Goal: Transaction & Acquisition: Purchase product/service

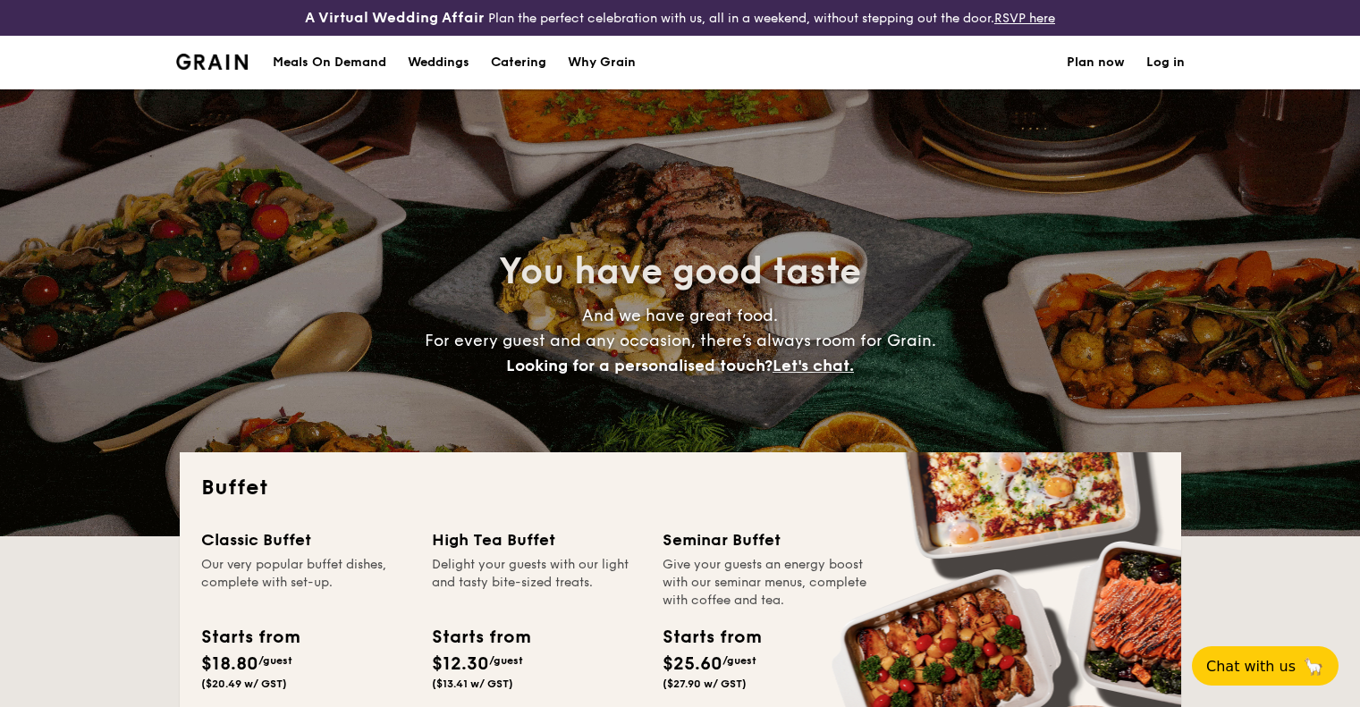
select select
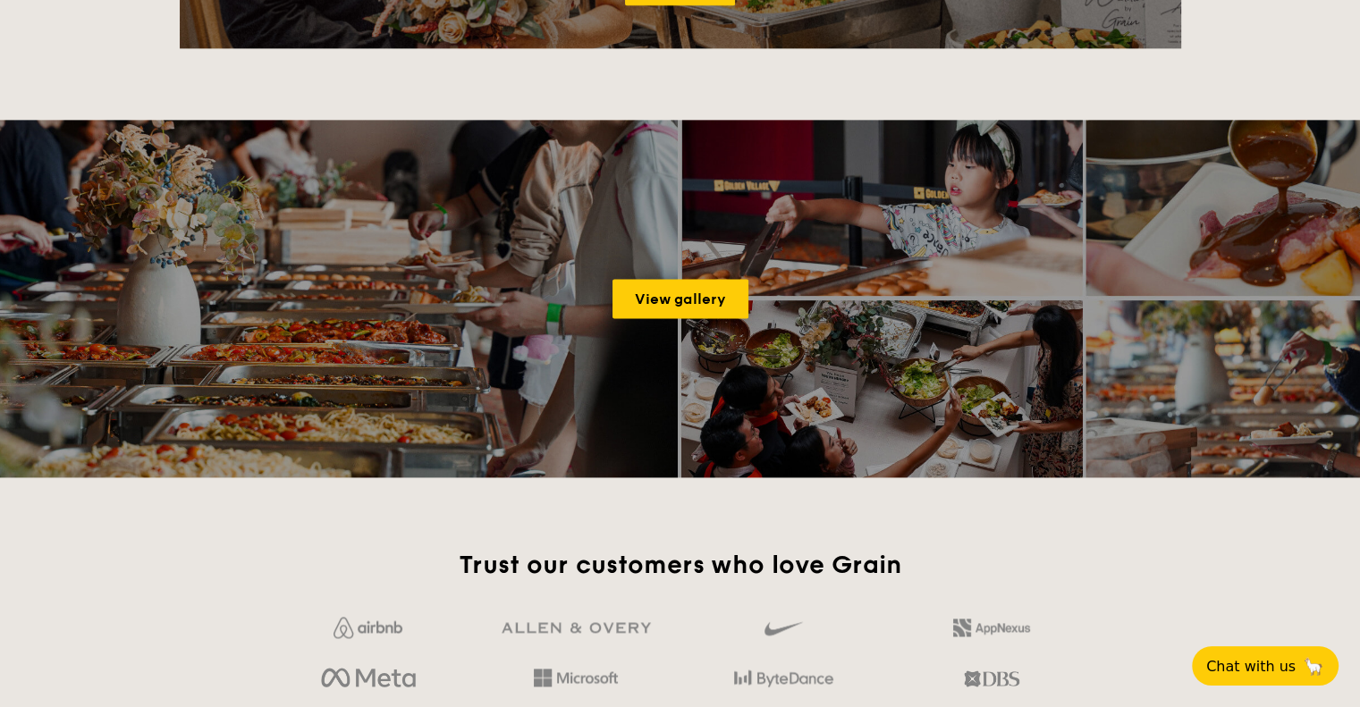
scroll to position [261, 0]
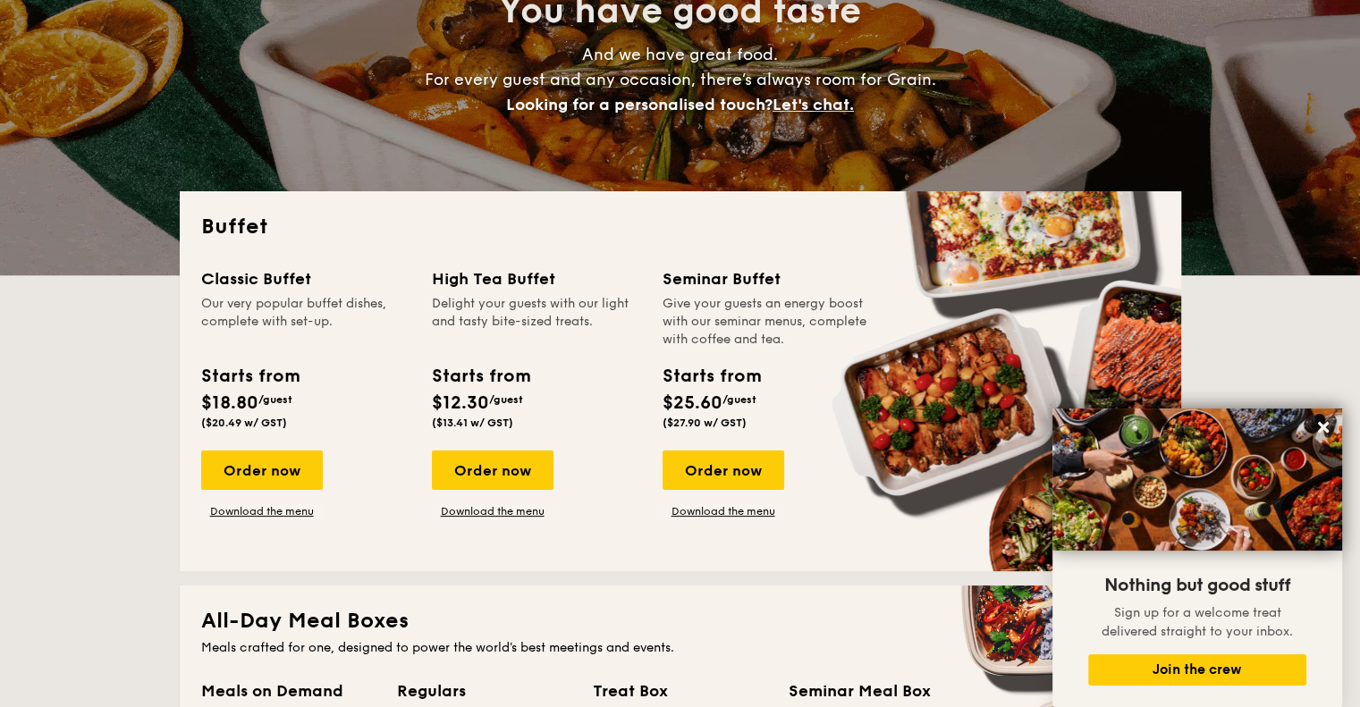
drag, startPoint x: 1366, startPoint y: 106, endPoint x: 1284, endPoint y: 116, distance: 82.1
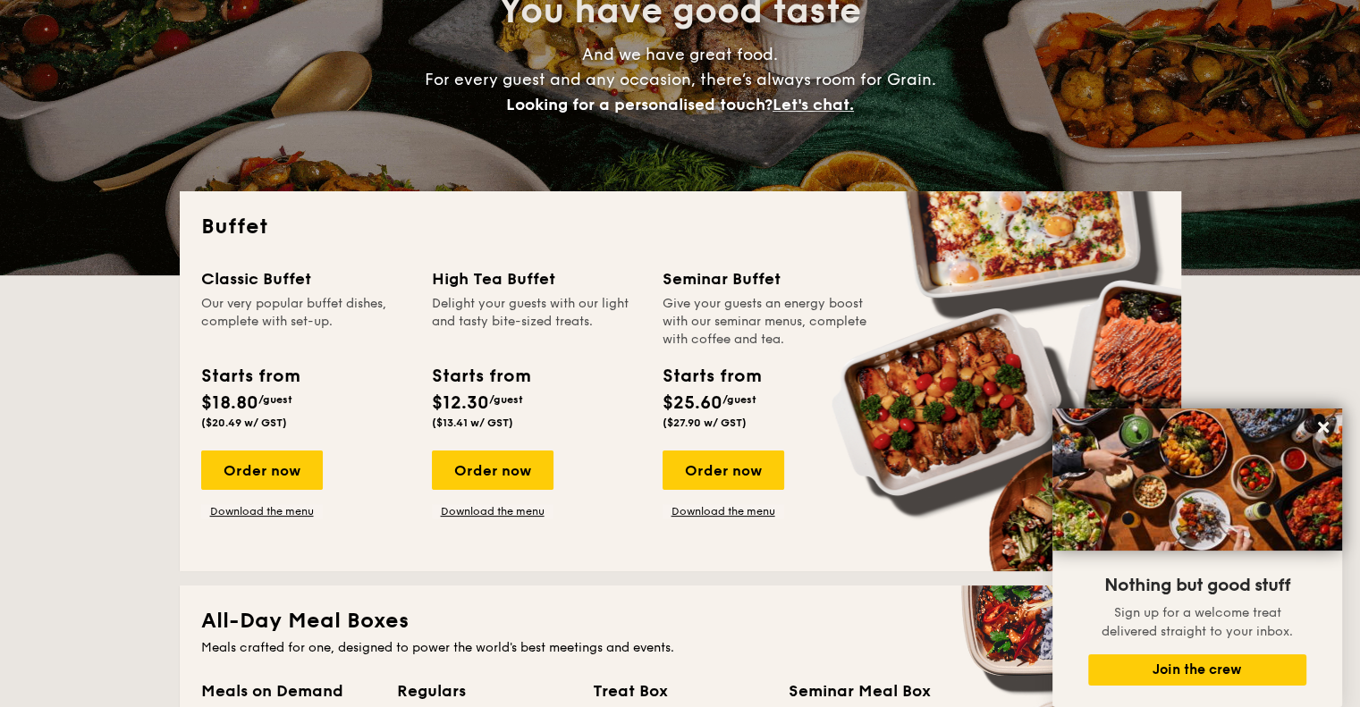
click at [270, 475] on div "Order now" at bounding box center [262, 470] width 122 height 39
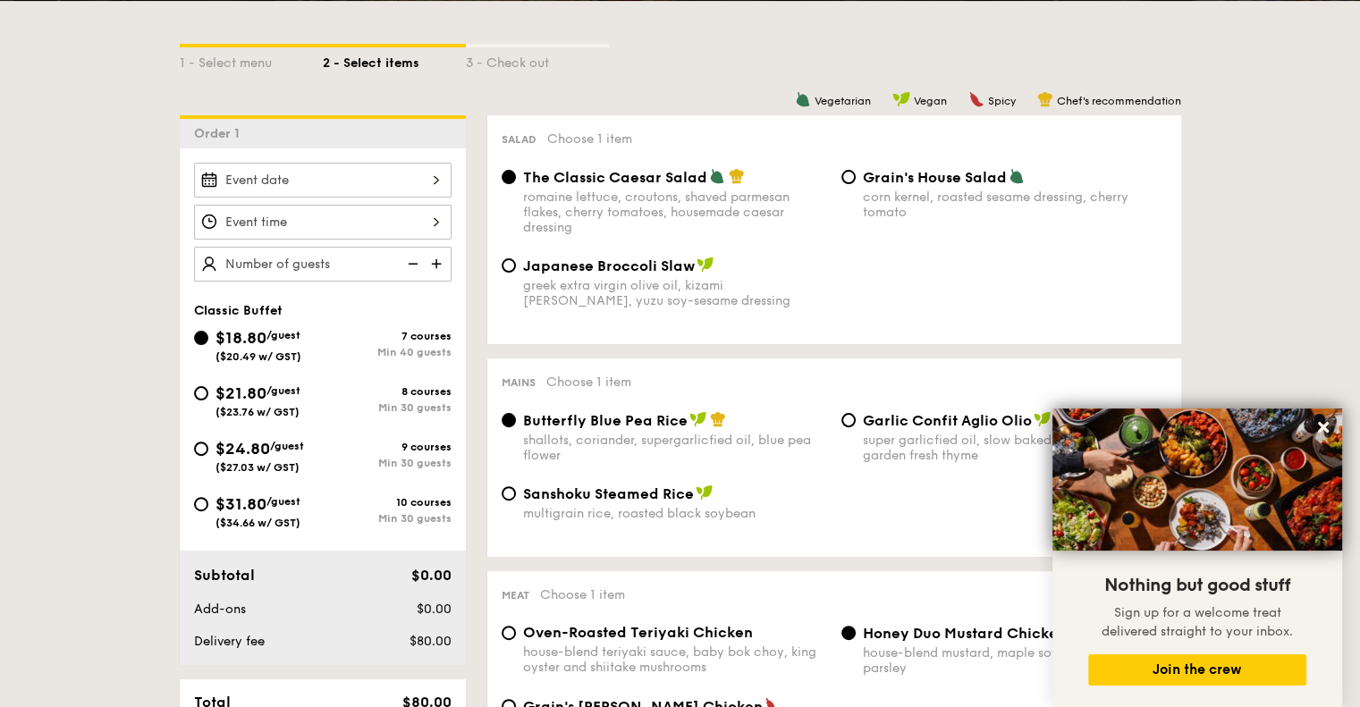
scroll to position [470, 0]
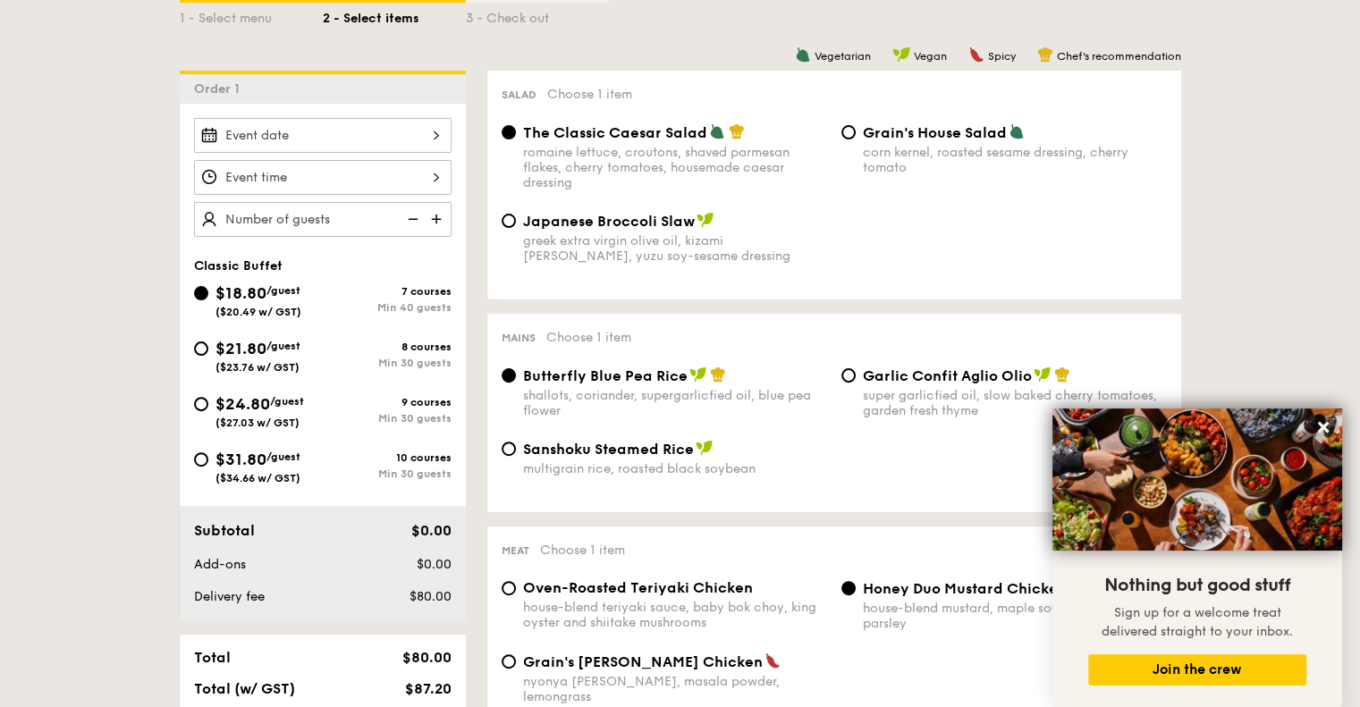
click at [202, 449] on div "$31.80 /guest ($34.66 w/ GST)" at bounding box center [258, 466] width 129 height 38
click at [202, 453] on input "$31.80 /guest ($34.66 w/ GST) 10 courses Min 30 guests" at bounding box center [201, 460] width 14 height 14
radio input "true"
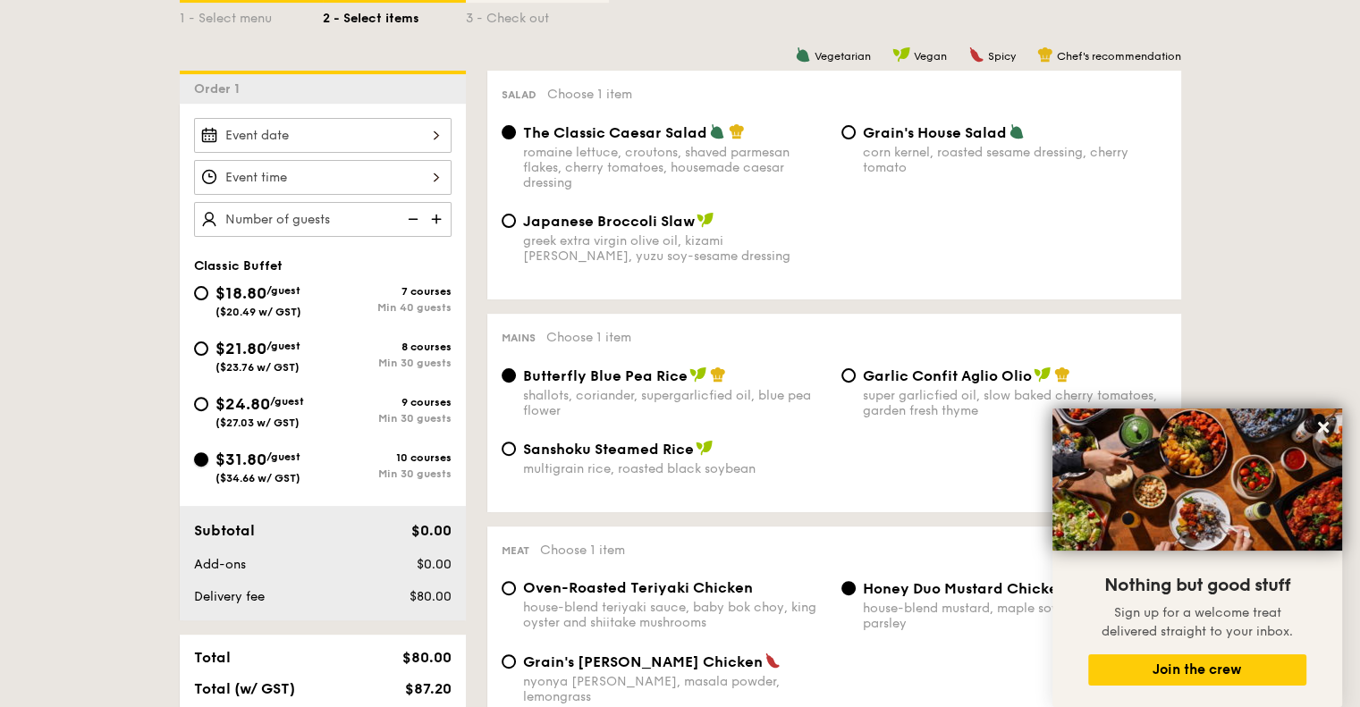
radio input "true"
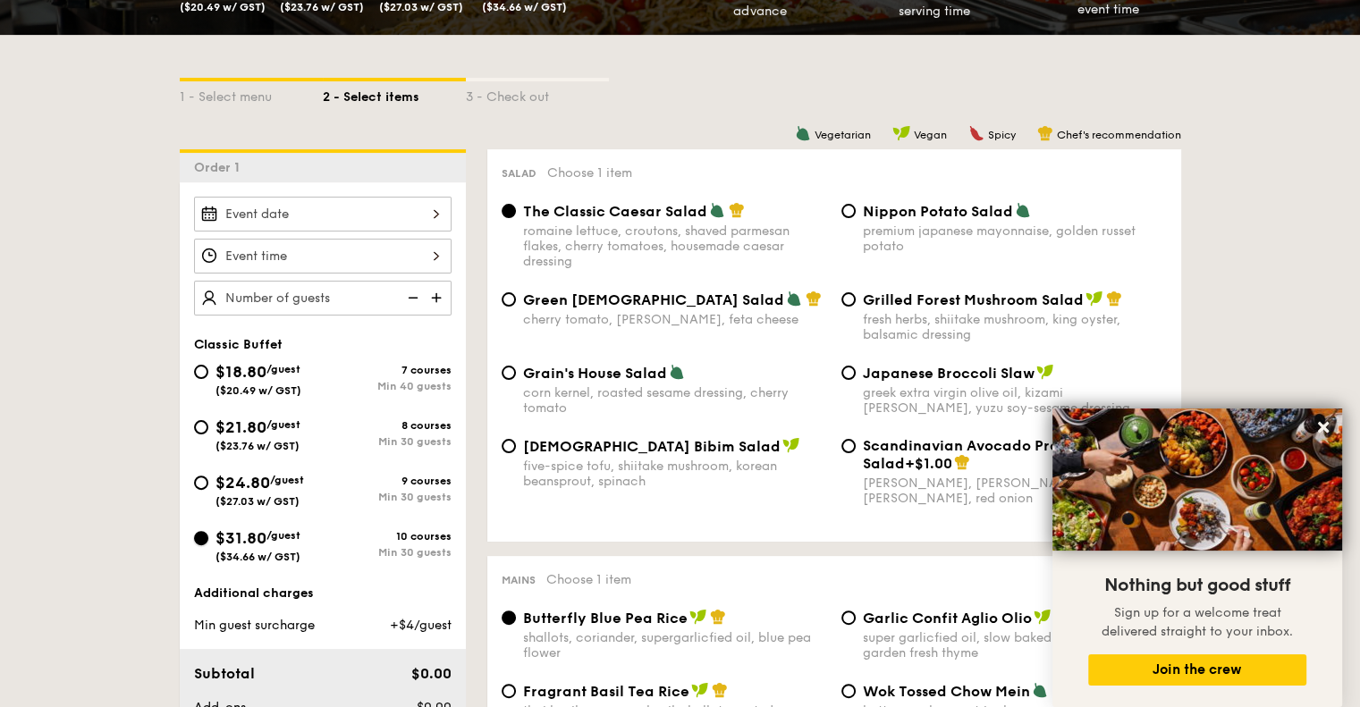
scroll to position [415, 0]
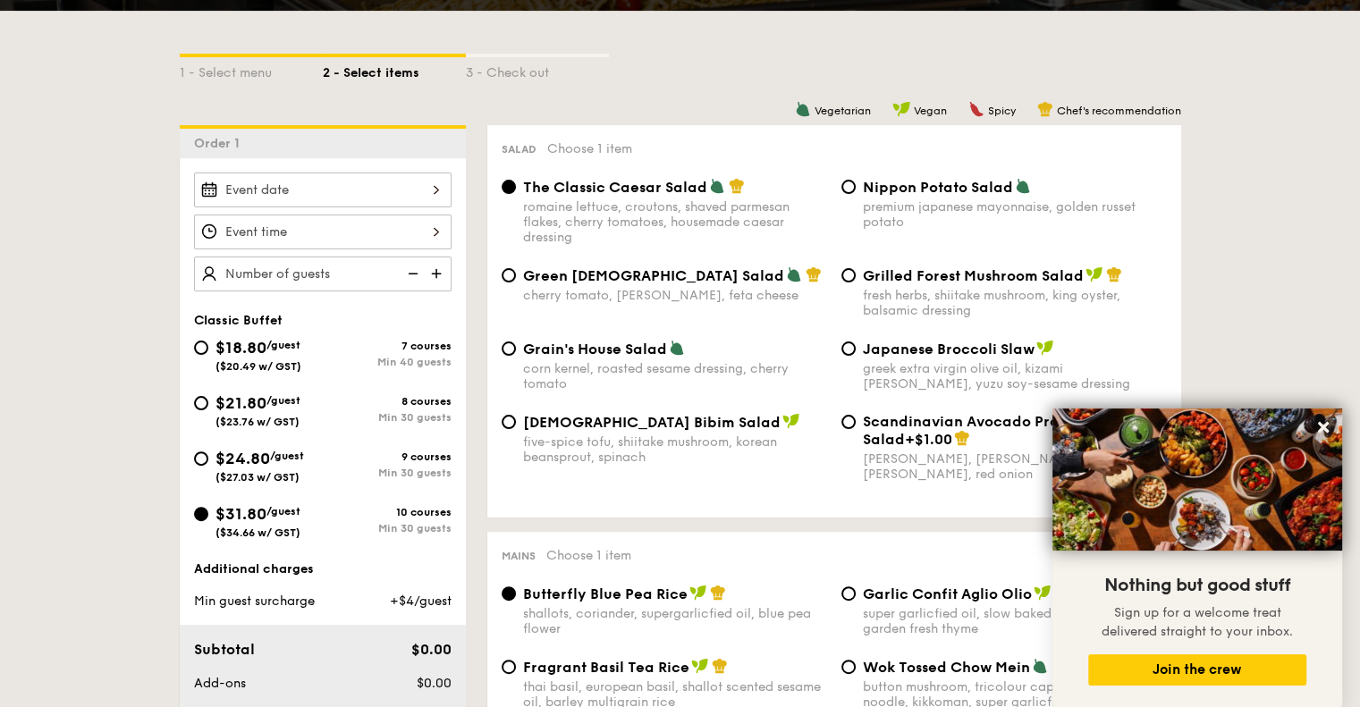
click at [434, 264] on img at bounding box center [438, 274] width 27 height 34
type input "30 guests"
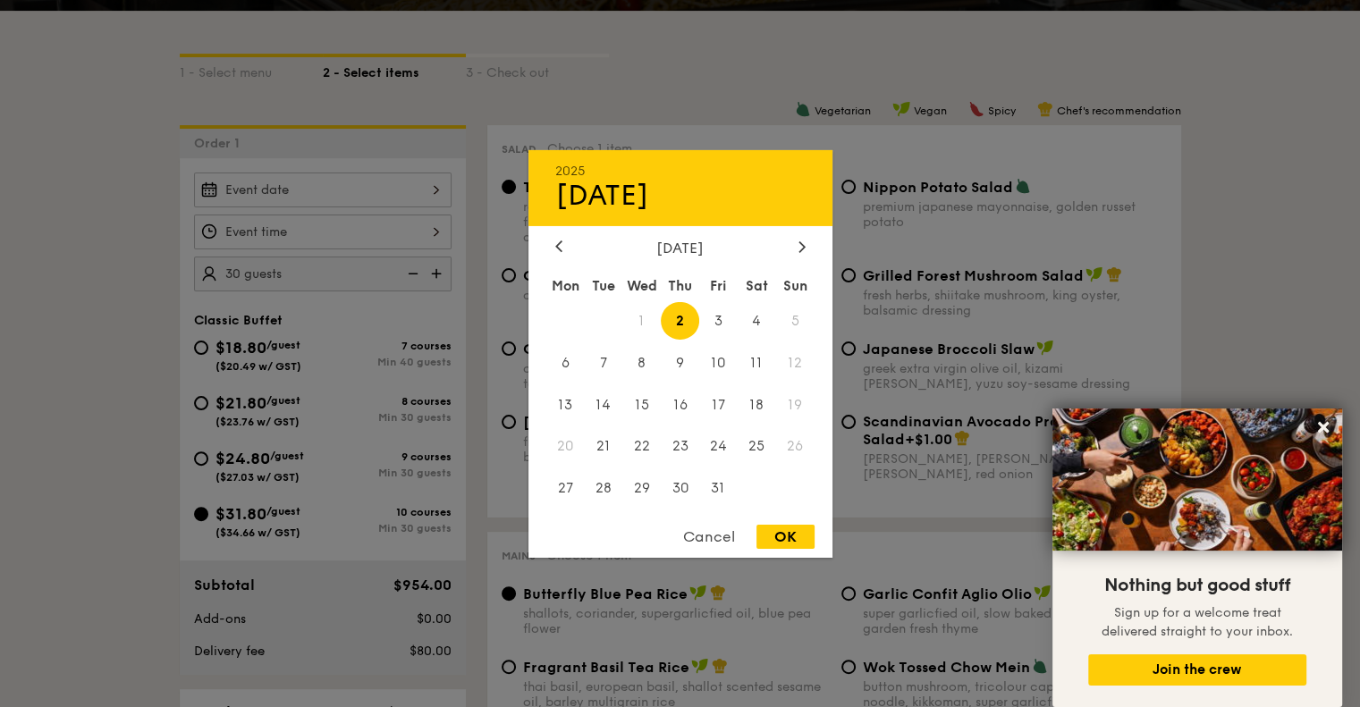
click at [439, 186] on div "2025 Oct [DATE] Tue Wed Thu Fri Sat Sun 1 2 3 4 5 6 7 8 9 10 11 12 13 14 15 16 …" at bounding box center [323, 190] width 258 height 35
click at [752, 318] on span "4" at bounding box center [757, 320] width 38 height 38
click at [788, 539] on div "OK" at bounding box center [786, 537] width 58 height 24
type input "[DATE]"
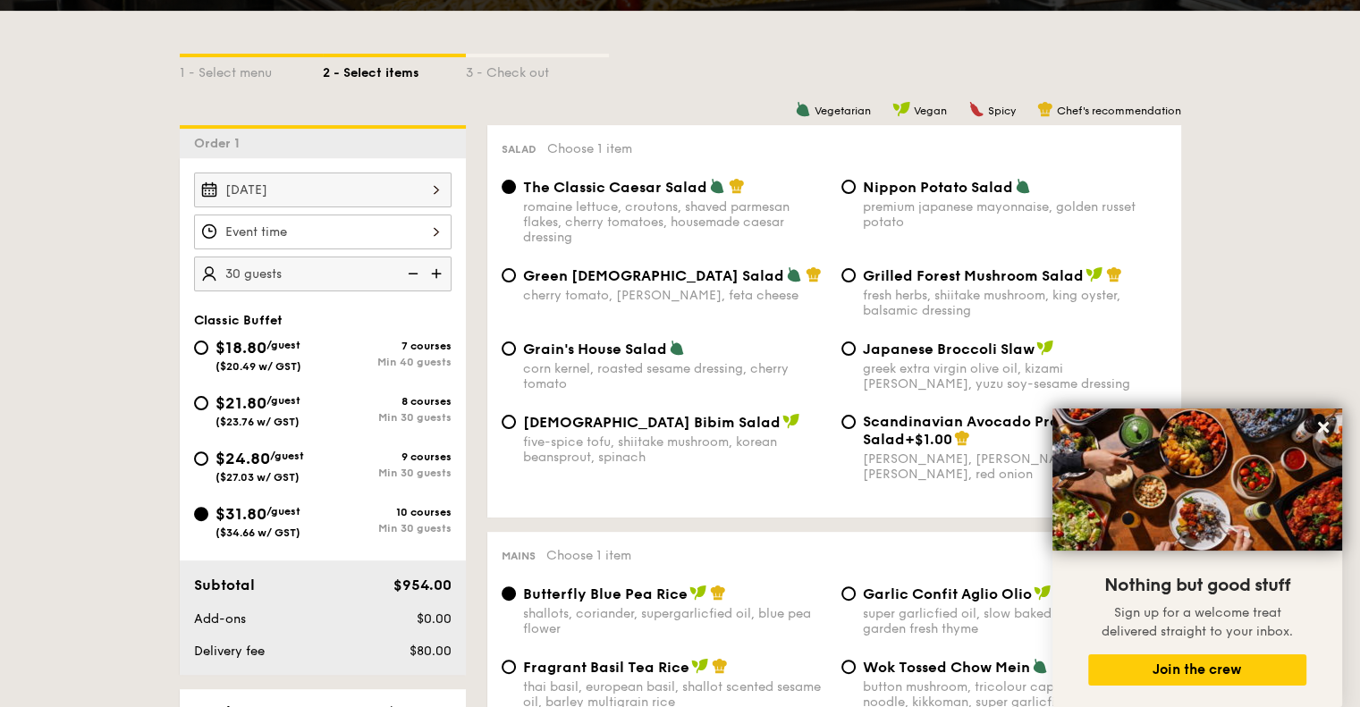
click at [439, 228] on div at bounding box center [323, 232] width 258 height 35
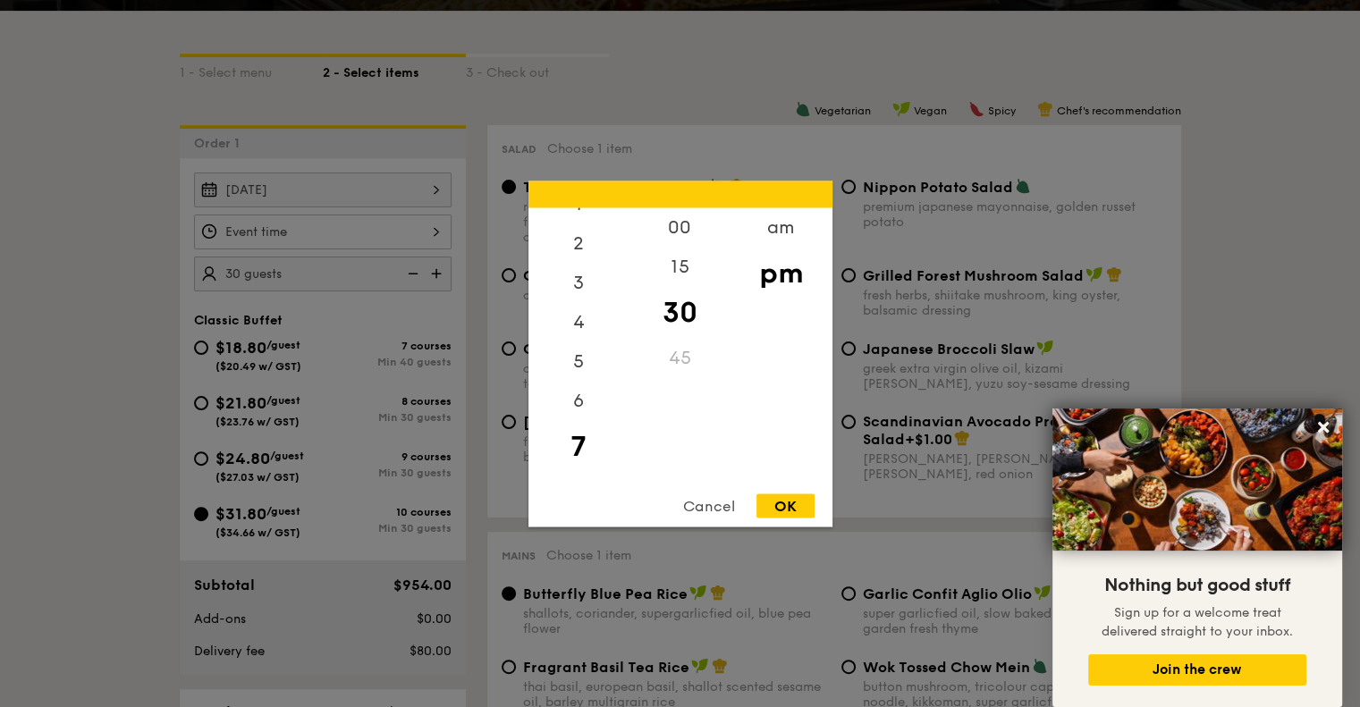
scroll to position [61, 0]
click at [777, 235] on div "am" at bounding box center [781, 227] width 101 height 39
drag, startPoint x: 631, startPoint y: 292, endPoint x: 628, endPoint y: 378, distance: 85.9
click at [628, 378] on div "12 1 2 3 4 5 6 7 8 9 10 11 00 15 30 45 am pm" at bounding box center [681, 344] width 304 height 273
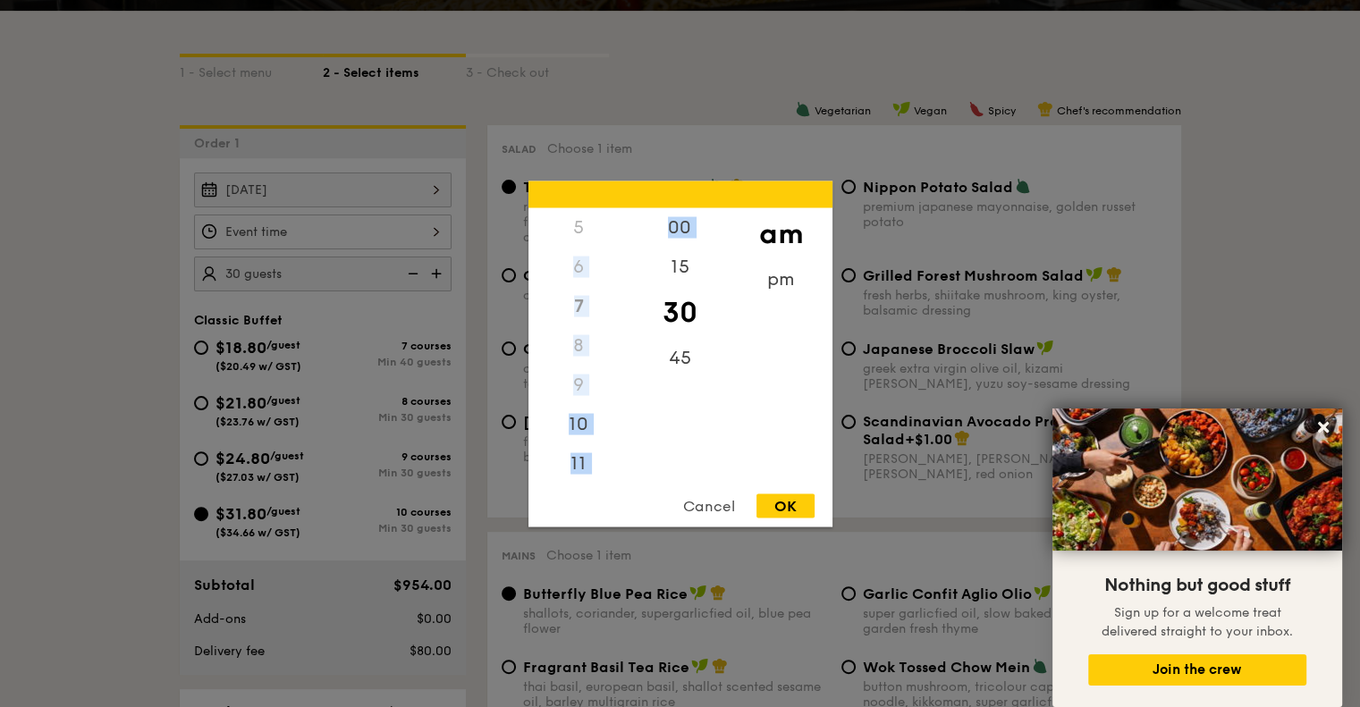
click at [587, 428] on div "10" at bounding box center [579, 423] width 101 height 39
click at [687, 310] on div "30" at bounding box center [680, 312] width 101 height 52
click at [773, 506] on div "OK" at bounding box center [786, 506] width 58 height 24
type input "10:30AM"
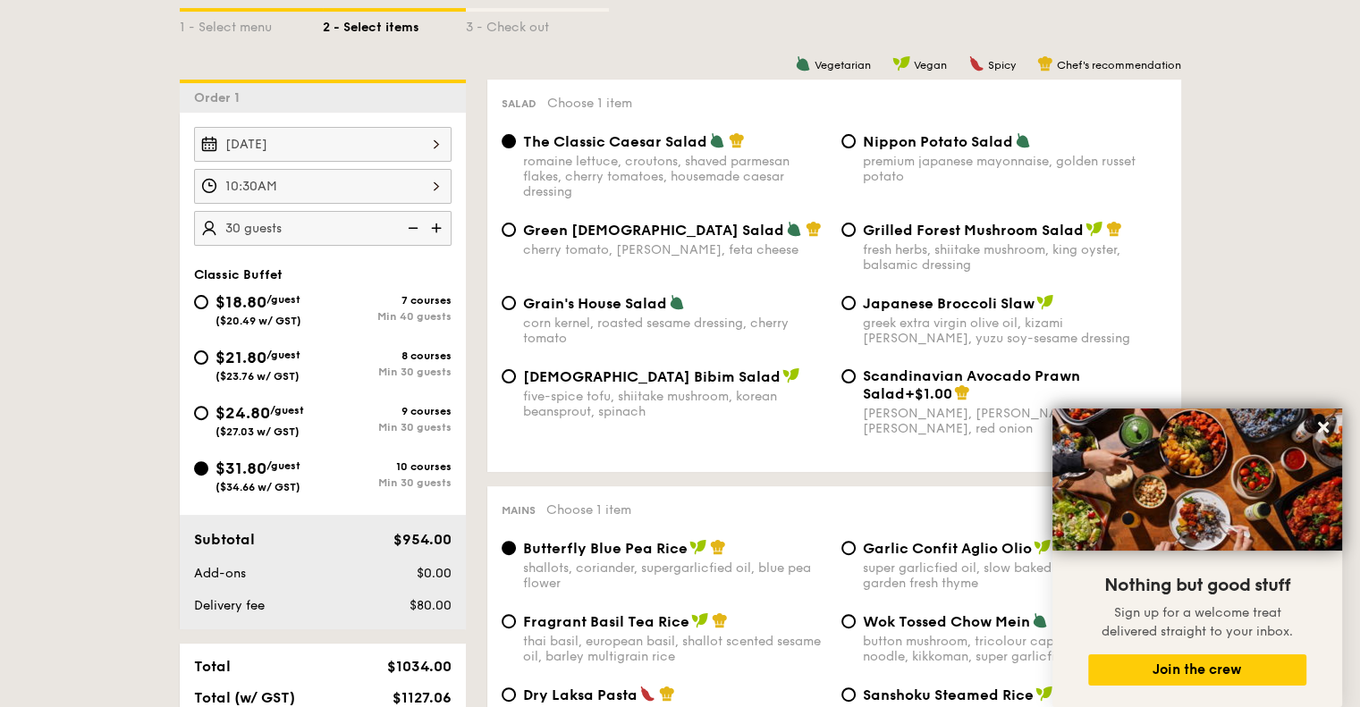
scroll to position [466, 0]
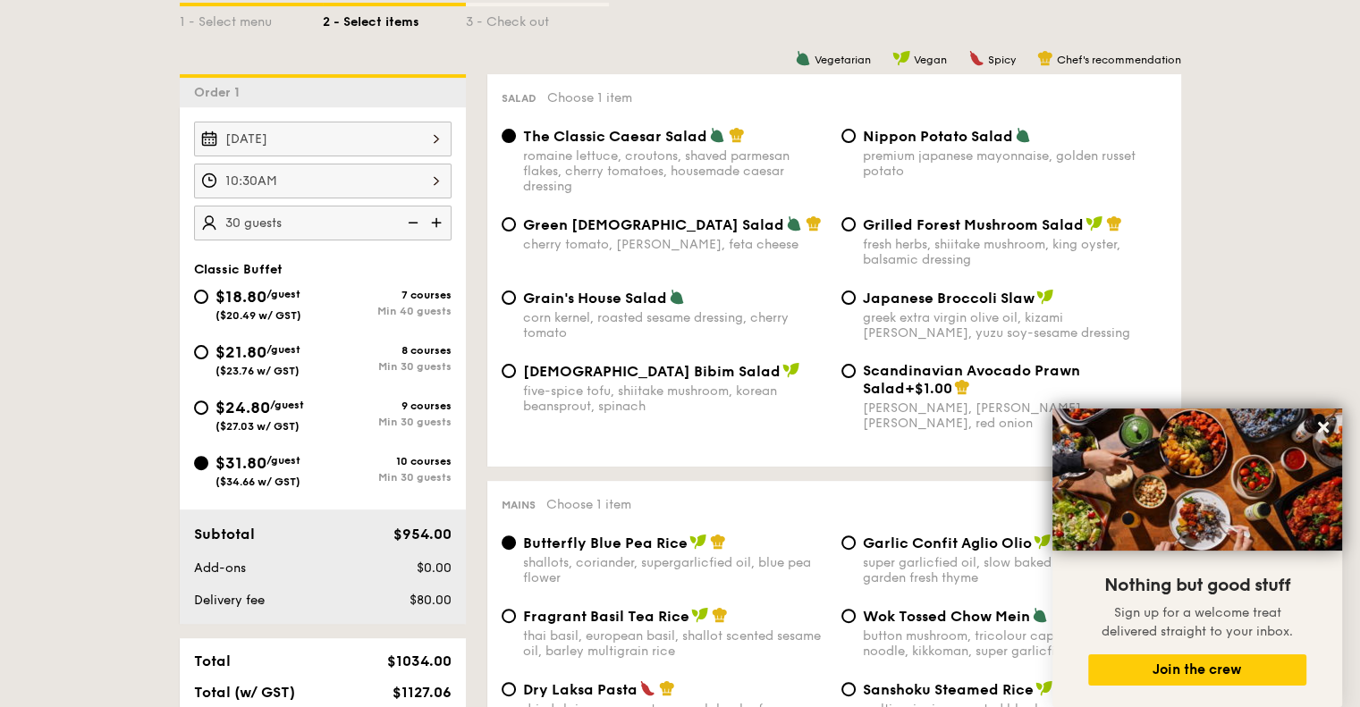
click at [1320, 420] on icon at bounding box center [1324, 427] width 16 height 16
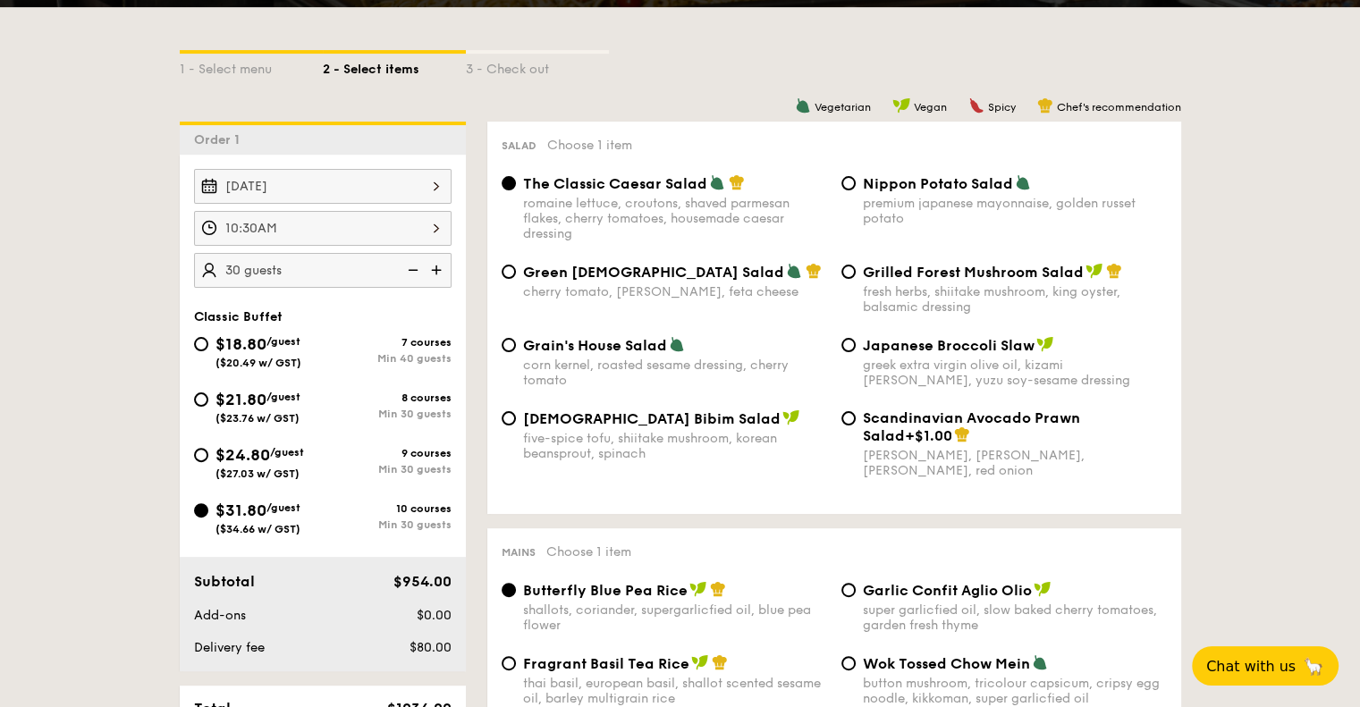
scroll to position [412, 0]
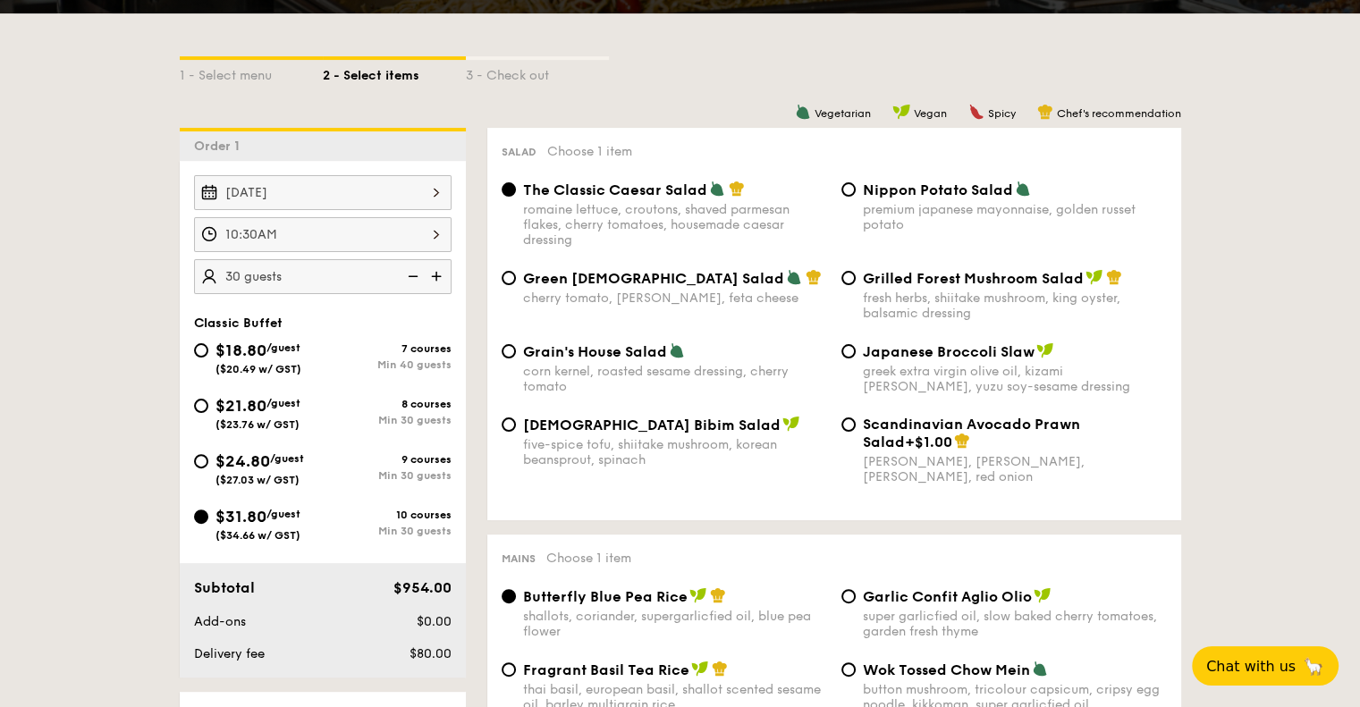
click at [859, 284] on div "Grilled Forest Mushroom Salad fresh herbs, shiitake mushroom, king oyster, bals…" at bounding box center [1004, 295] width 340 height 52
click at [847, 284] on input "Grilled Forest Mushroom Salad fresh herbs, shiitake mushroom, king oyster, bals…" at bounding box center [849, 278] width 14 height 14
radio input "true"
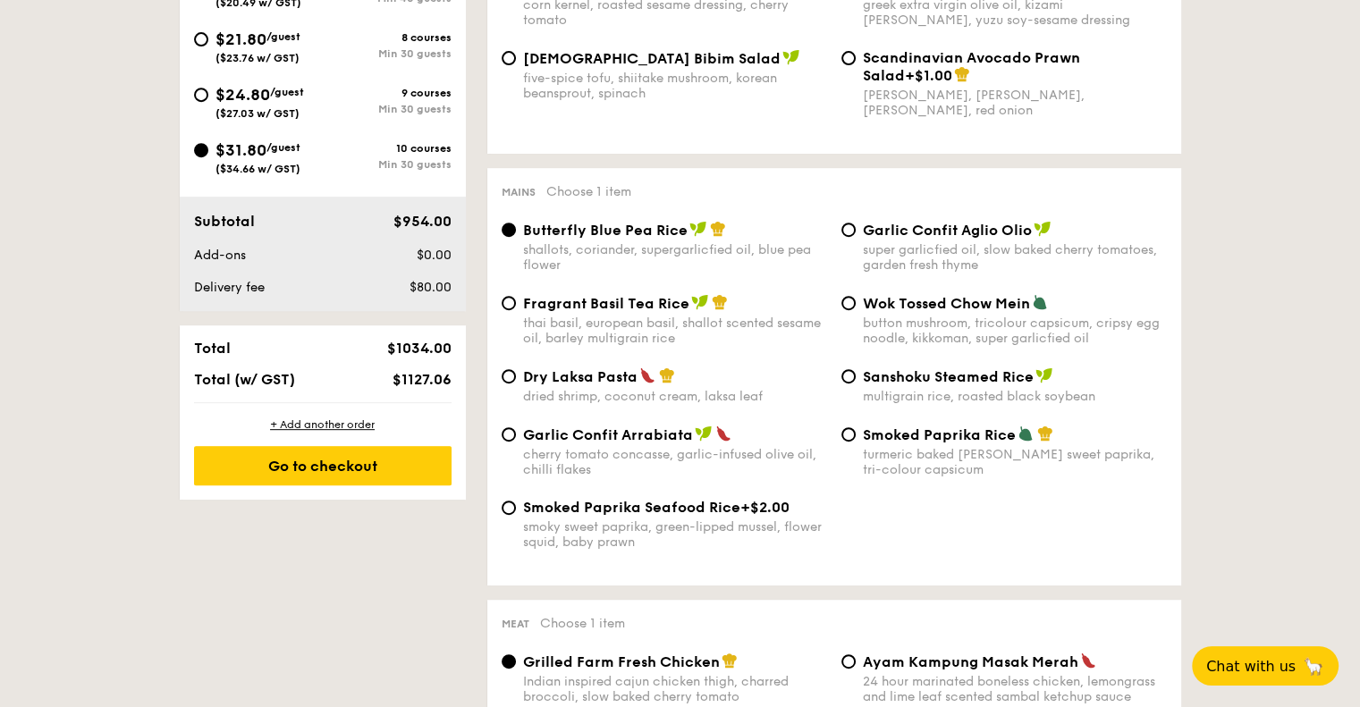
scroll to position [816, 0]
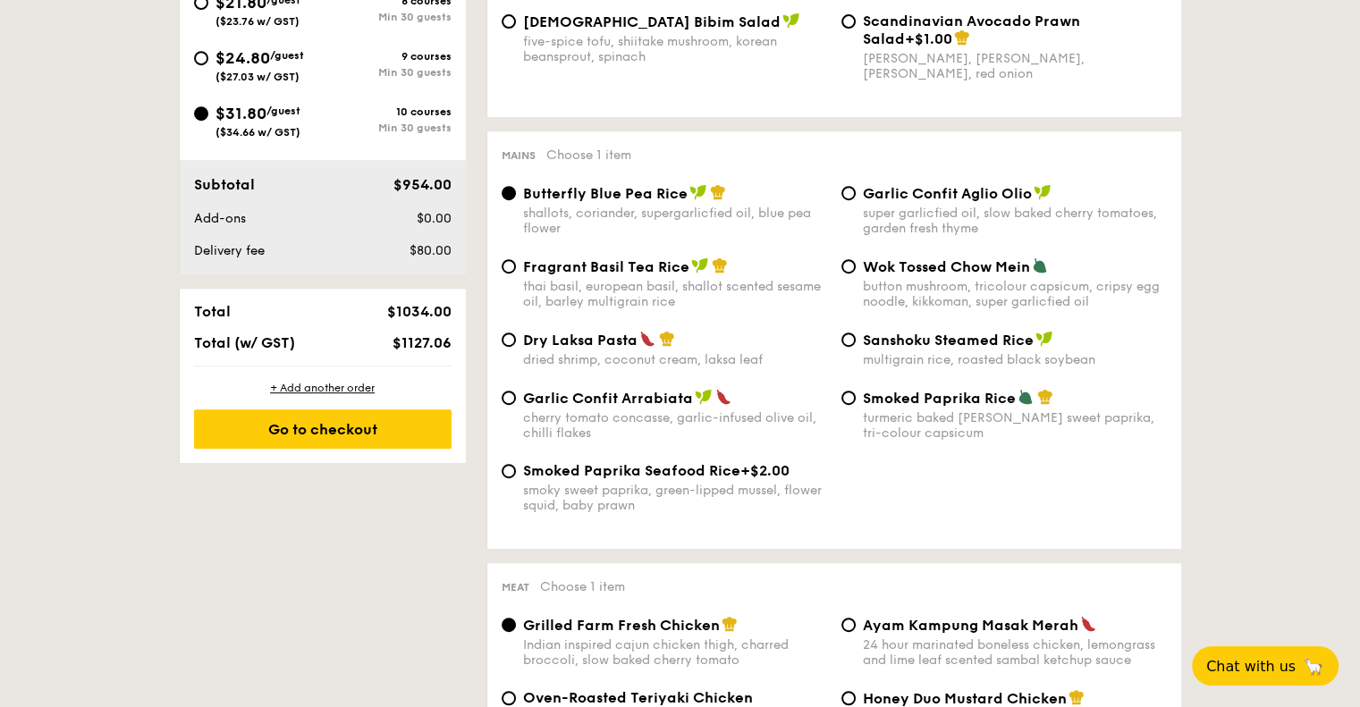
click at [863, 194] on span "Garlic Confit Aglio Olio" at bounding box center [947, 193] width 169 height 17
click at [856, 194] on input "Garlic Confit Aglio Olio super garlicfied oil, slow baked cherry tomatoes, gard…" at bounding box center [849, 193] width 14 height 14
radio input "true"
click at [923, 270] on span "Wok Tossed Chow Mein" at bounding box center [946, 266] width 167 height 17
click at [856, 270] on input "Wok Tossed Chow Mein button mushroom, tricolour capsicum, cripsy egg noodle, ki…" at bounding box center [849, 266] width 14 height 14
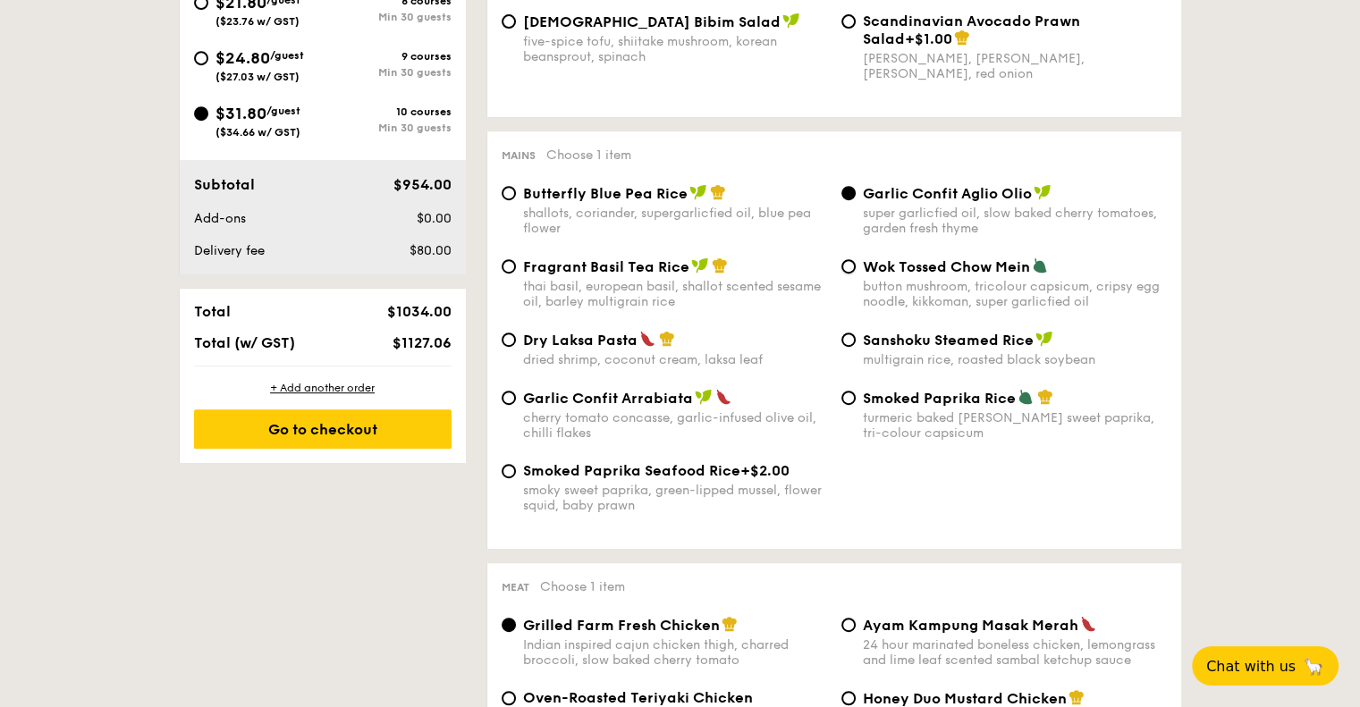
radio input "true"
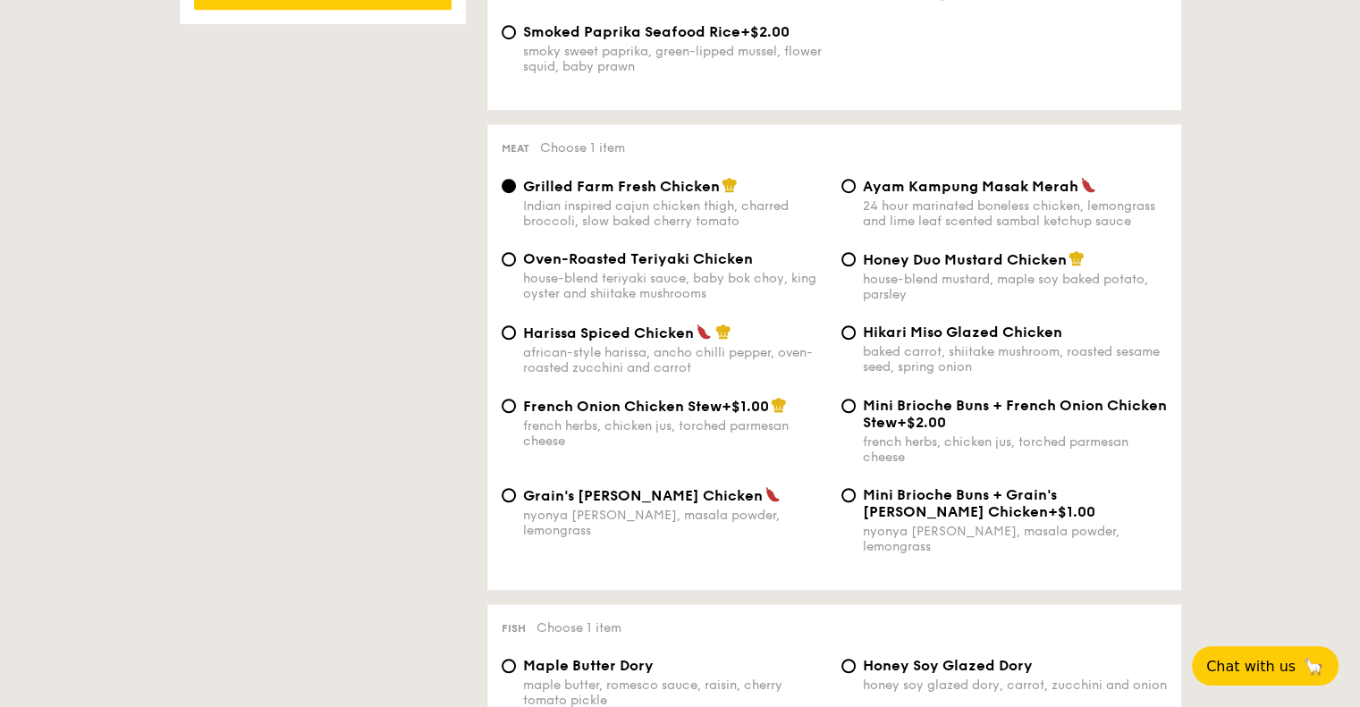
scroll to position [1267, 0]
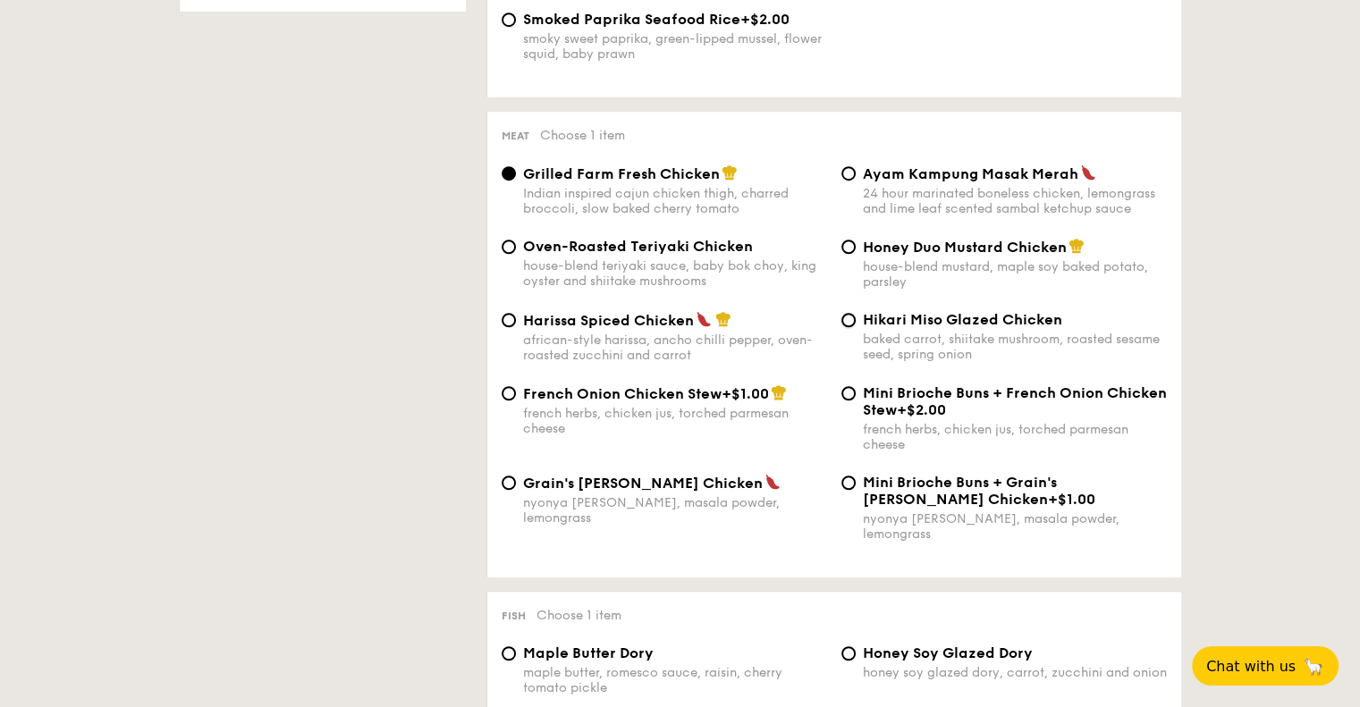
click at [855, 327] on input "Hikari Miso Glazed Chicken baked carrot, shiitake mushroom, roasted sesame seed…" at bounding box center [849, 320] width 14 height 14
radio input "true"
drag, startPoint x: 1359, startPoint y: 207, endPoint x: 1367, endPoint y: 258, distance: 51.6
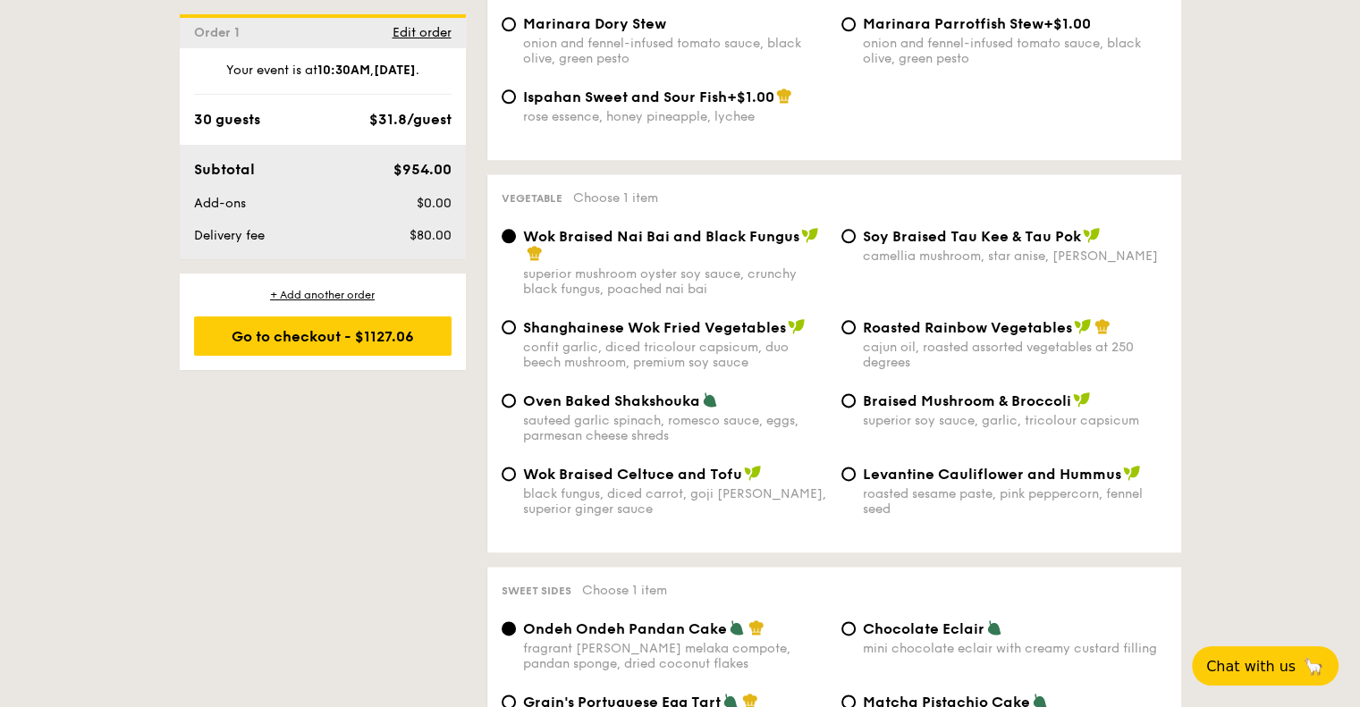
scroll to position [2225, 0]
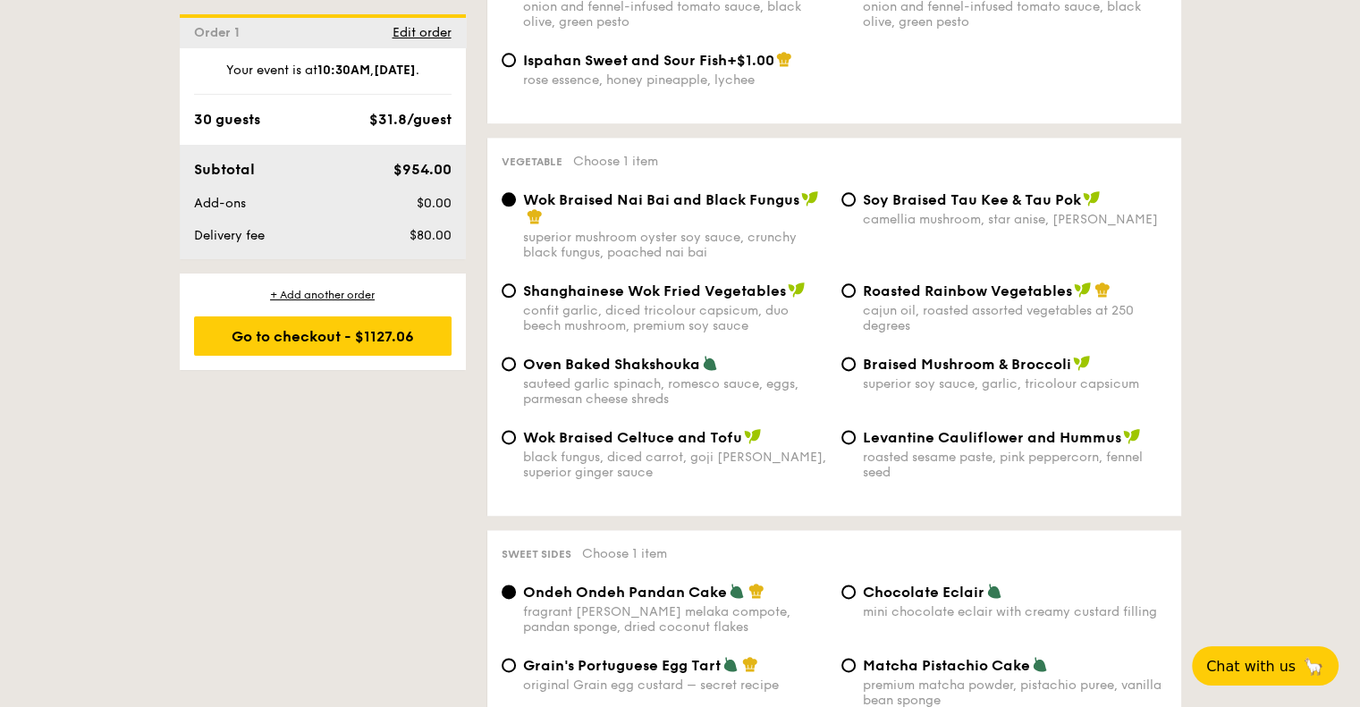
click at [1009, 288] on span "Roasted Rainbow Vegetables" at bounding box center [967, 291] width 209 height 17
click at [856, 288] on input "Roasted Rainbow Vegetables cajun oil, roasted assorted vegetables at 250 degrees" at bounding box center [849, 291] width 14 height 14
radio input "true"
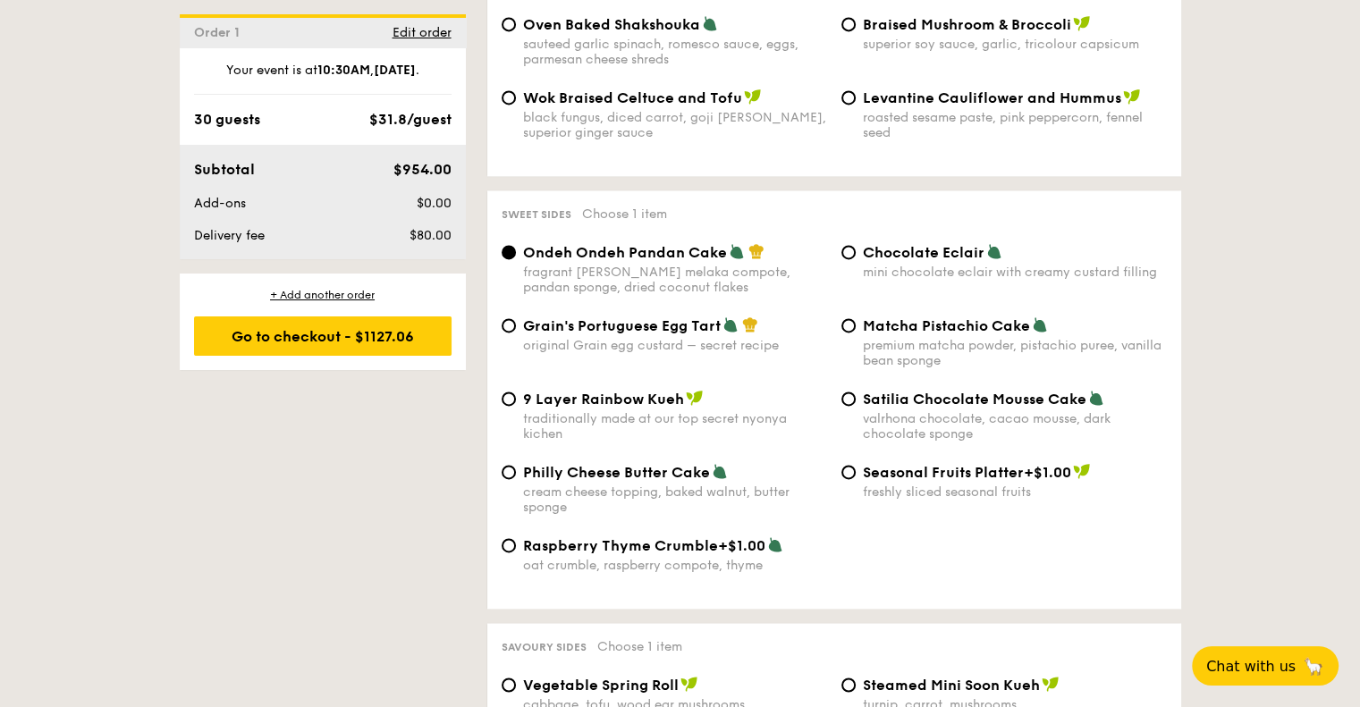
scroll to position [2584, 0]
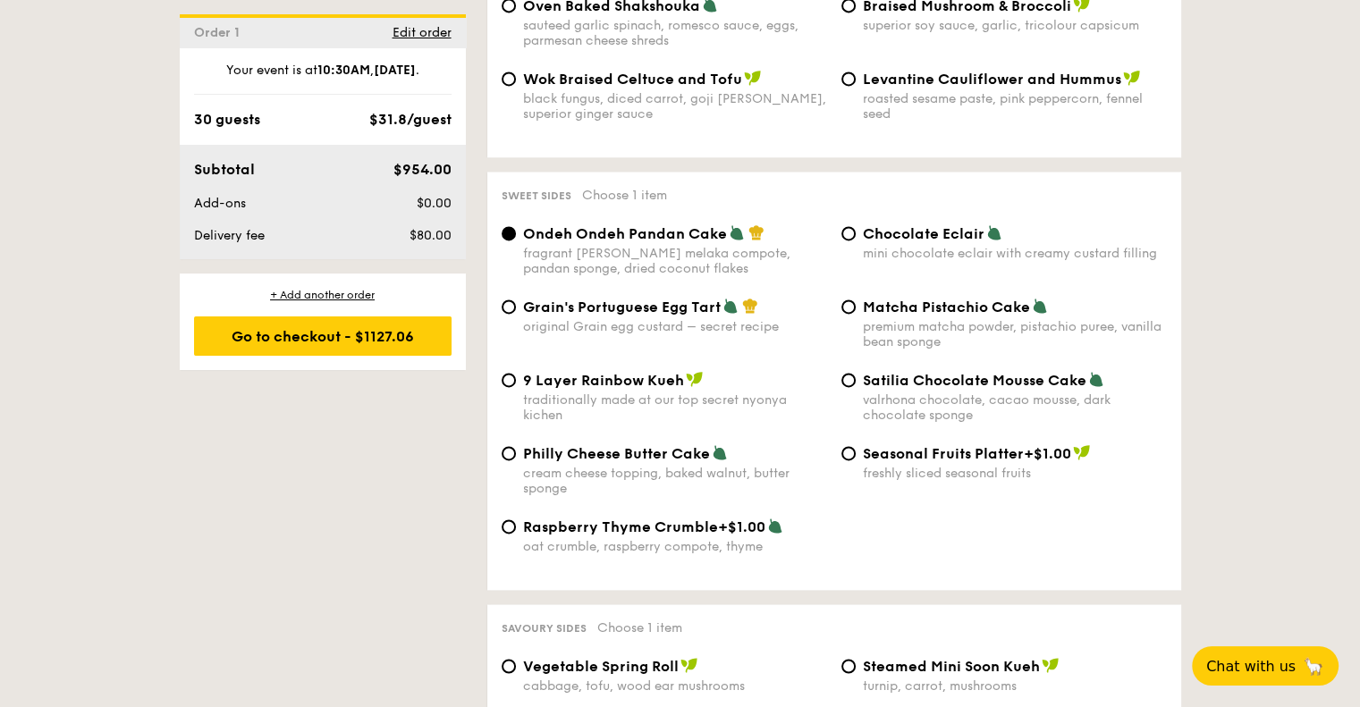
click at [928, 226] on span "Chocolate Eclair" at bounding box center [924, 233] width 122 height 17
click at [856, 226] on input "Chocolate Eclair mini chocolate eclair with creamy custard filling" at bounding box center [849, 233] width 14 height 14
radio input "true"
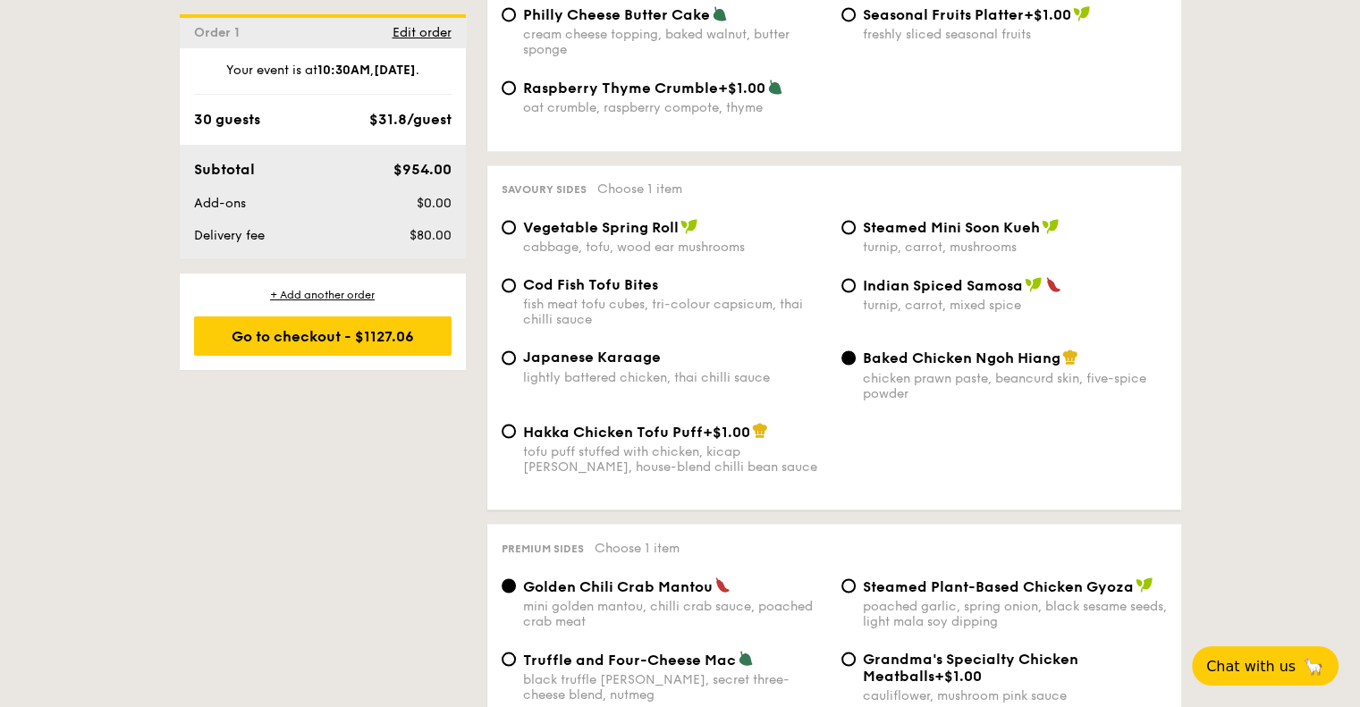
scroll to position [3048, 0]
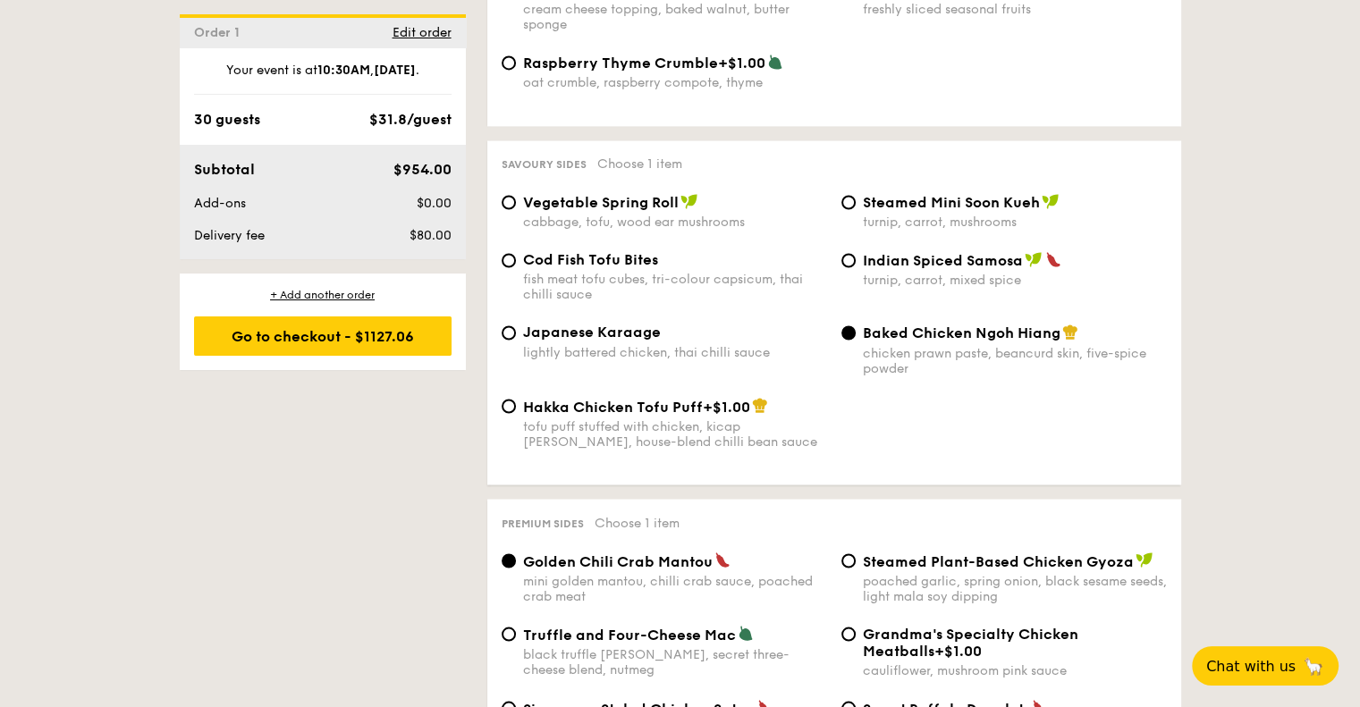
drag, startPoint x: 1358, startPoint y: 428, endPoint x: 1359, endPoint y: 444, distance: 15.2
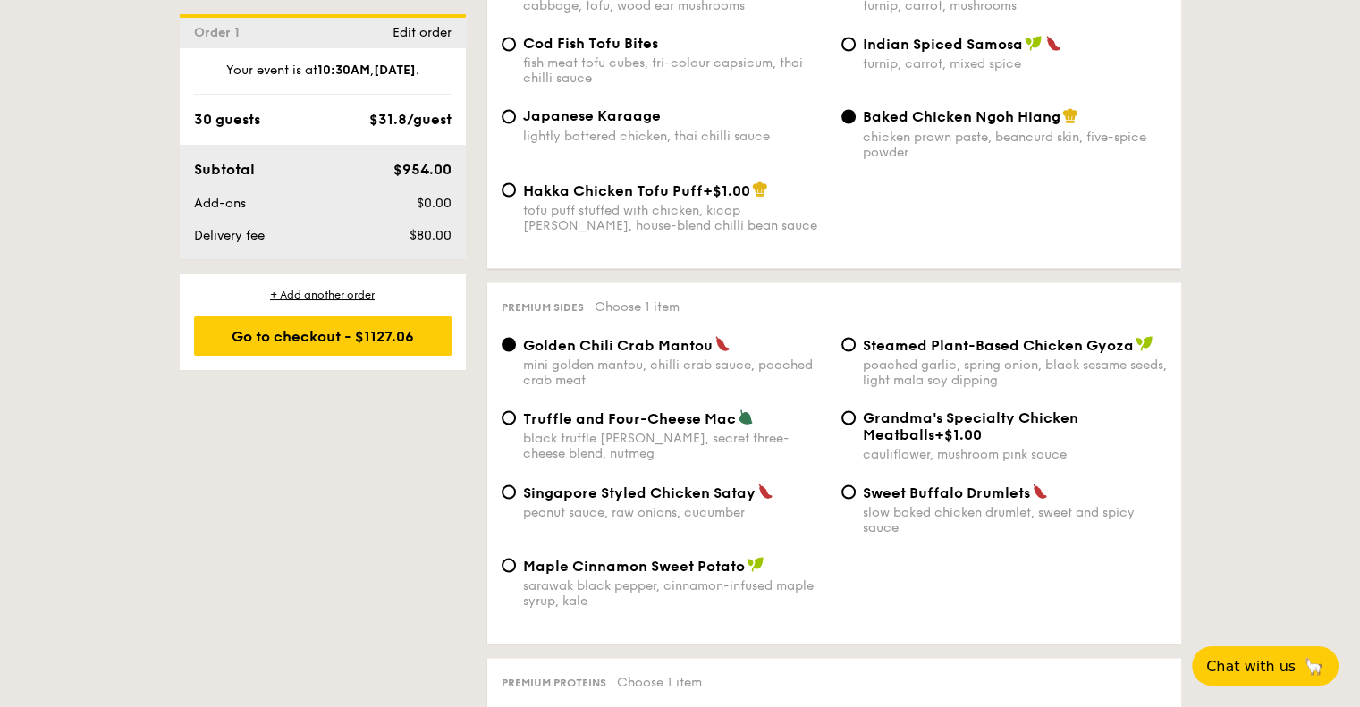
scroll to position [3333, 0]
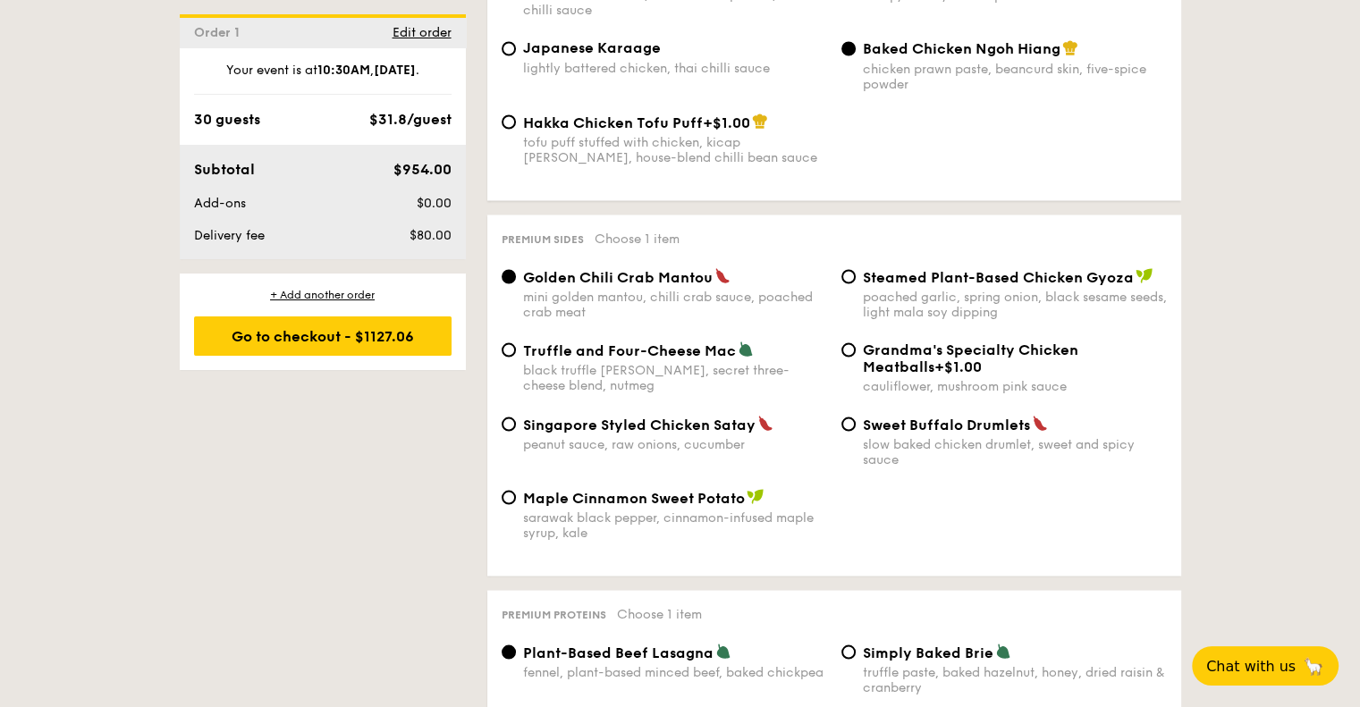
click at [946, 433] on span "Sweet Buffalo Drumlets" at bounding box center [946, 424] width 167 height 17
click at [856, 431] on input "Sweet Buffalo Drumlets slow baked chicken drumlet, sweet and spicy sauce" at bounding box center [849, 424] width 14 height 14
radio input "true"
click at [1044, 360] on span "Grandma's Specialty Chicken Meatballs" at bounding box center [971, 358] width 216 height 34
click at [856, 357] on input "Grandma's Specialty Chicken Meatballs +$1.00 cauliflower, mushroom pink sauce" at bounding box center [849, 350] width 14 height 14
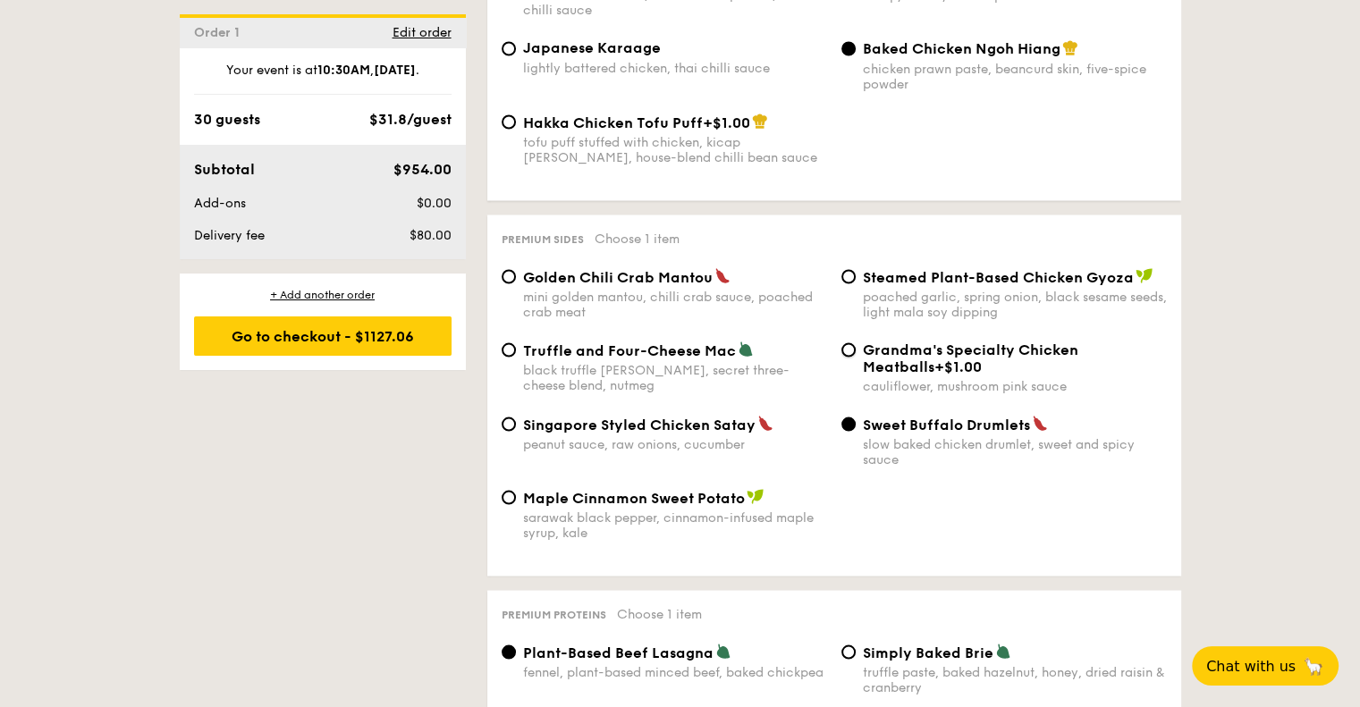
radio input "true"
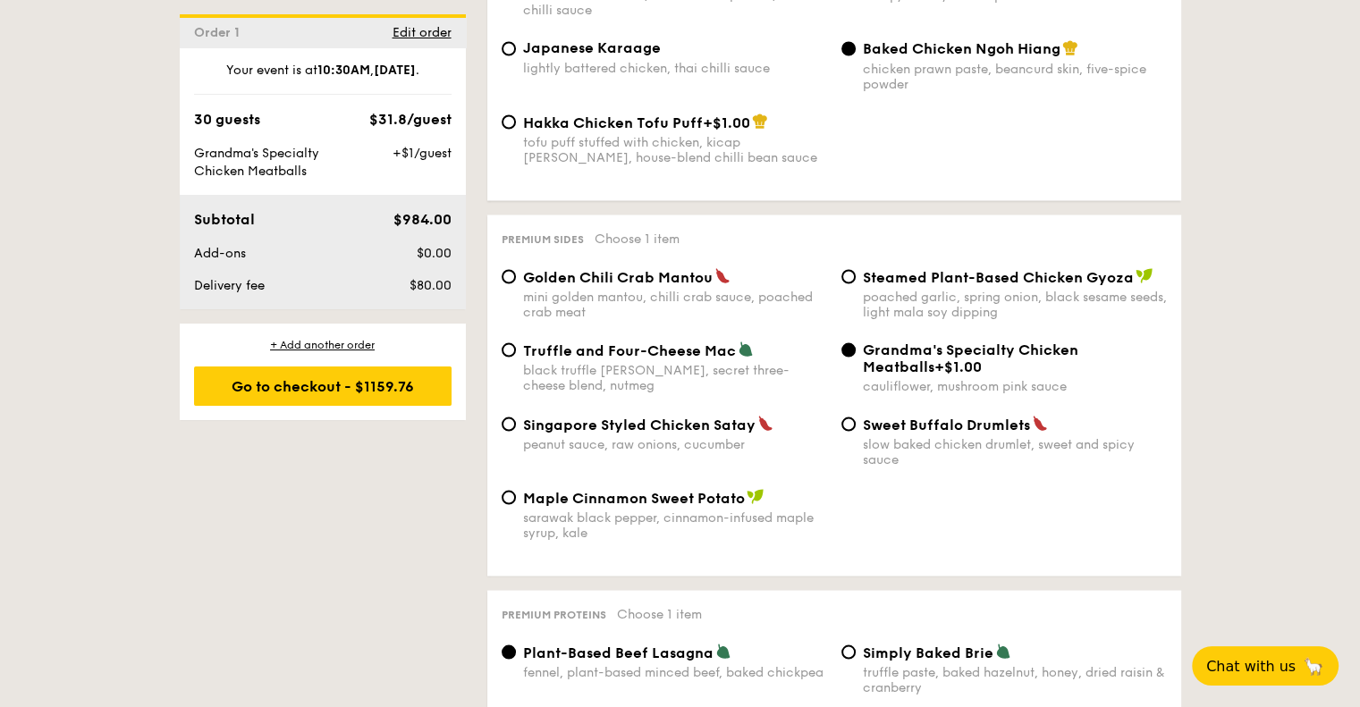
click at [885, 427] on span "Sweet Buffalo Drumlets" at bounding box center [946, 424] width 167 height 17
click at [856, 427] on input "Sweet Buffalo Drumlets slow baked chicken drumlet, sweet and spicy sauce" at bounding box center [849, 424] width 14 height 14
radio input "true"
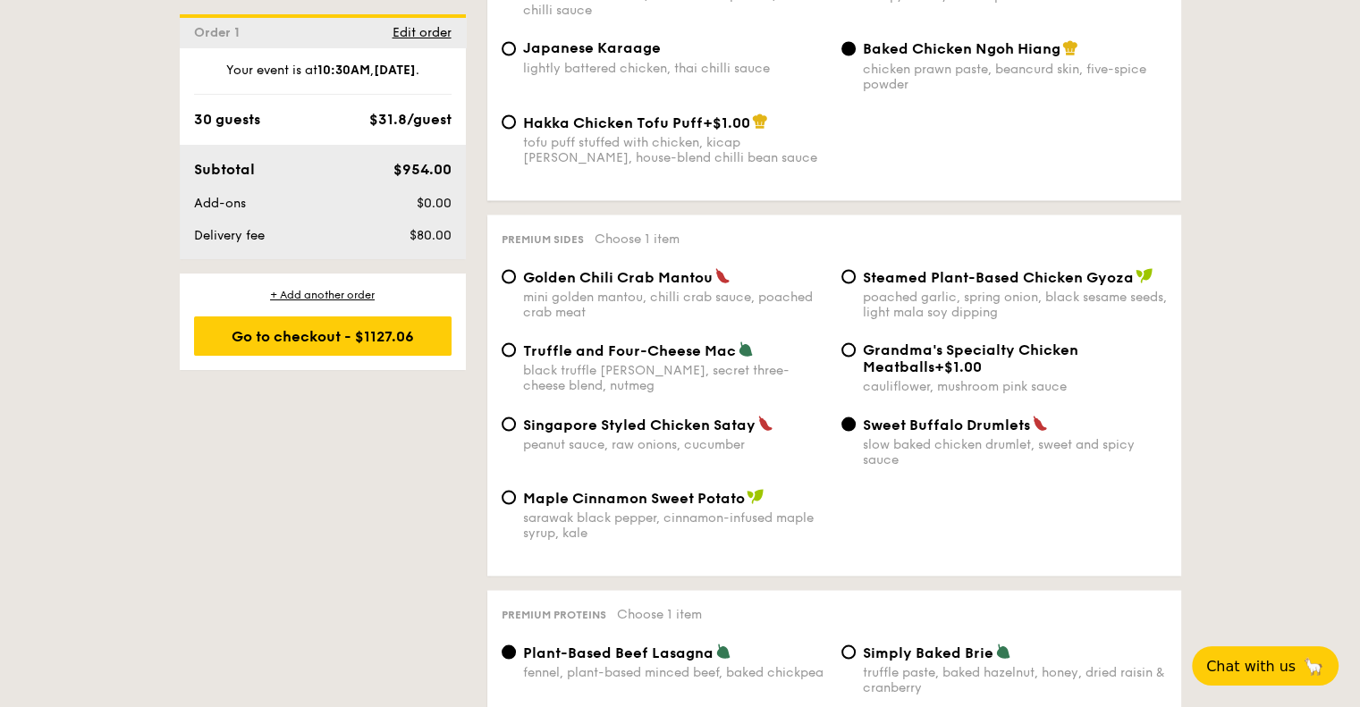
click at [723, 432] on span "Singapore Styled Chicken Satay" at bounding box center [639, 424] width 233 height 17
click at [516, 431] on input "Singapore Styled Chicken Satay peanut sauce, raw onions, cucumber" at bounding box center [509, 424] width 14 height 14
radio input "true"
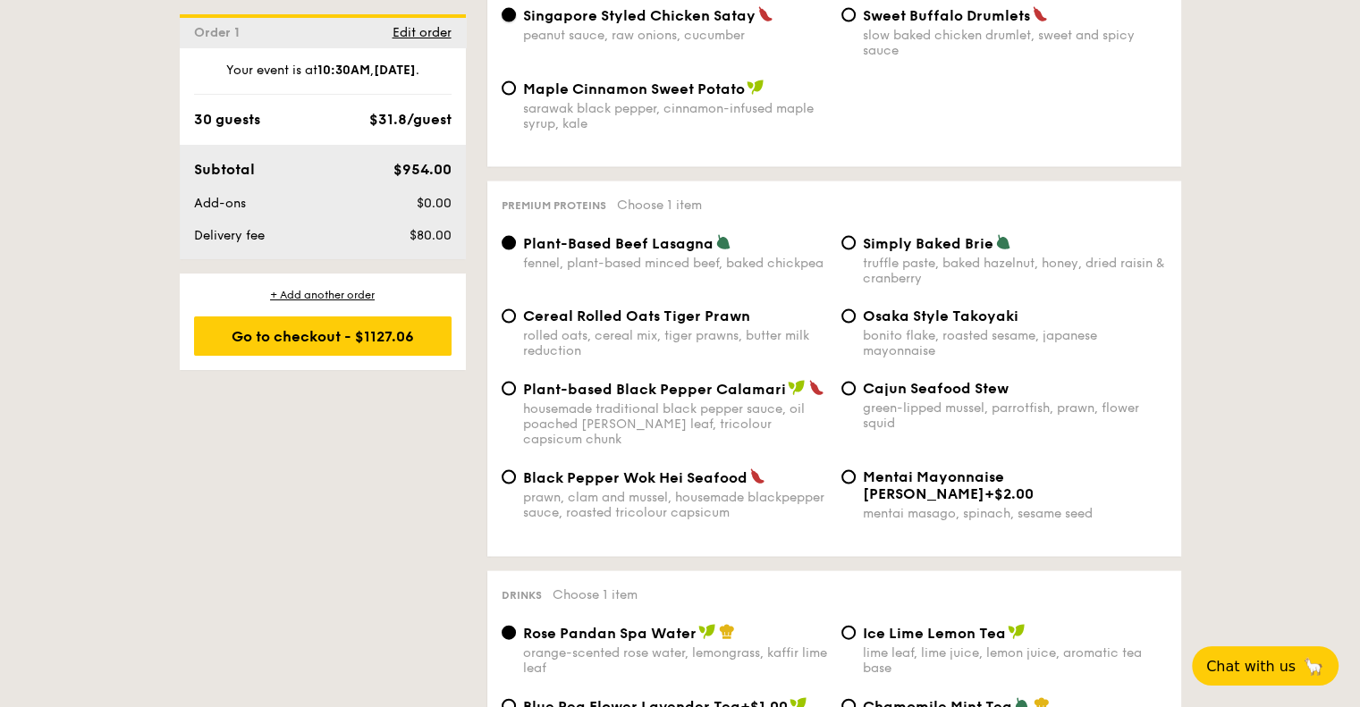
scroll to position [3796, 0]
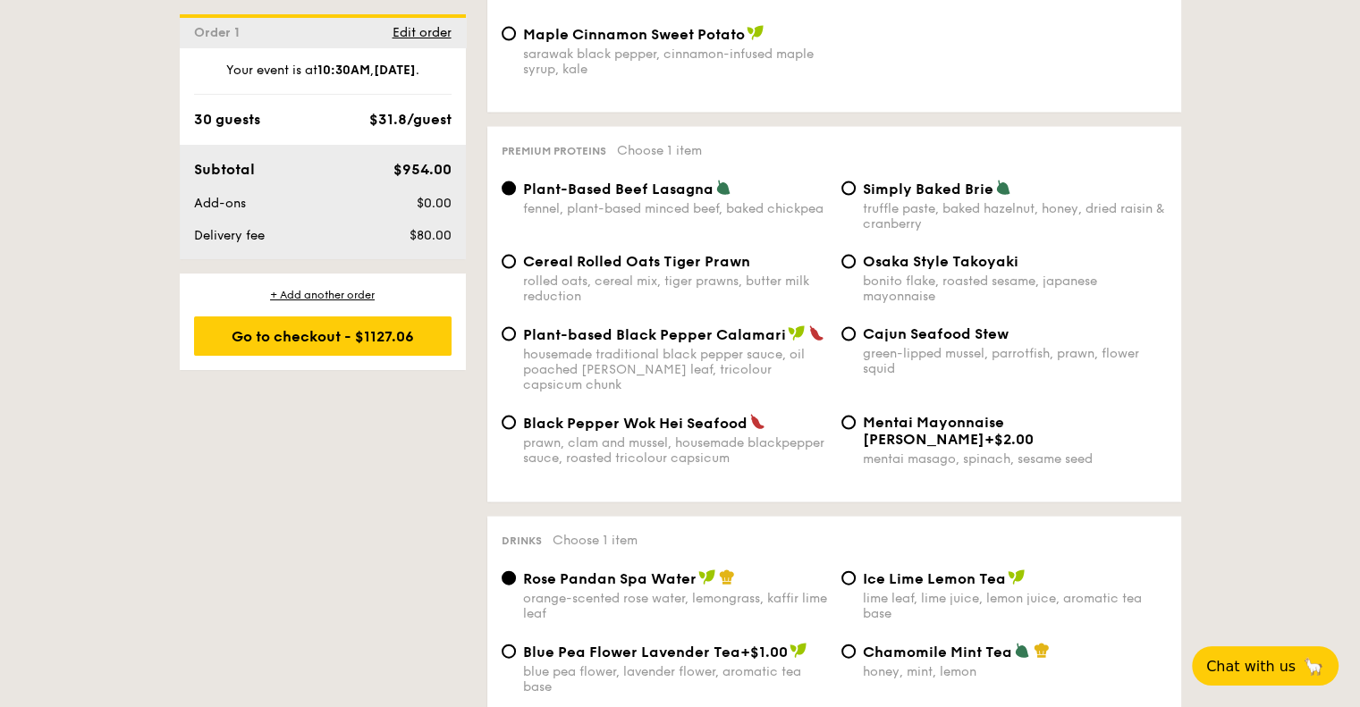
click at [690, 270] on span "Cereal Rolled Oats Tiger Prawn" at bounding box center [636, 261] width 227 height 17
click at [516, 269] on input "Cereal Rolled Oats Tiger Prawn rolled oats, cereal mix, tiger prawns, butter mi…" at bounding box center [509, 262] width 14 height 14
radio input "true"
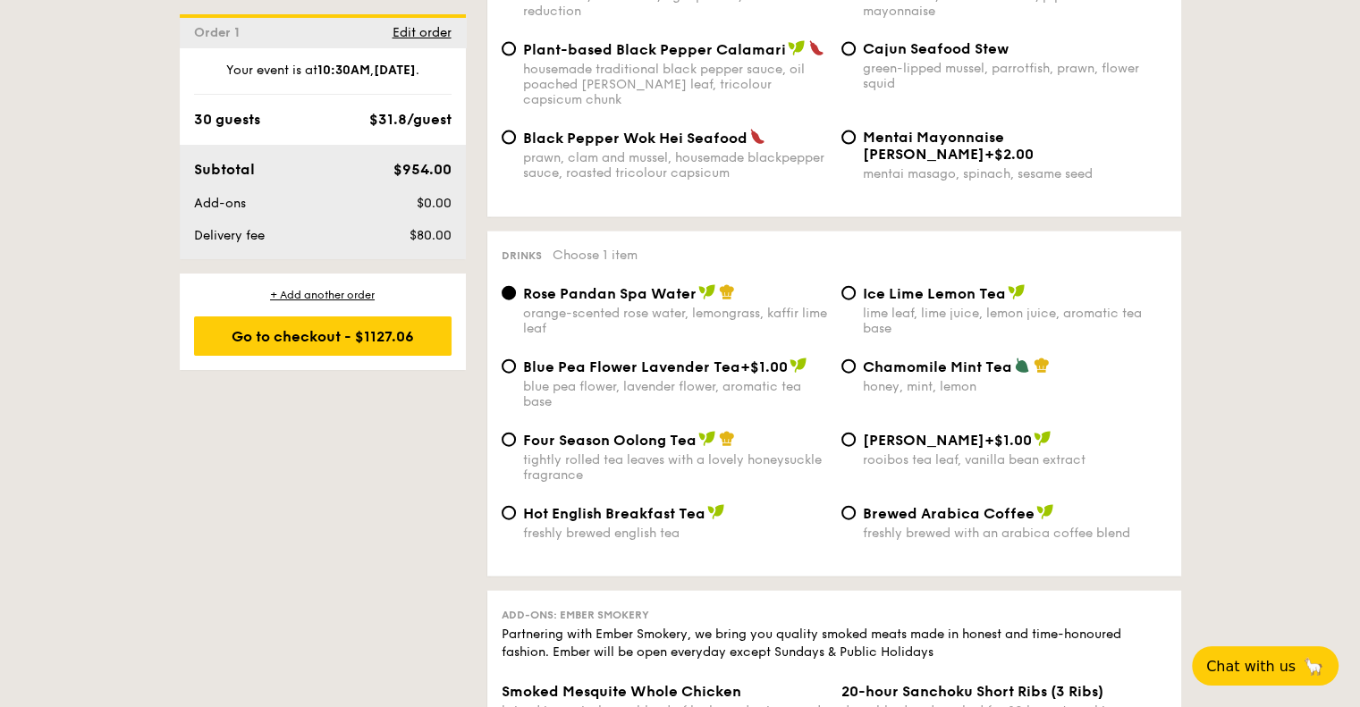
scroll to position [4087, 0]
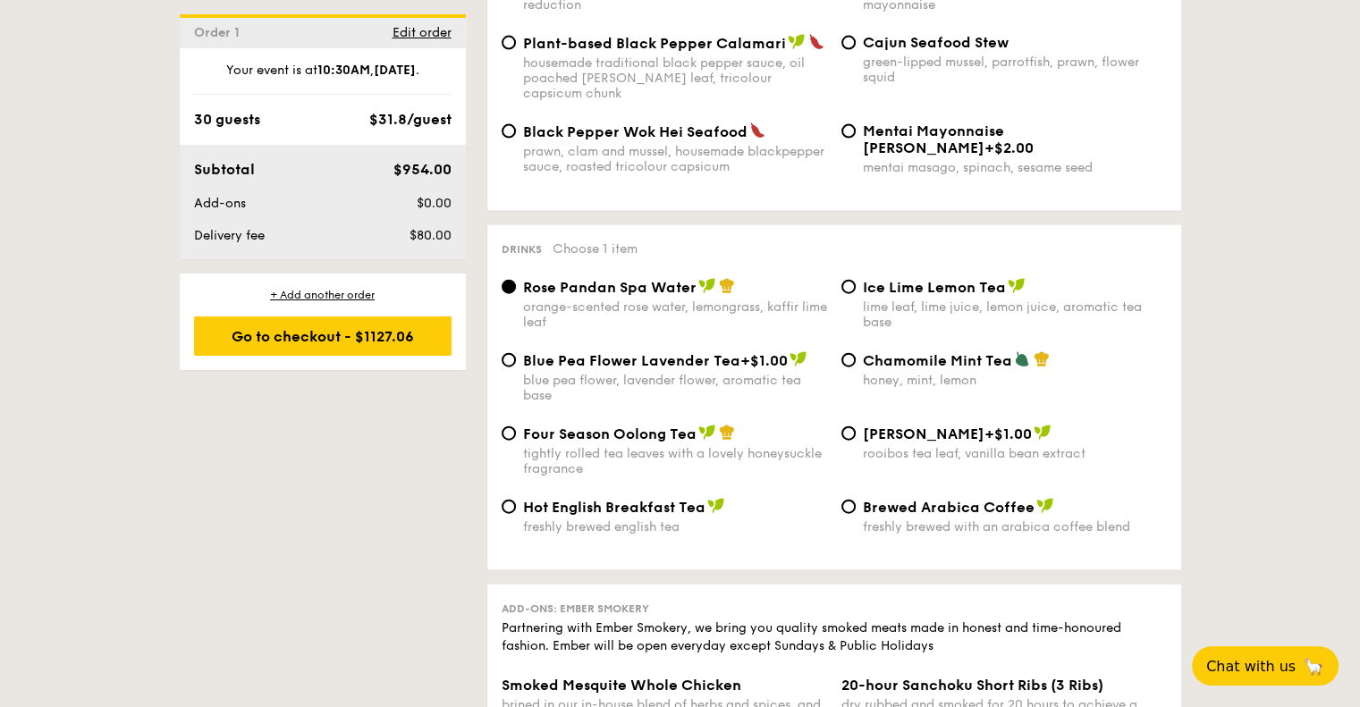
click at [877, 361] on span "Chamomile Mint Tea" at bounding box center [937, 360] width 149 height 17
click at [856, 361] on input "Chamomile Mint Tea honey, mint, lemon" at bounding box center [849, 360] width 14 height 14
radio input "true"
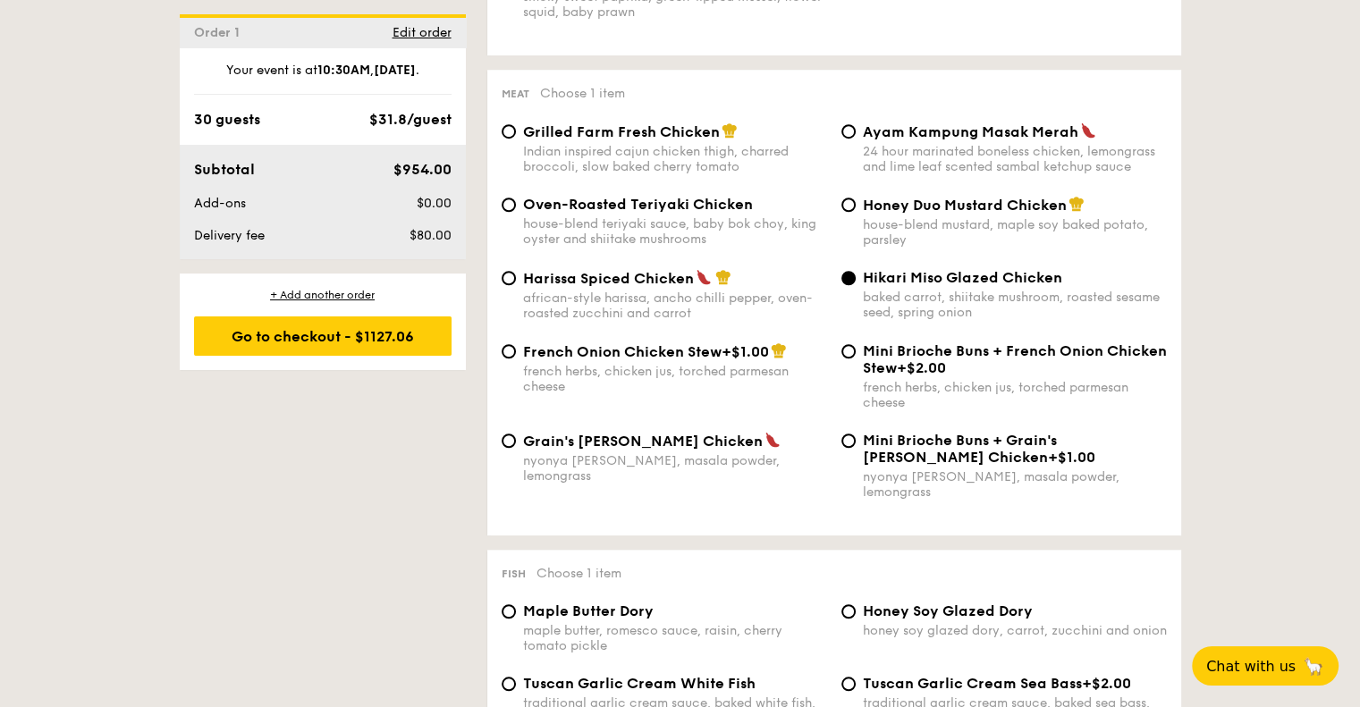
scroll to position [1312, 0]
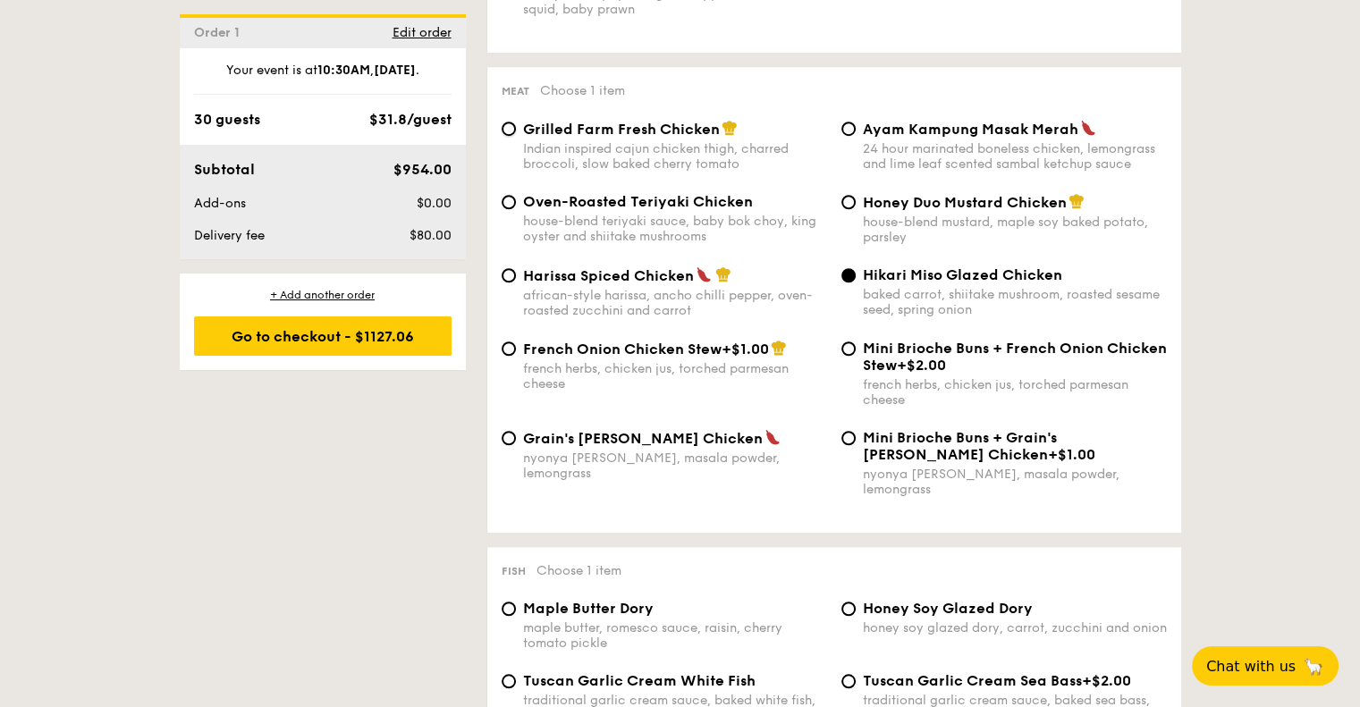
click at [508, 136] on input "Grilled Farm Fresh Chicken Indian inspired cajun chicken thigh, charred broccol…" at bounding box center [509, 129] width 14 height 14
radio input "true"
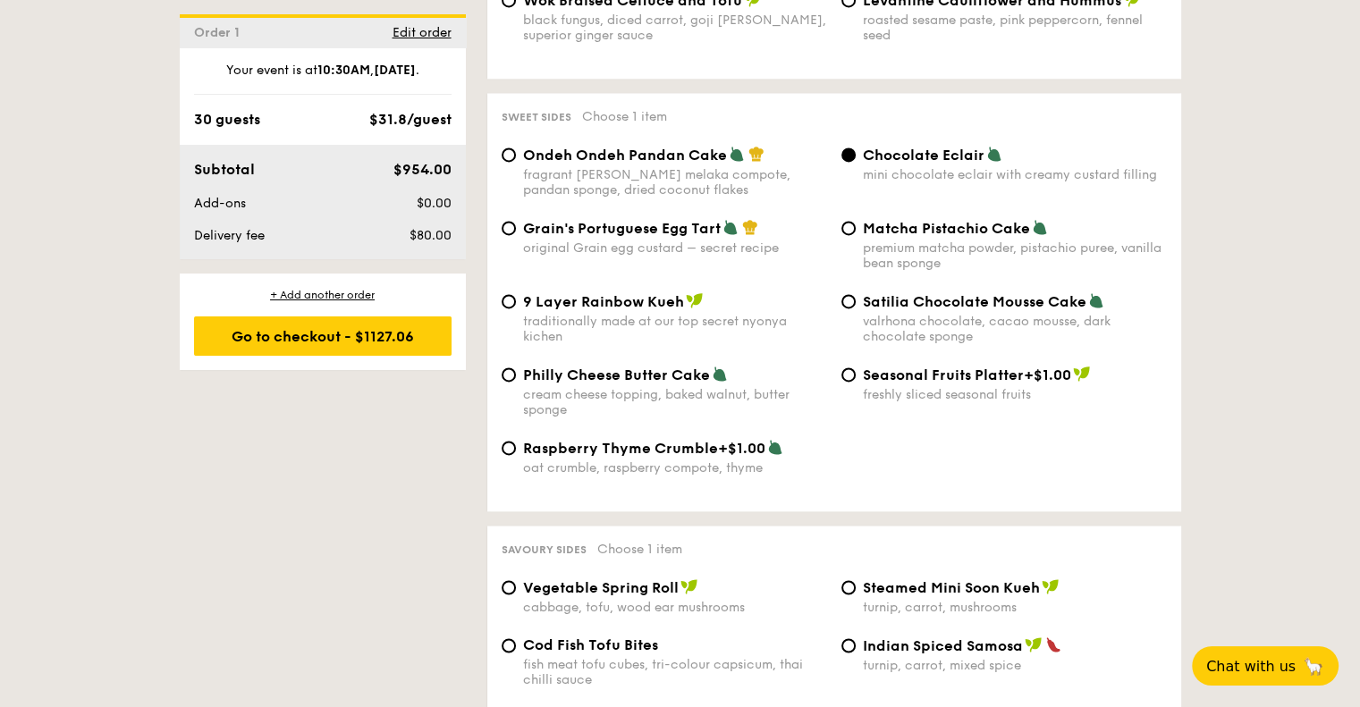
scroll to position [2661, 0]
click at [511, 154] on input "Ondeh Ondeh Pandan Cake fragrant [PERSON_NAME] melaka compote, pandan sponge, d…" at bounding box center [509, 156] width 14 height 14
radio input "true"
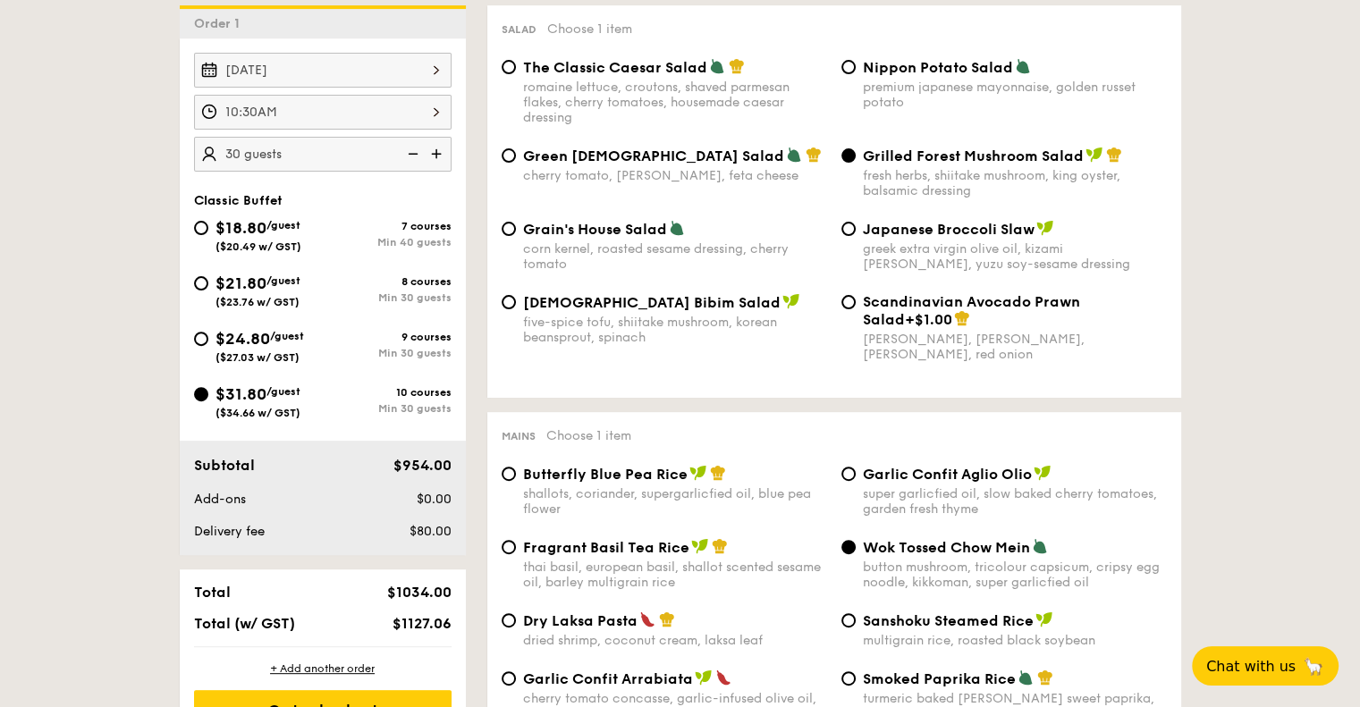
scroll to position [572, 0]
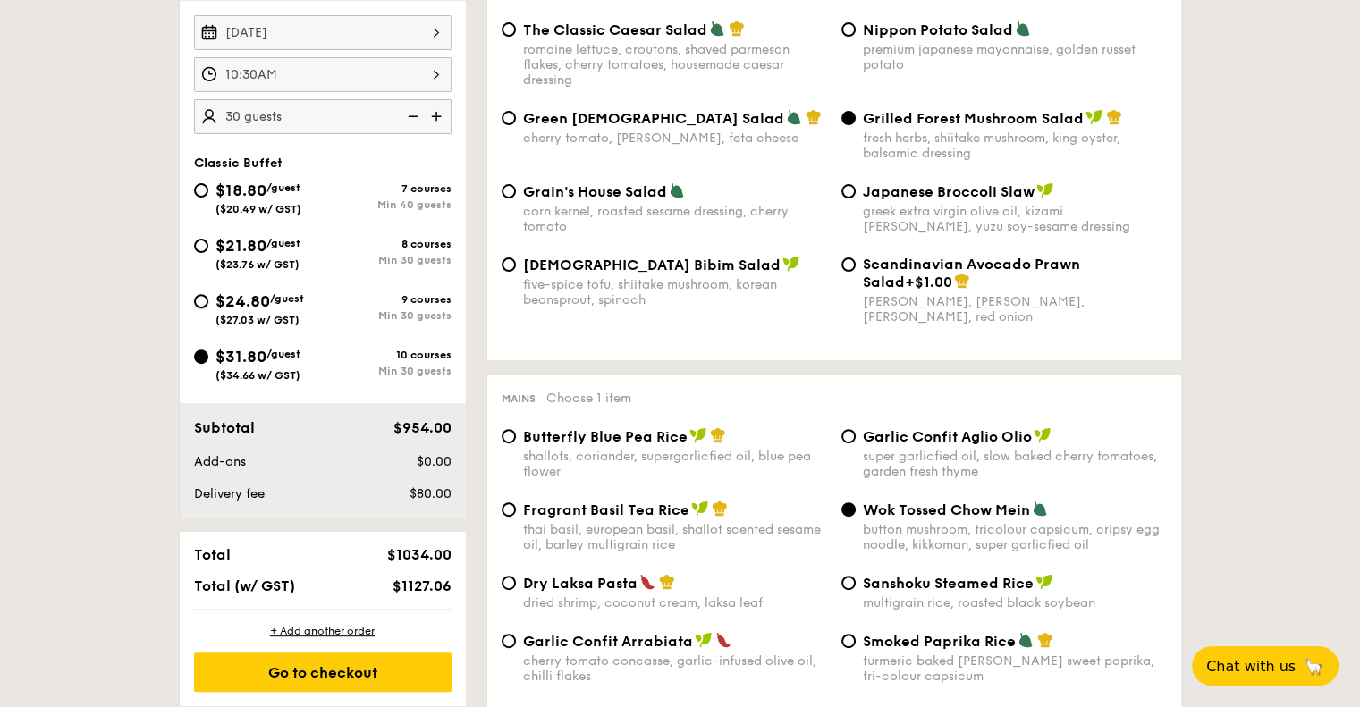
click at [198, 304] on input "$24.80 /guest ($27.03 w/ GST) 9 courses Min 30 guests" at bounding box center [201, 301] width 14 height 14
radio input "true"
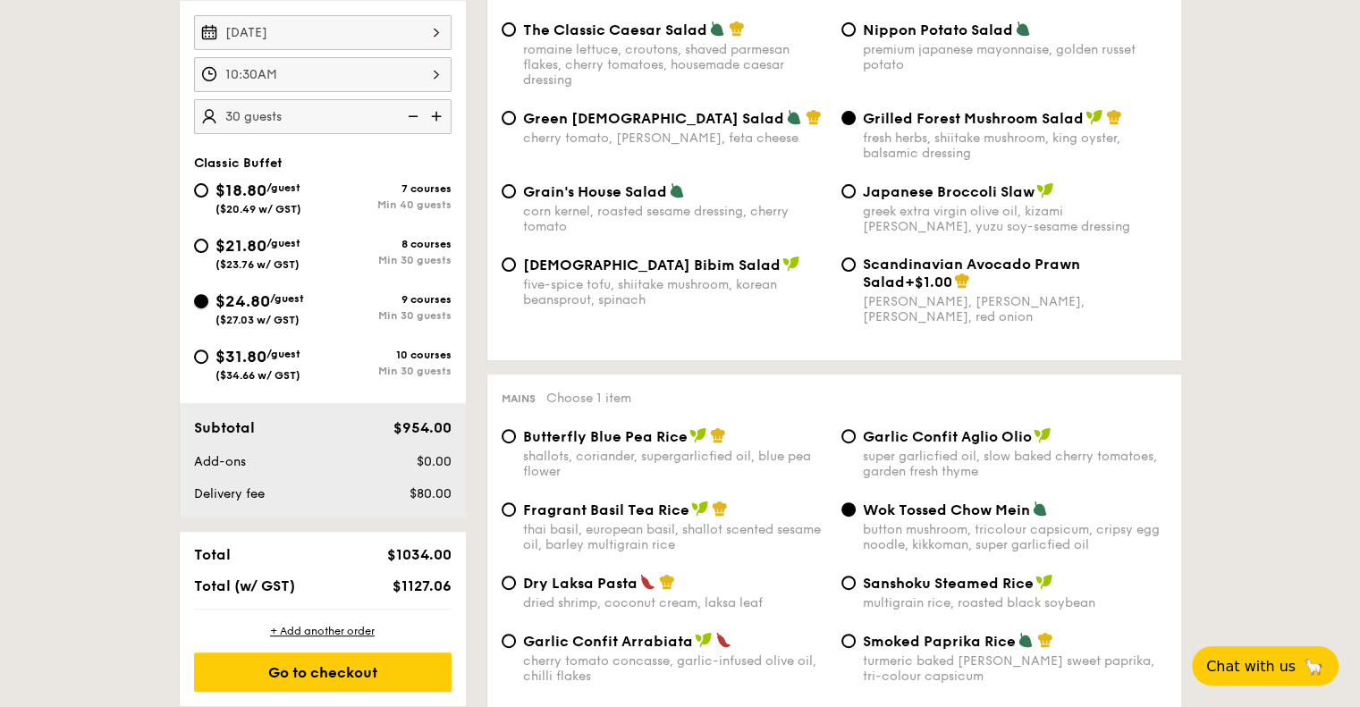
radio input "true"
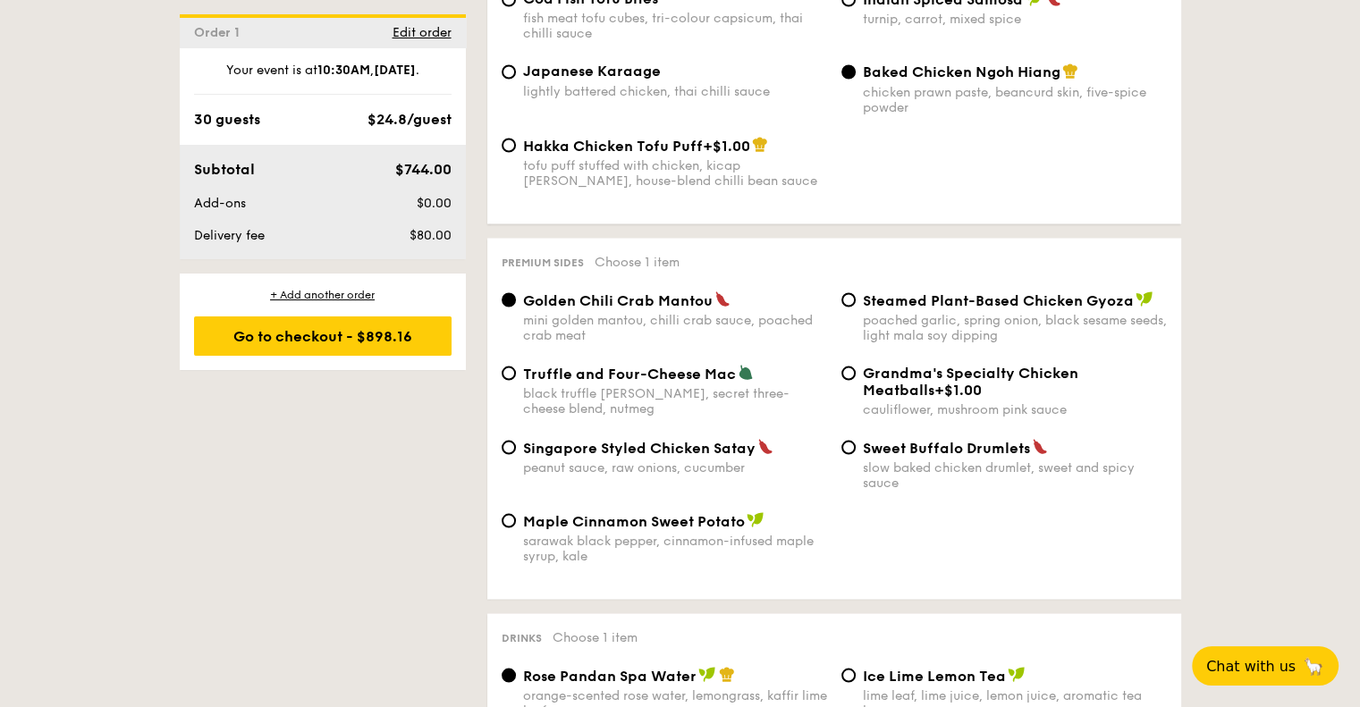
scroll to position [3316, 0]
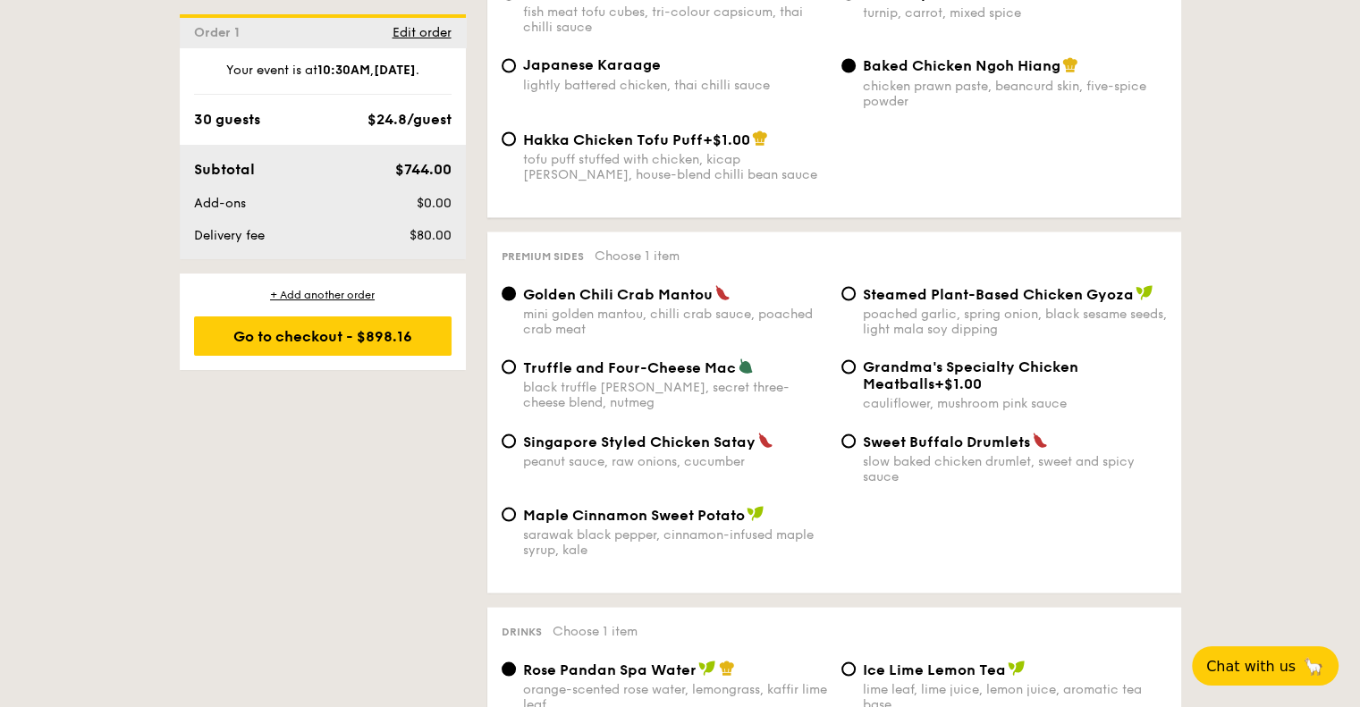
click at [700, 443] on span "Singapore Styled Chicken Satay" at bounding box center [639, 441] width 233 height 17
click at [516, 443] on input "Singapore Styled Chicken Satay peanut sauce, raw onions, cucumber" at bounding box center [509, 441] width 14 height 14
radio input "true"
drag, startPoint x: 1357, startPoint y: 519, endPoint x: 1353, endPoint y: 396, distance: 122.6
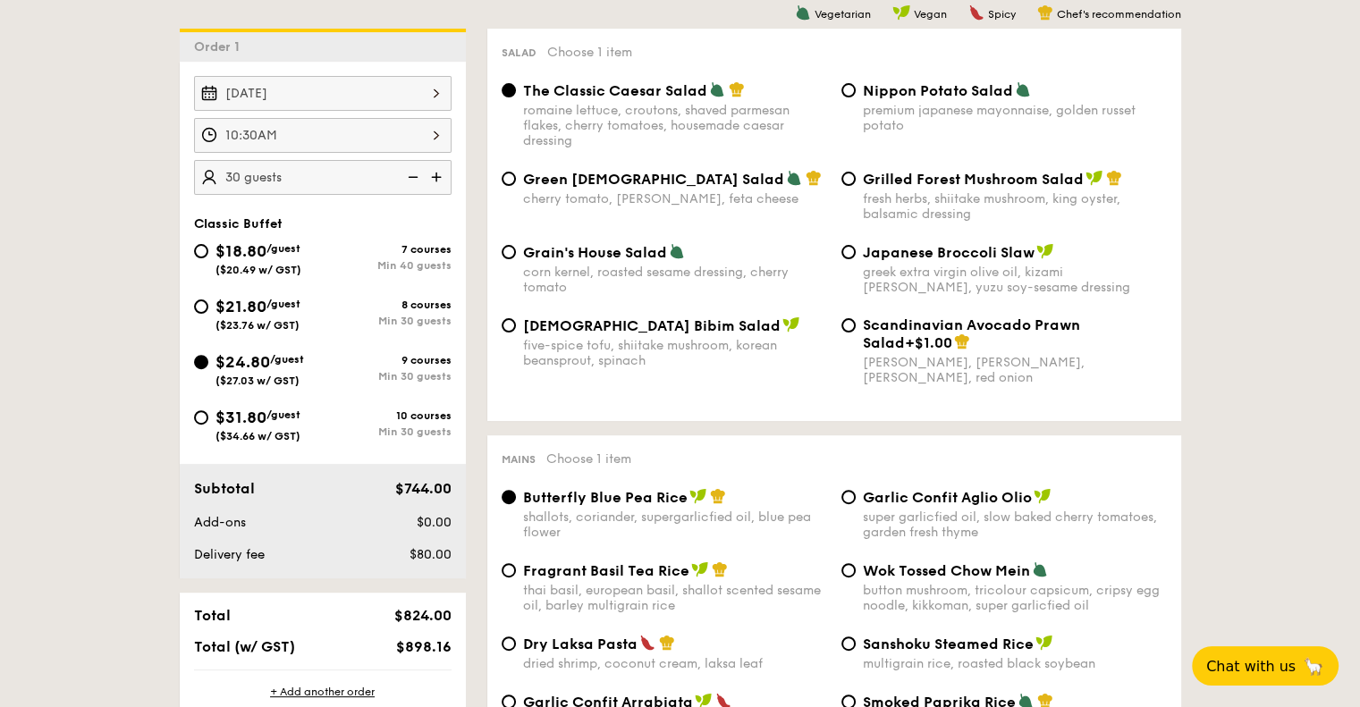
scroll to position [477, 0]
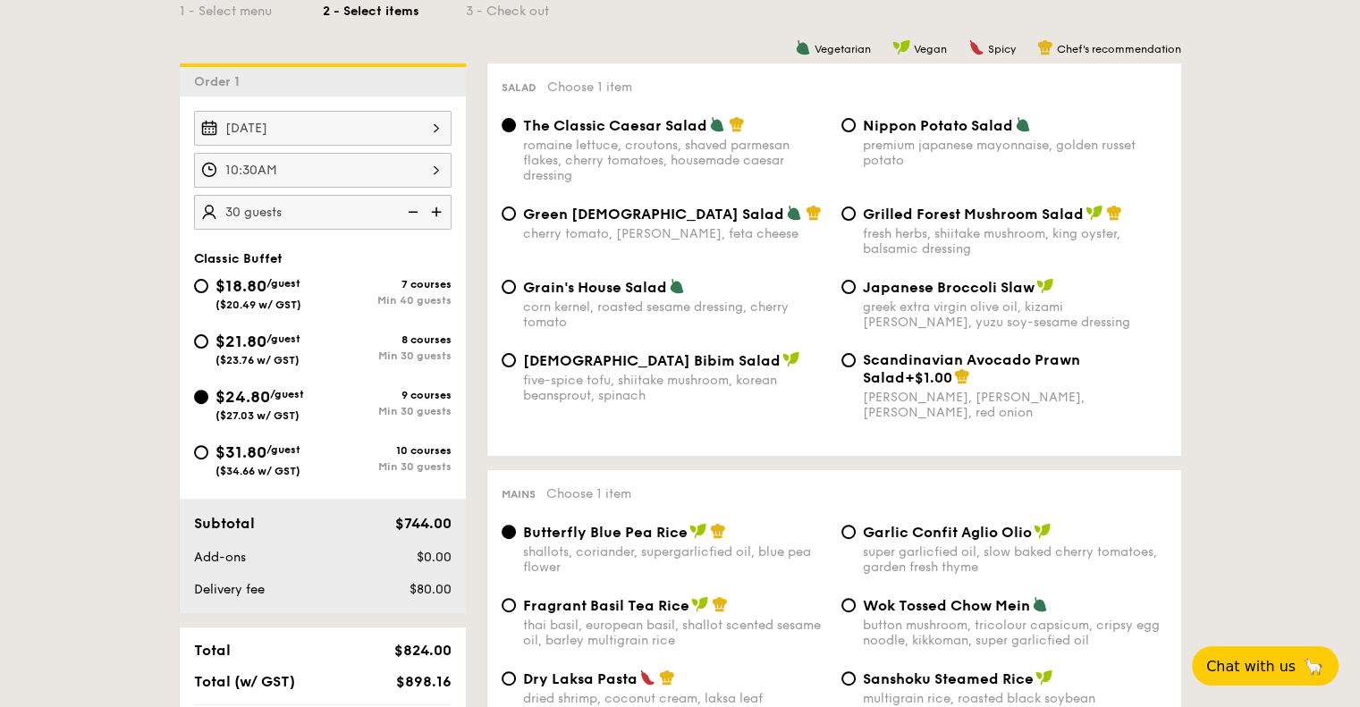
click at [935, 214] on span "Grilled Forest Mushroom Salad" at bounding box center [973, 214] width 221 height 17
click at [856, 214] on input "Grilled Forest Mushroom Salad fresh herbs, shiitake mushroom, king oyster, bals…" at bounding box center [849, 214] width 14 height 14
radio input "true"
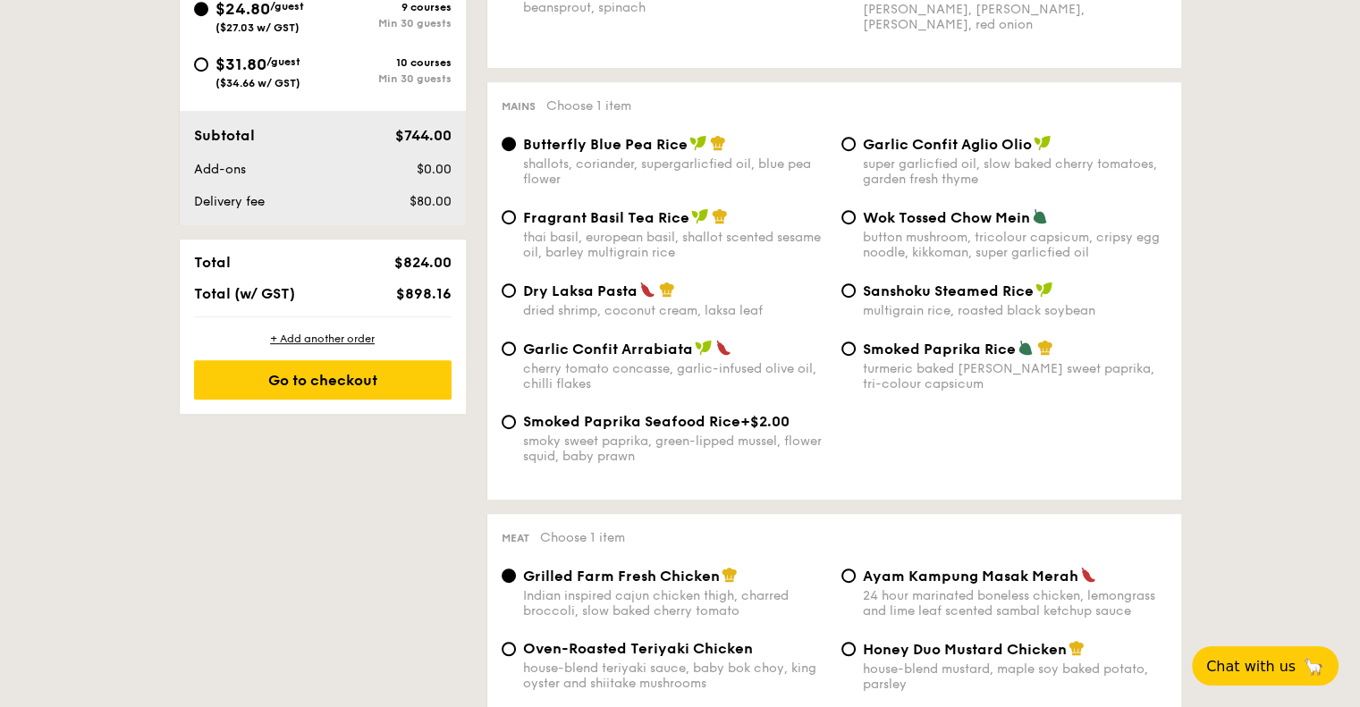
scroll to position [870, 0]
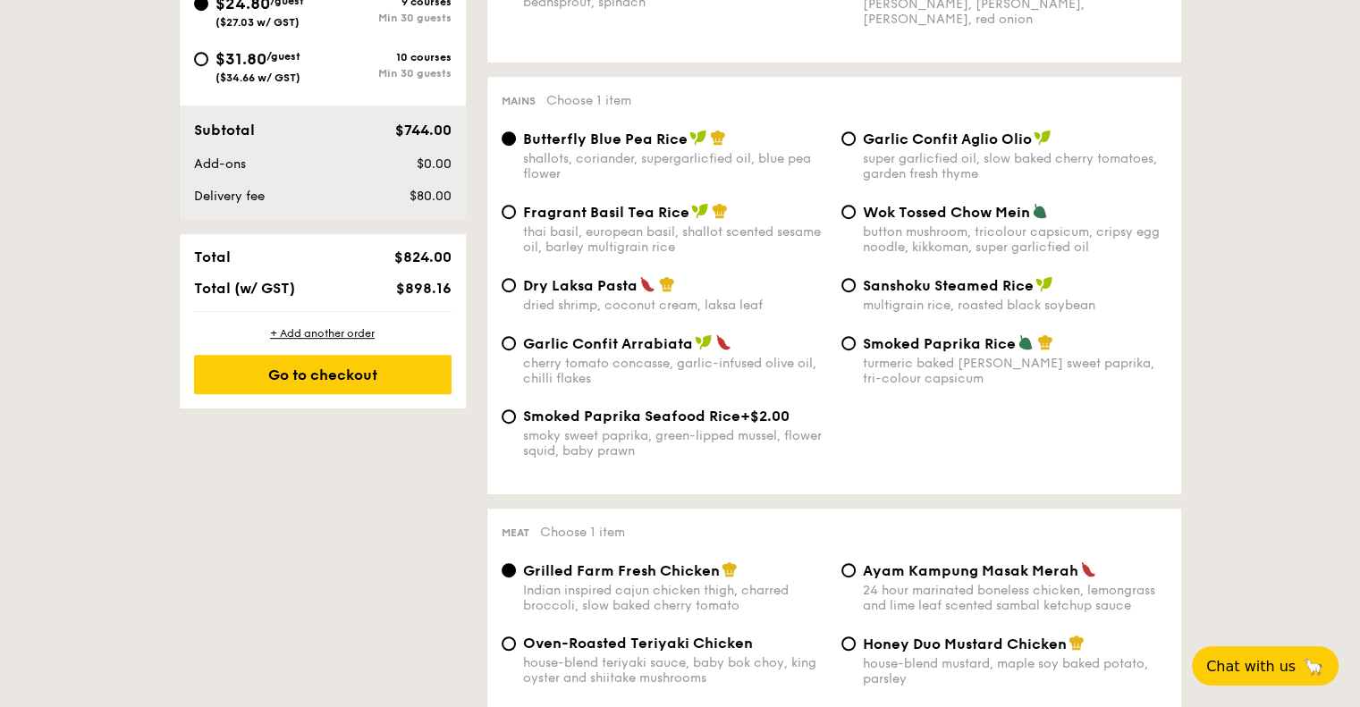
click at [1026, 218] on span "Wok Tossed Chow Mein" at bounding box center [946, 212] width 167 height 17
click at [856, 218] on input "Wok Tossed Chow Mein button mushroom, tricolour capsicum, cripsy egg noodle, ki…" at bounding box center [849, 212] width 14 height 14
radio input "true"
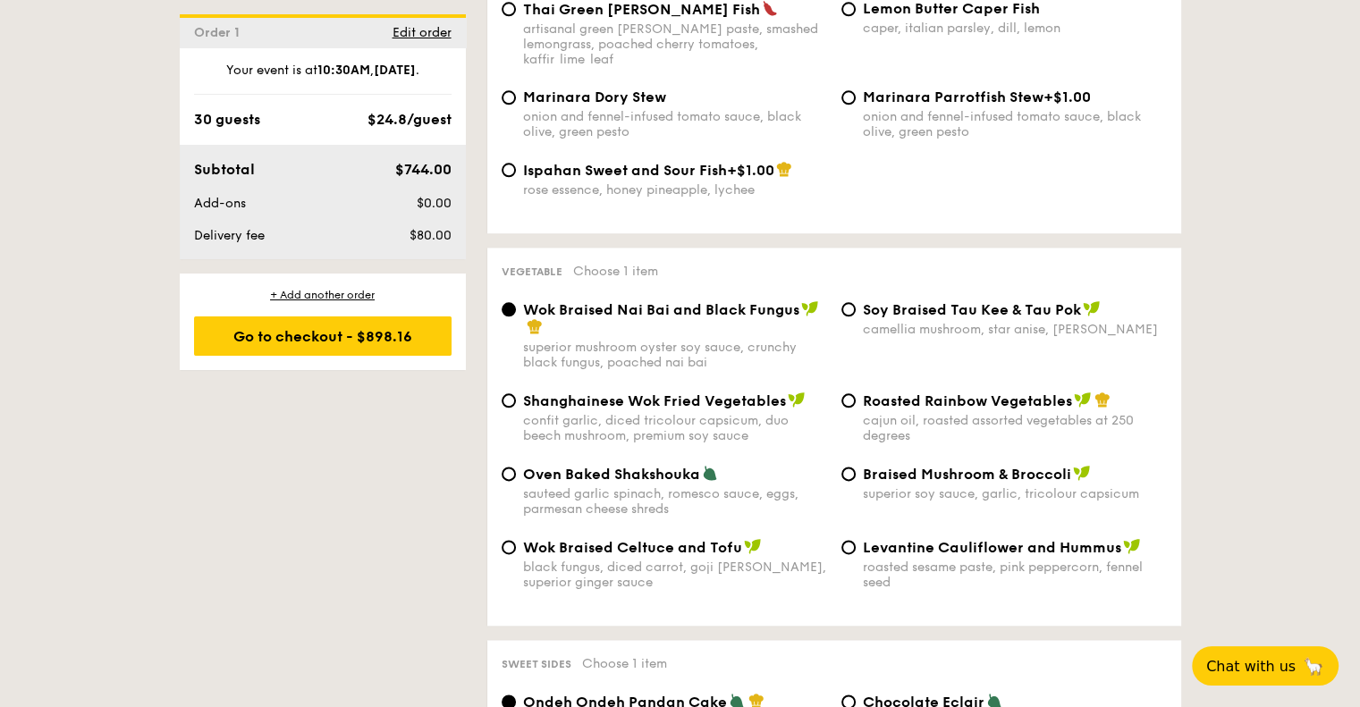
scroll to position [2122, 0]
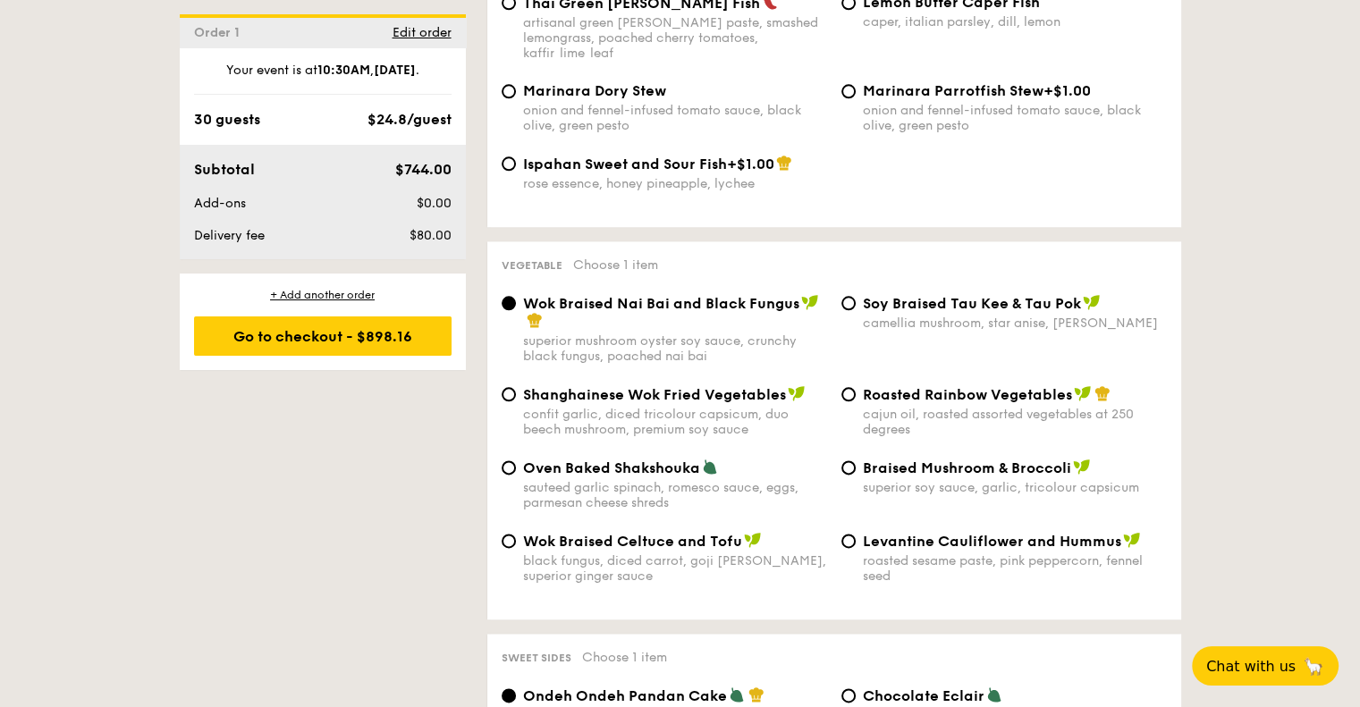
click at [877, 386] on span "Roasted Rainbow Vegetables" at bounding box center [967, 394] width 209 height 17
click at [856, 387] on input "Roasted Rainbow Vegetables cajun oil, roasted assorted vegetables at 250 degrees" at bounding box center [849, 394] width 14 height 14
radio input "true"
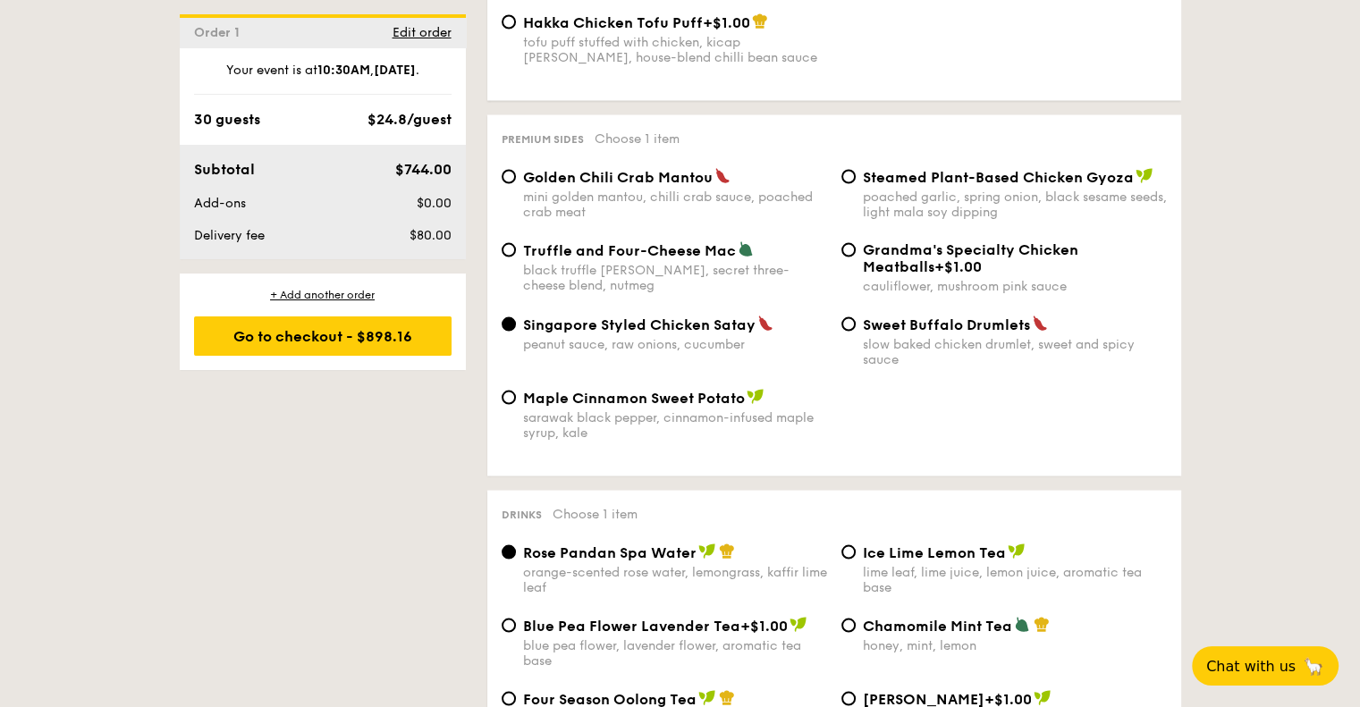
scroll to position [3749, 0]
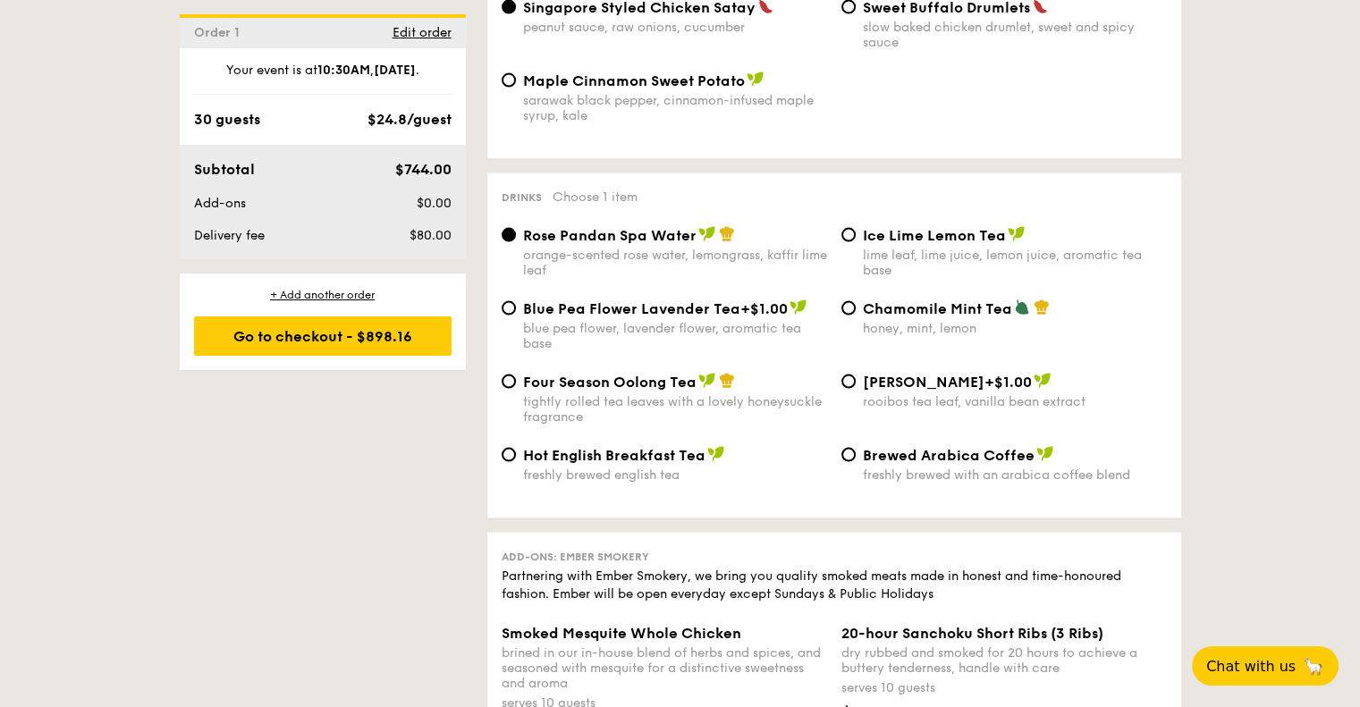
click at [884, 318] on span "Chamomile Mint Tea" at bounding box center [937, 309] width 149 height 17
click at [856, 316] on input "Chamomile Mint Tea honey, mint, lemon" at bounding box center [849, 308] width 14 height 14
radio input "true"
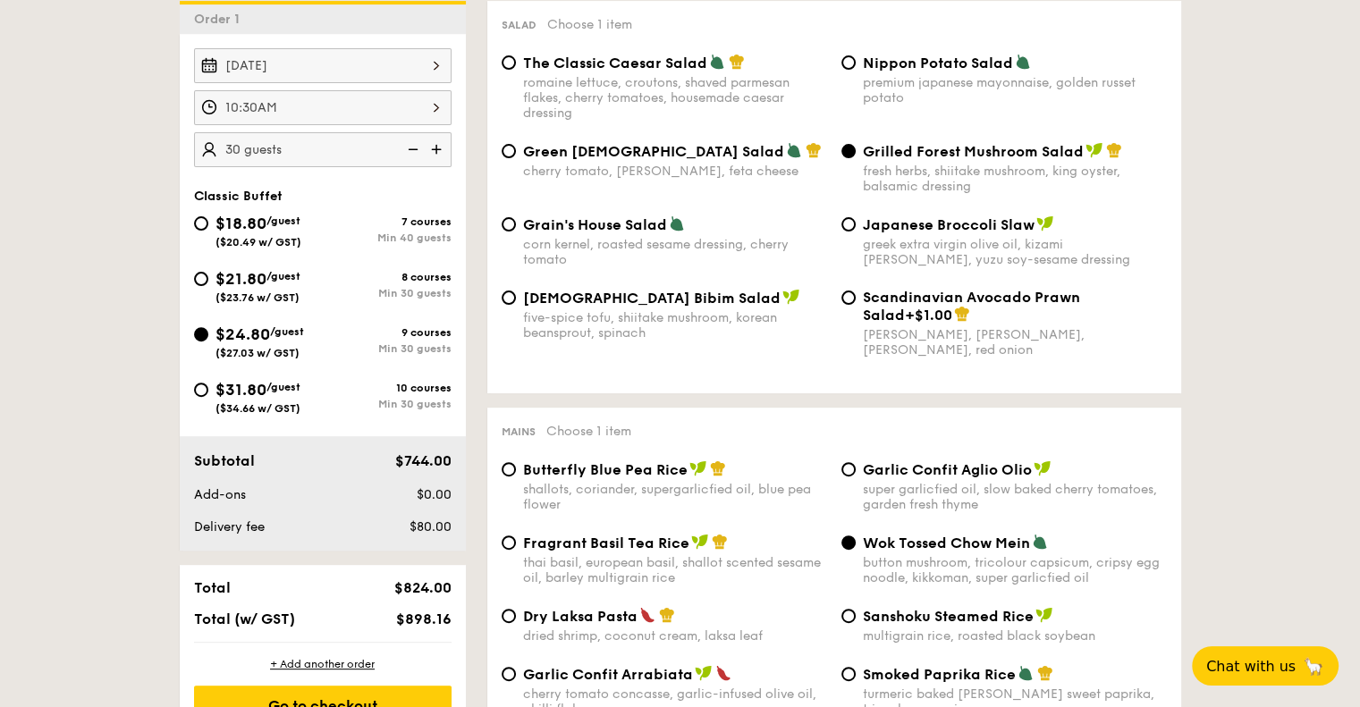
scroll to position [470, 0]
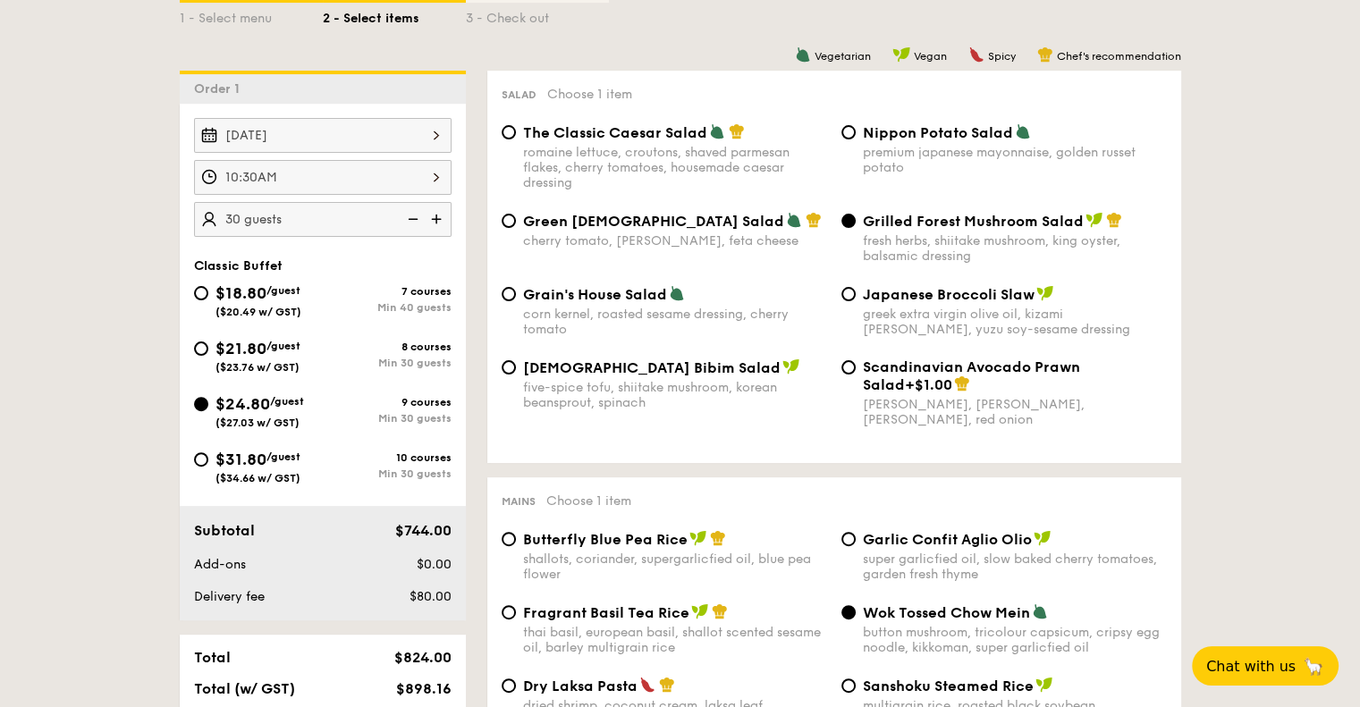
click at [440, 212] on img at bounding box center [438, 219] width 27 height 34
type input "35 guests"
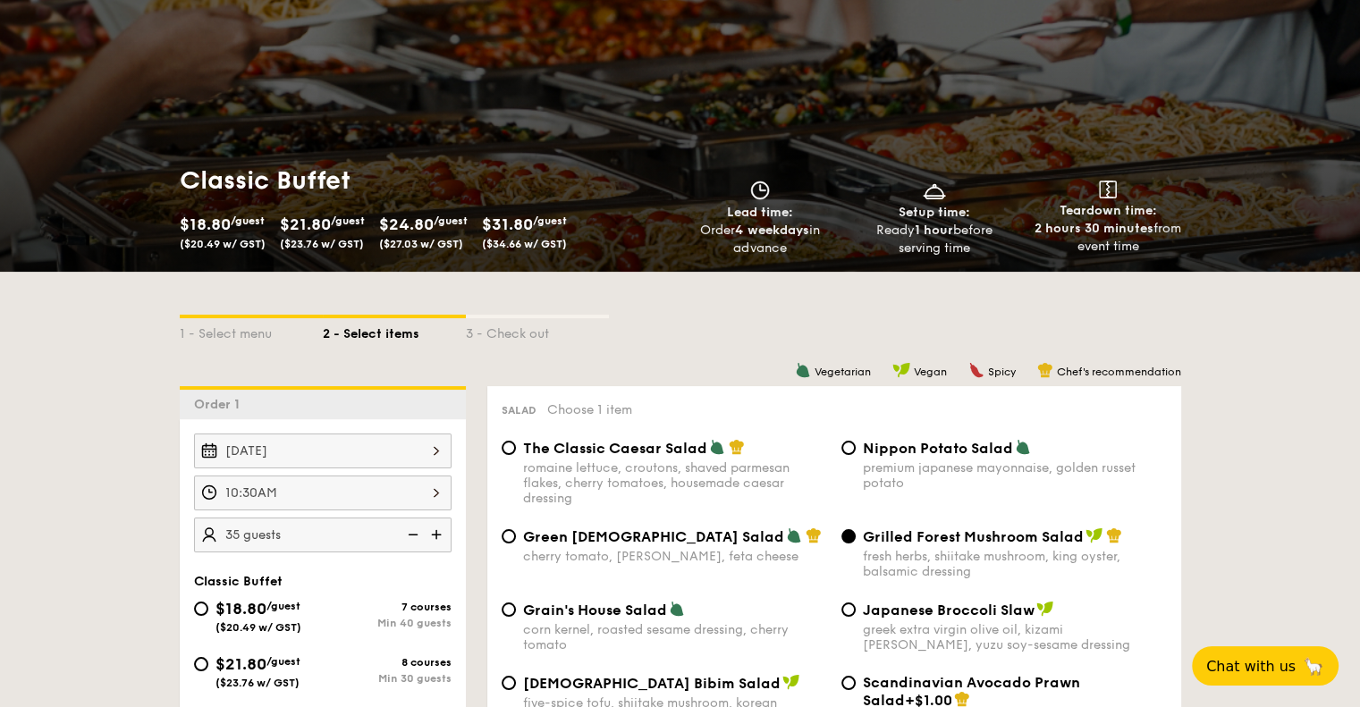
scroll to position [148, 0]
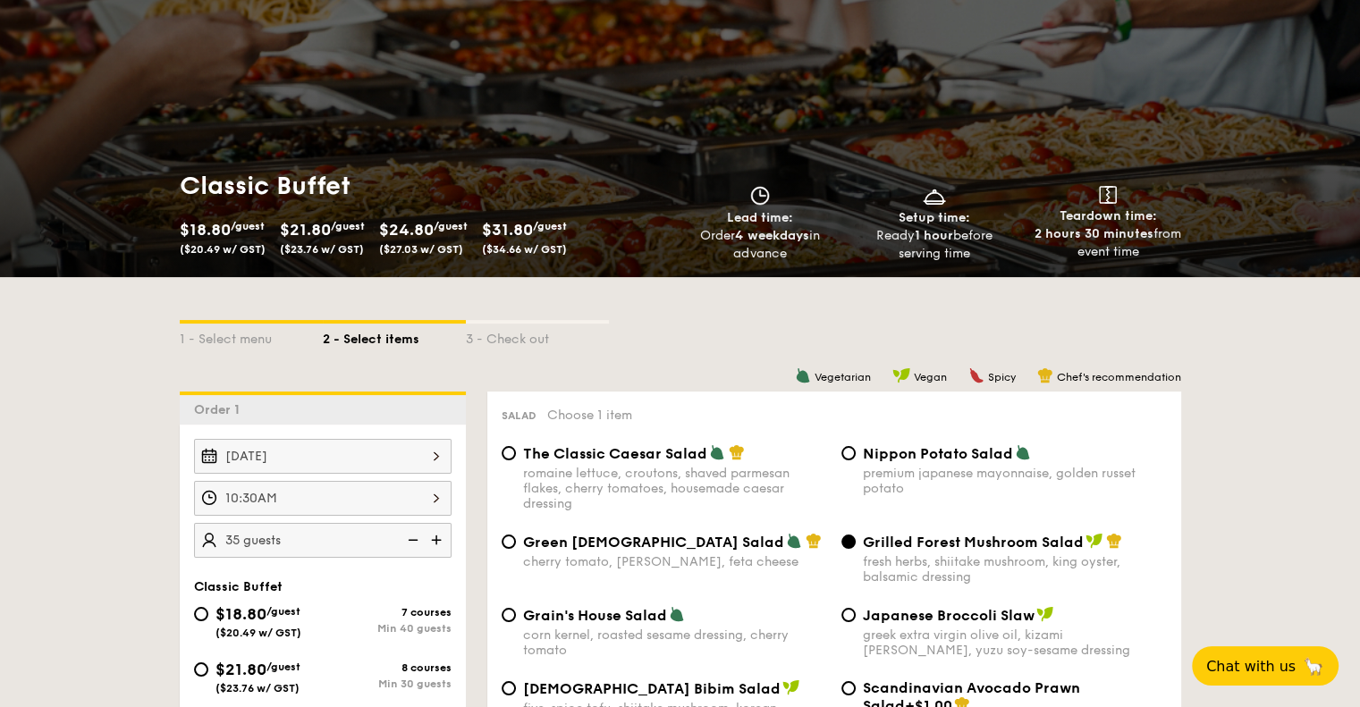
click at [436, 500] on div "10:30AM" at bounding box center [323, 498] width 258 height 35
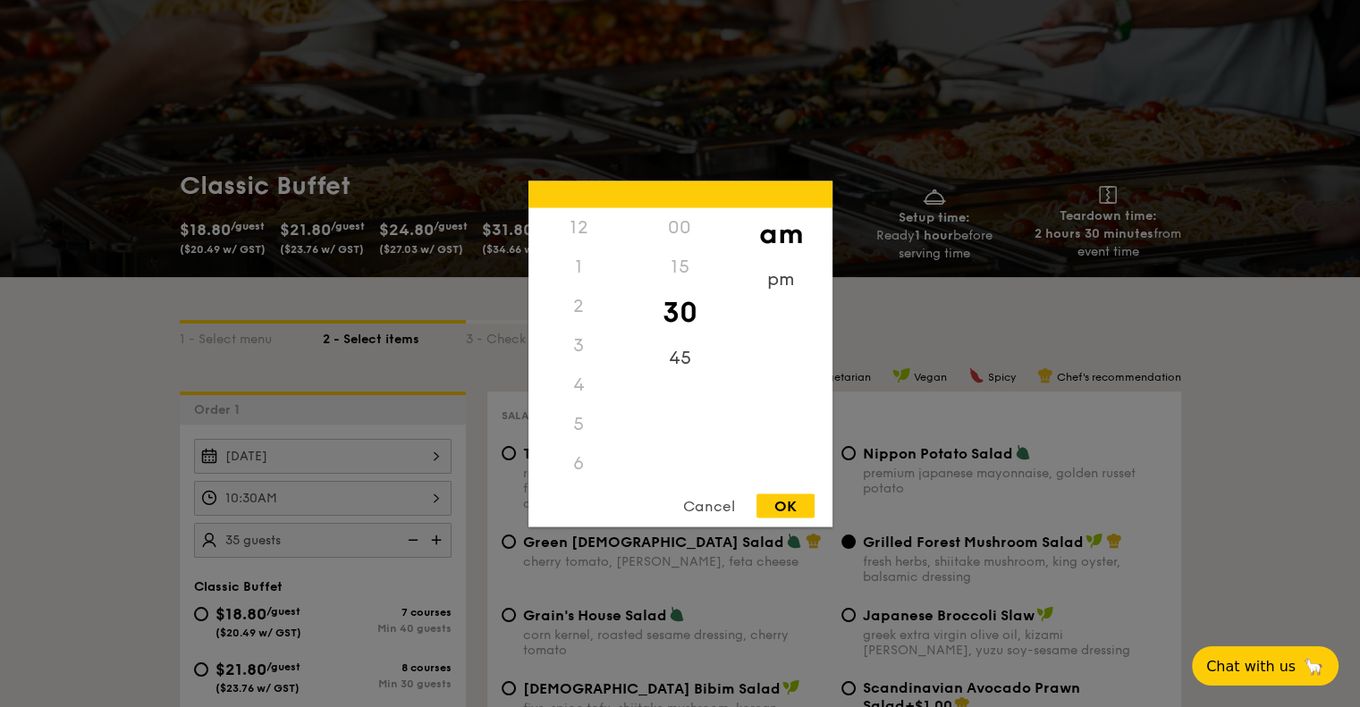
scroll to position [197, 0]
click at [565, 475] on div "11" at bounding box center [579, 475] width 101 height 39
click at [677, 227] on div "00" at bounding box center [680, 227] width 101 height 39
click at [776, 510] on div "OK" at bounding box center [786, 506] width 58 height 24
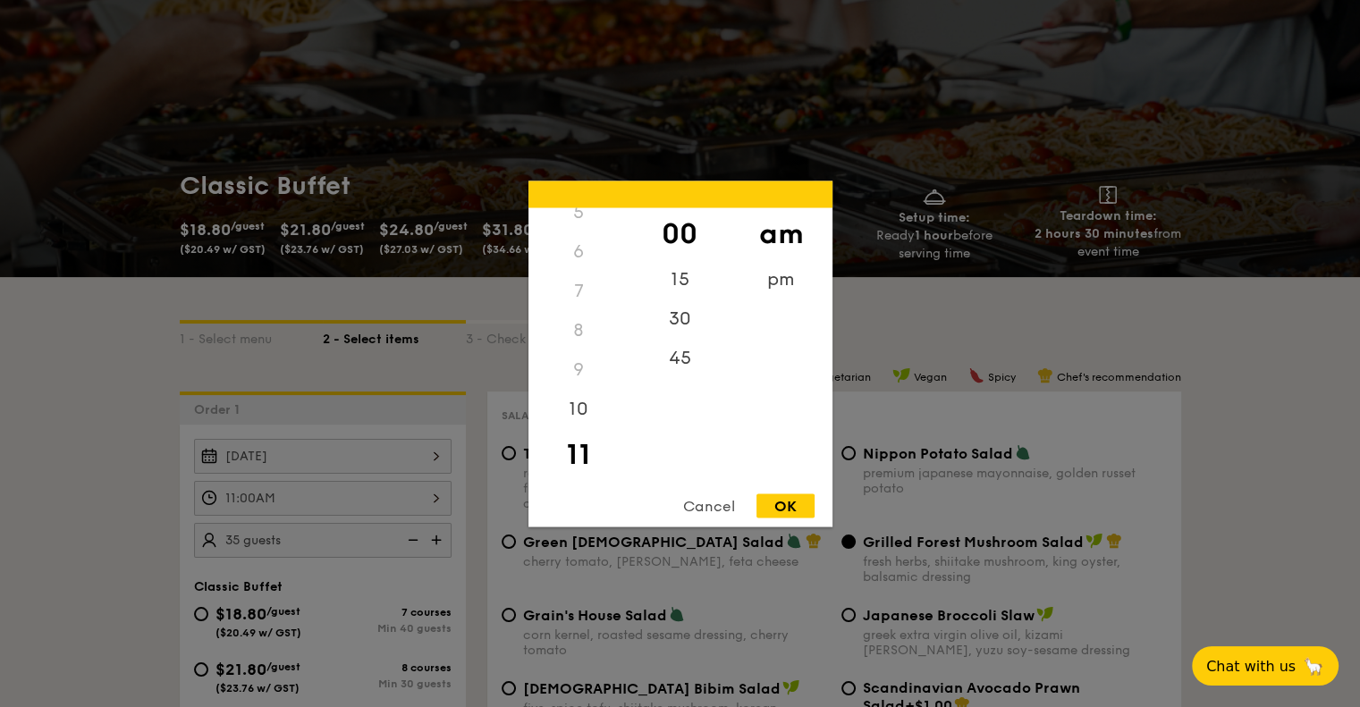
drag, startPoint x: 436, startPoint y: 498, endPoint x: 768, endPoint y: 368, distance: 356.6
drag, startPoint x: 768, startPoint y: 368, endPoint x: 677, endPoint y: 325, distance: 100.8
click at [677, 325] on div "30" at bounding box center [680, 318] width 101 height 39
click at [768, 501] on div "OK" at bounding box center [786, 506] width 58 height 24
type input "11:30AM"
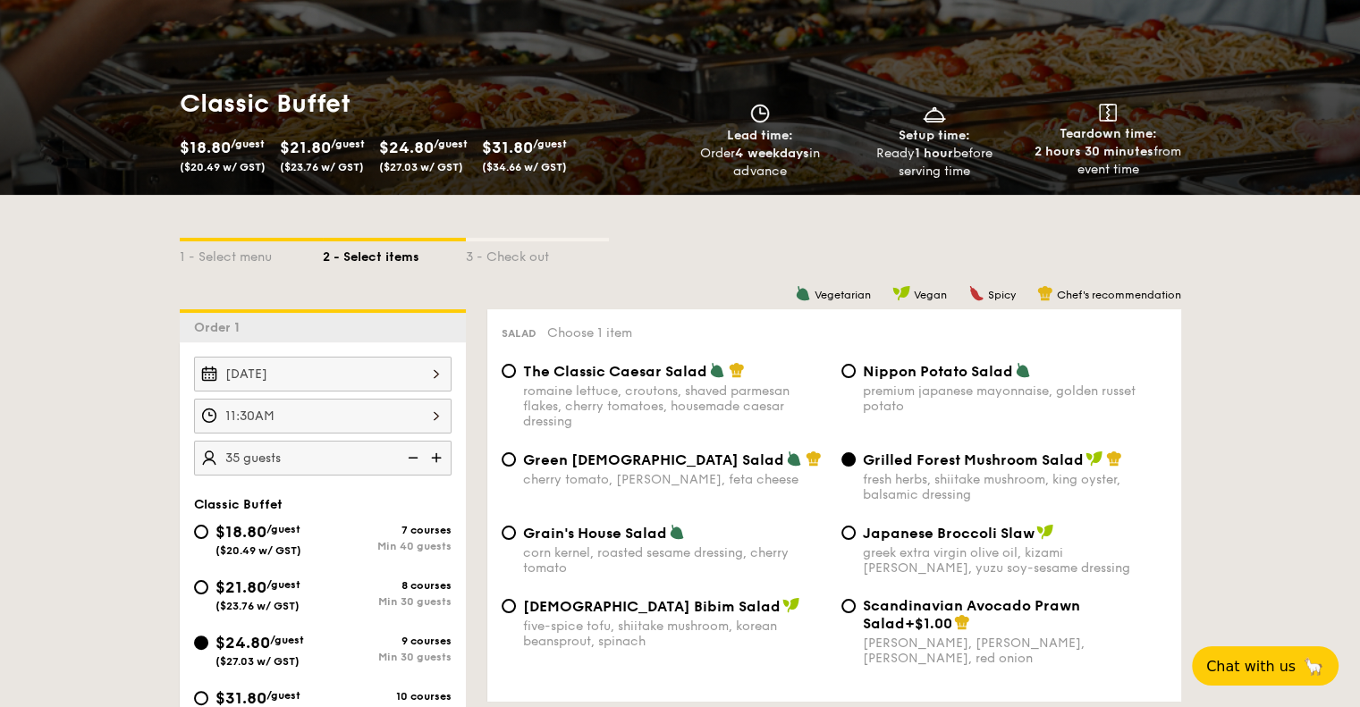
scroll to position [248, 0]
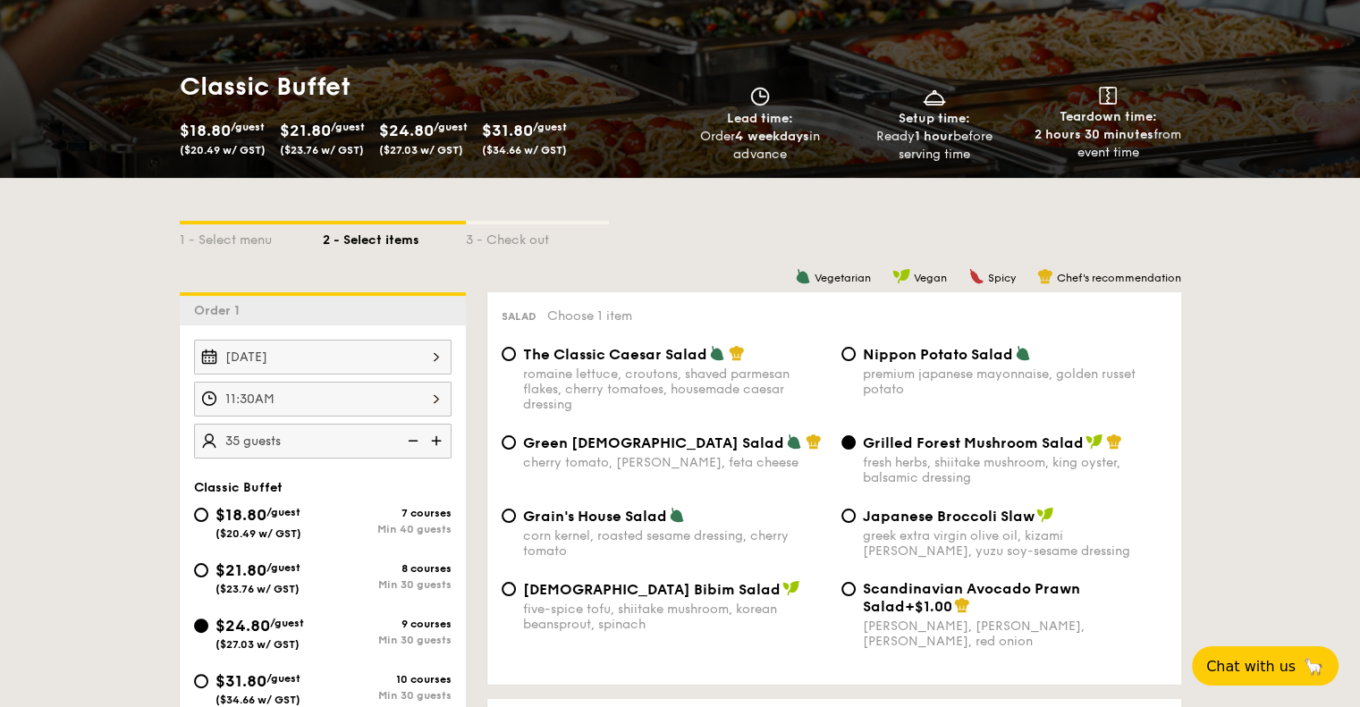
click at [1262, 664] on span "Chat with us" at bounding box center [1251, 666] width 89 height 17
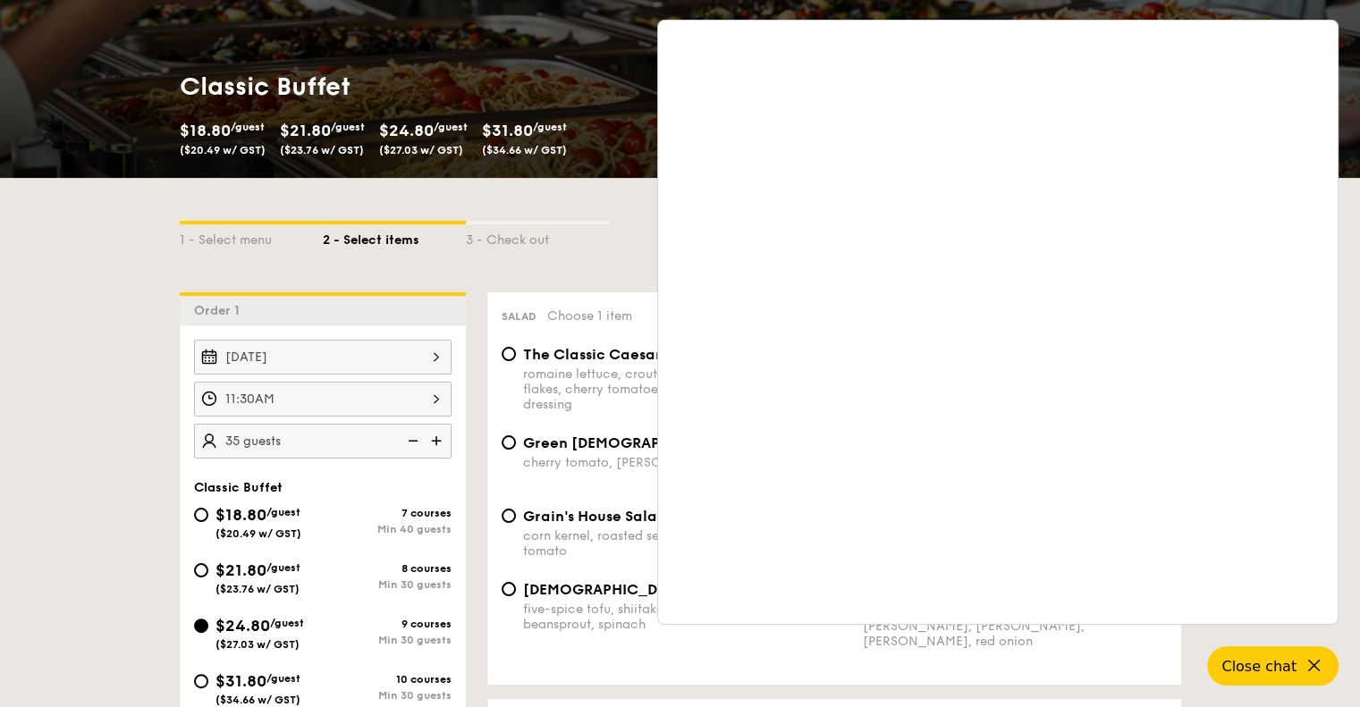
click at [586, 199] on div "1 - Select menu 2 - Select items 3 - Check out" at bounding box center [681, 235] width 1002 height 114
click at [1309, 666] on icon at bounding box center [1314, 666] width 21 height 21
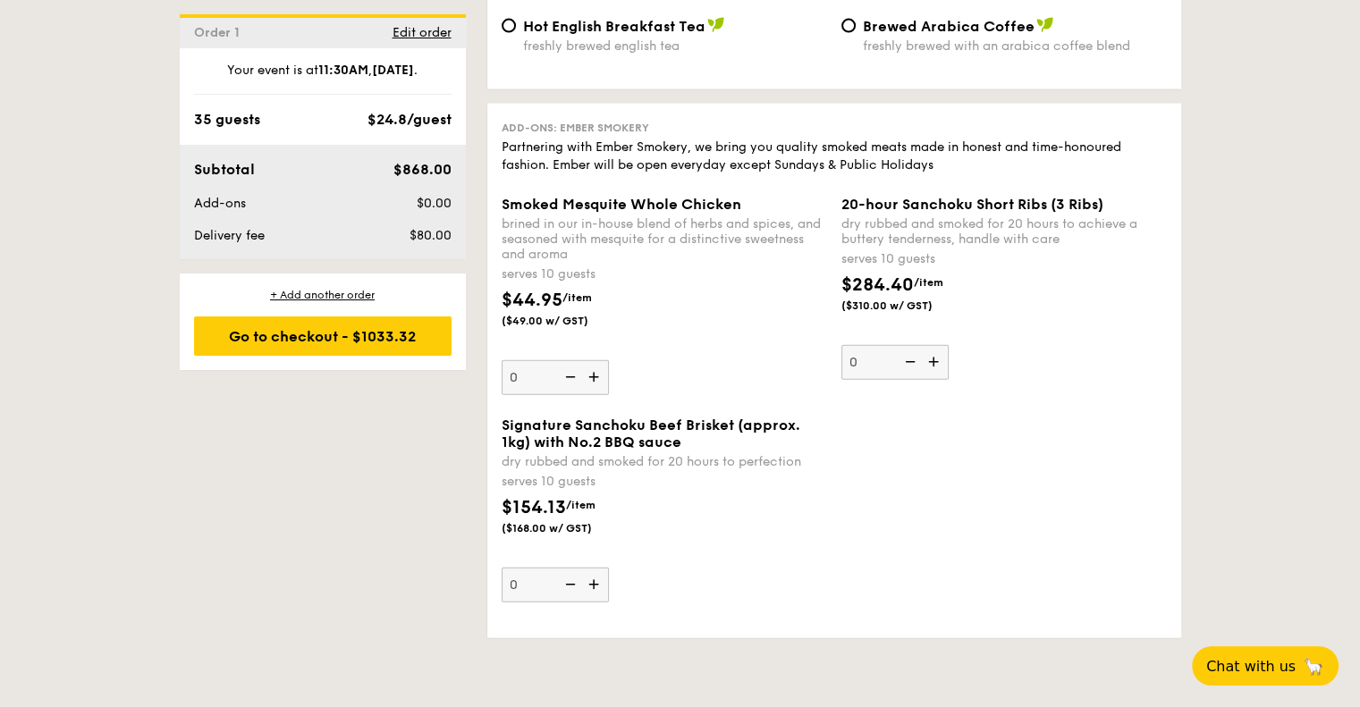
scroll to position [4289, 0]
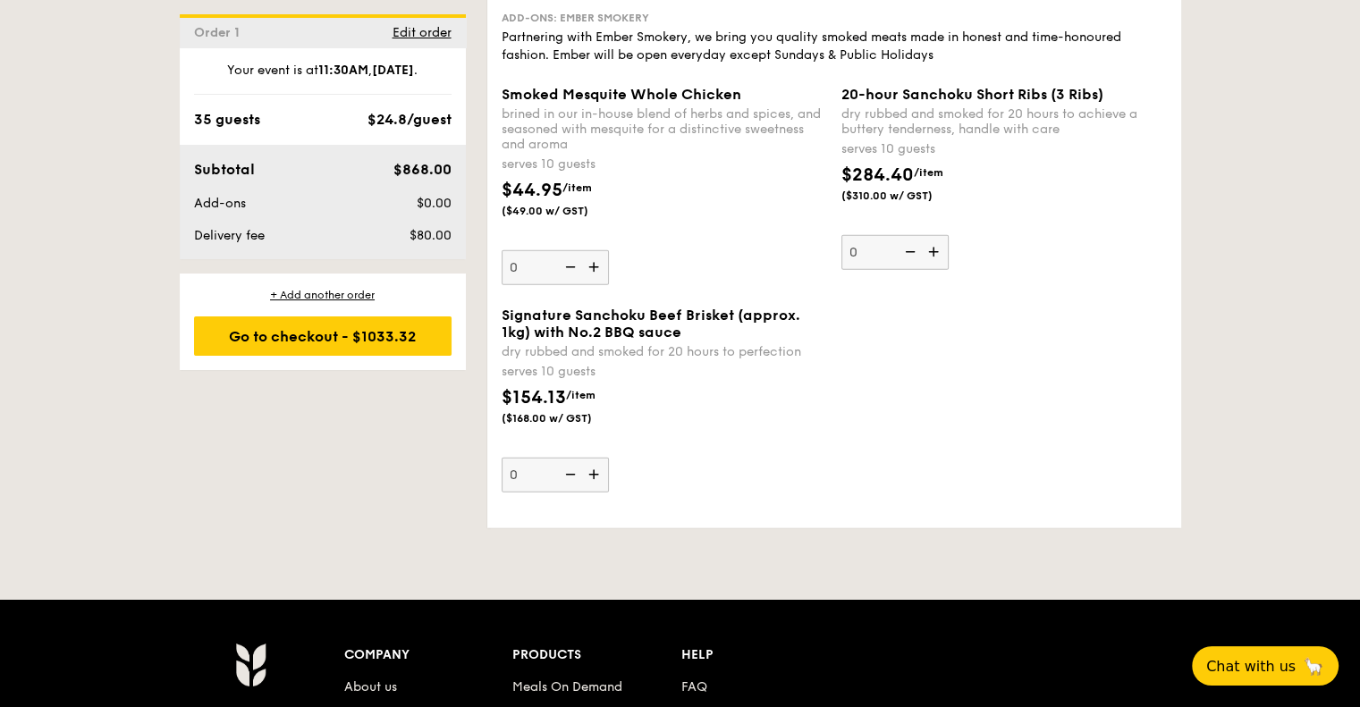
click at [268, 343] on div "Go to checkout - $1033.32" at bounding box center [323, 336] width 258 height 39
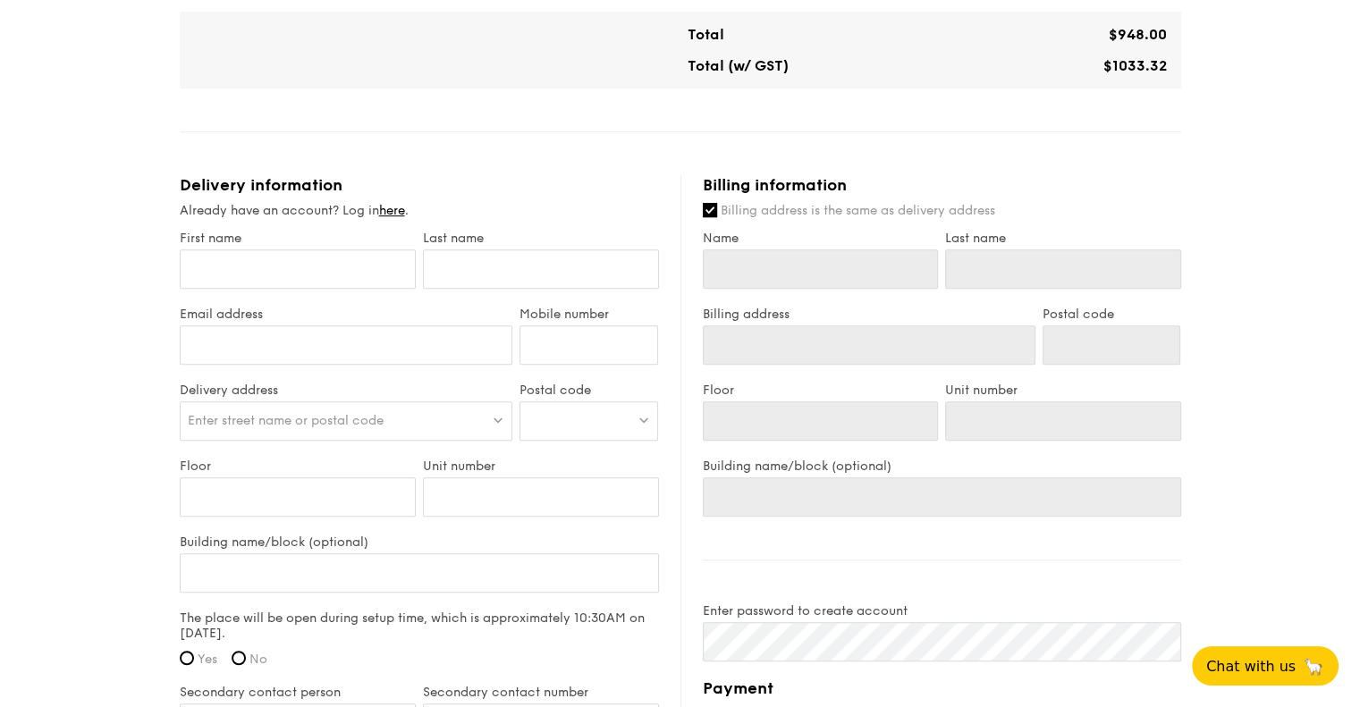
scroll to position [1033, 0]
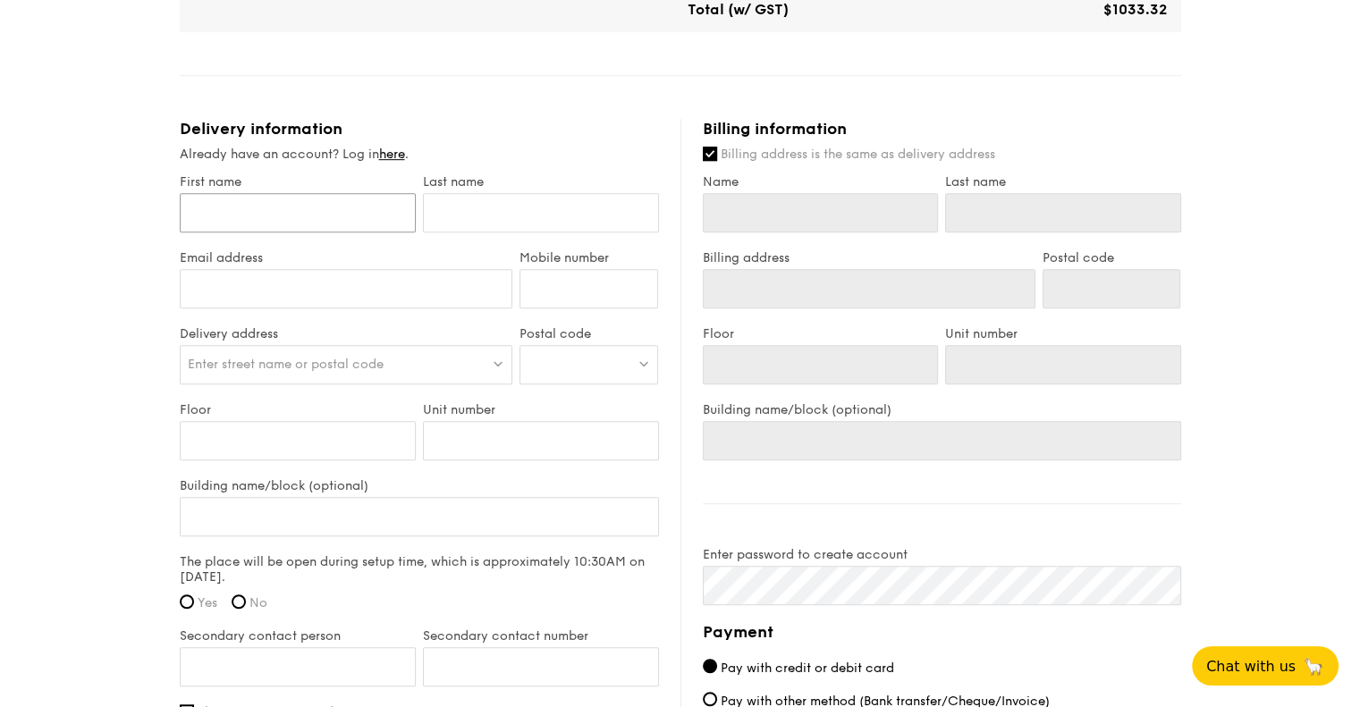
click at [329, 224] on input "First name" at bounding box center [298, 212] width 236 height 39
type input "[PERSON_NAME]"
type input "[PERSON_NAME][EMAIL_ADDRESS][DOMAIN_NAME]"
type input "[PERSON_NAME]"
drag, startPoint x: 383, startPoint y: 279, endPoint x: 147, endPoint y: 260, distance: 236.9
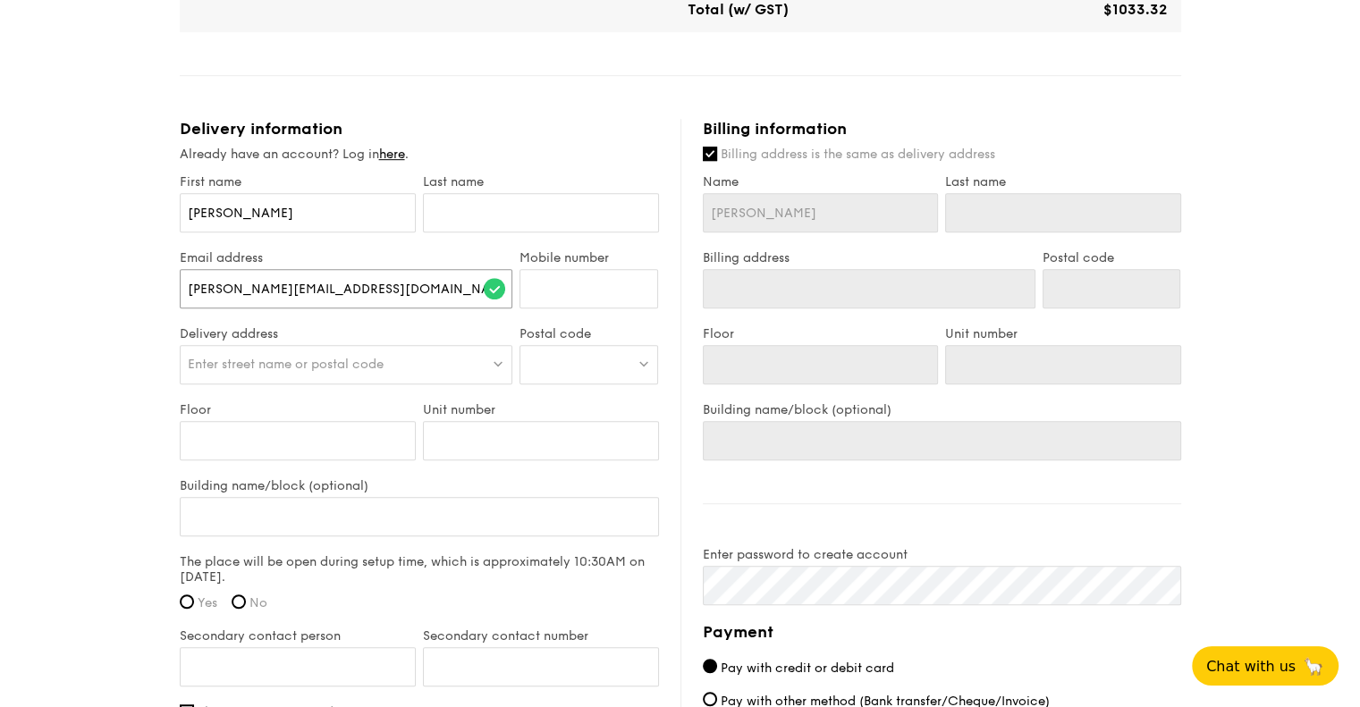
click at [147, 260] on div "1 - Select menu 2 - Select items 3 - Check out Classic Buffet $24.80 /guest ($2…" at bounding box center [680, 13] width 1360 height 2021
type input "[PERSON_NAME][EMAIL_ADDRESS][DOMAIN_NAME]"
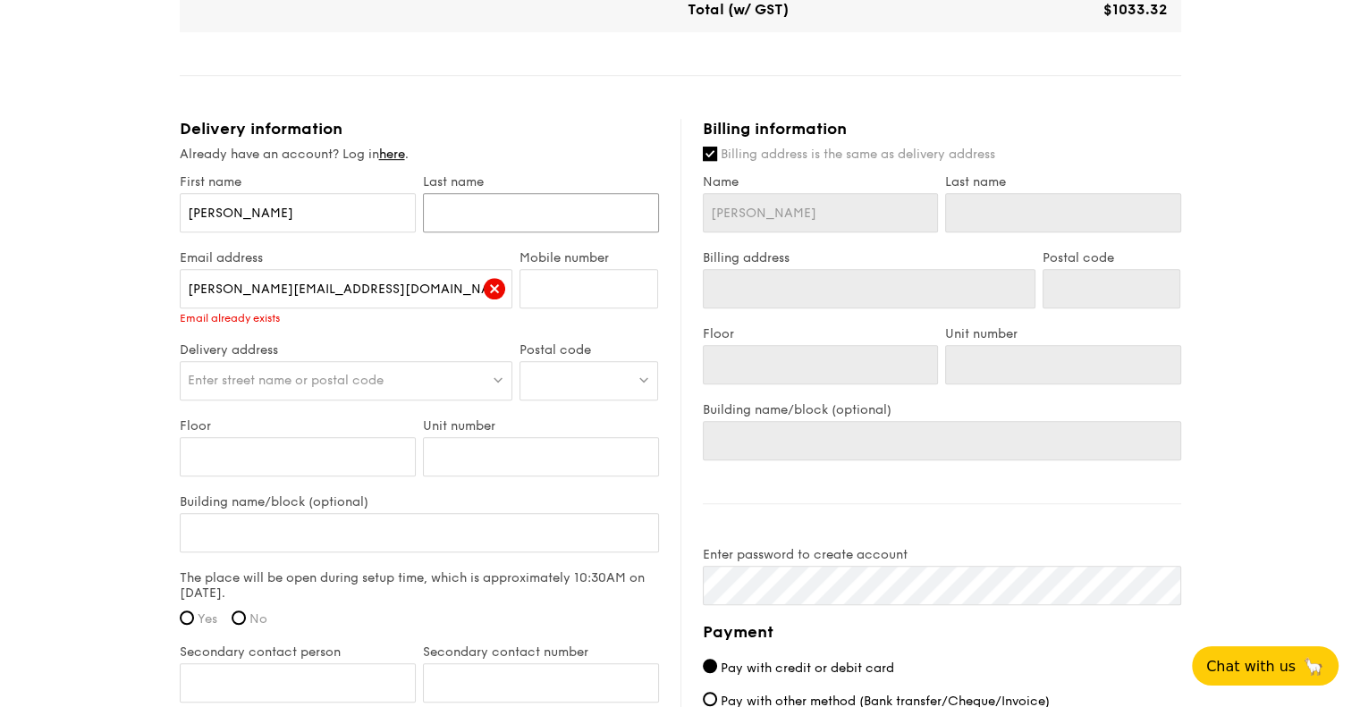
click at [462, 216] on input "text" at bounding box center [541, 212] width 236 height 39
type input "A"
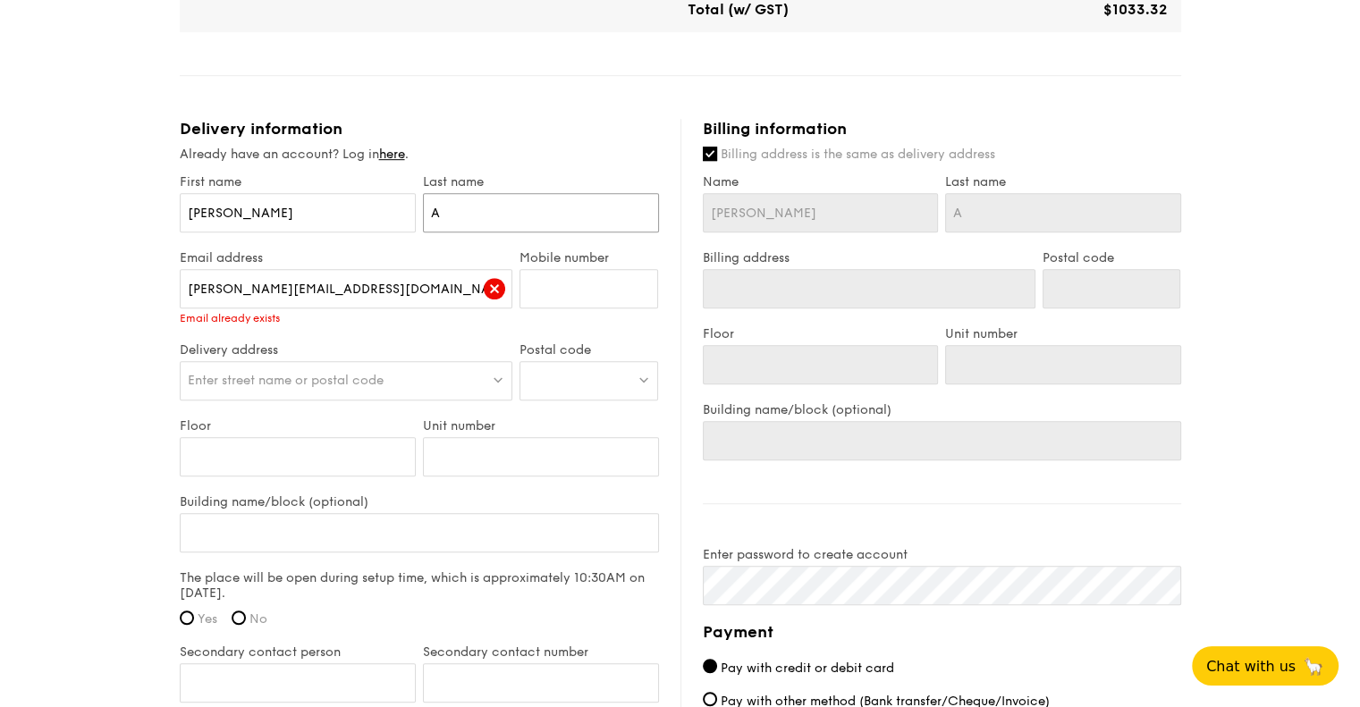
type input "A"
type input "An"
type input "Ang"
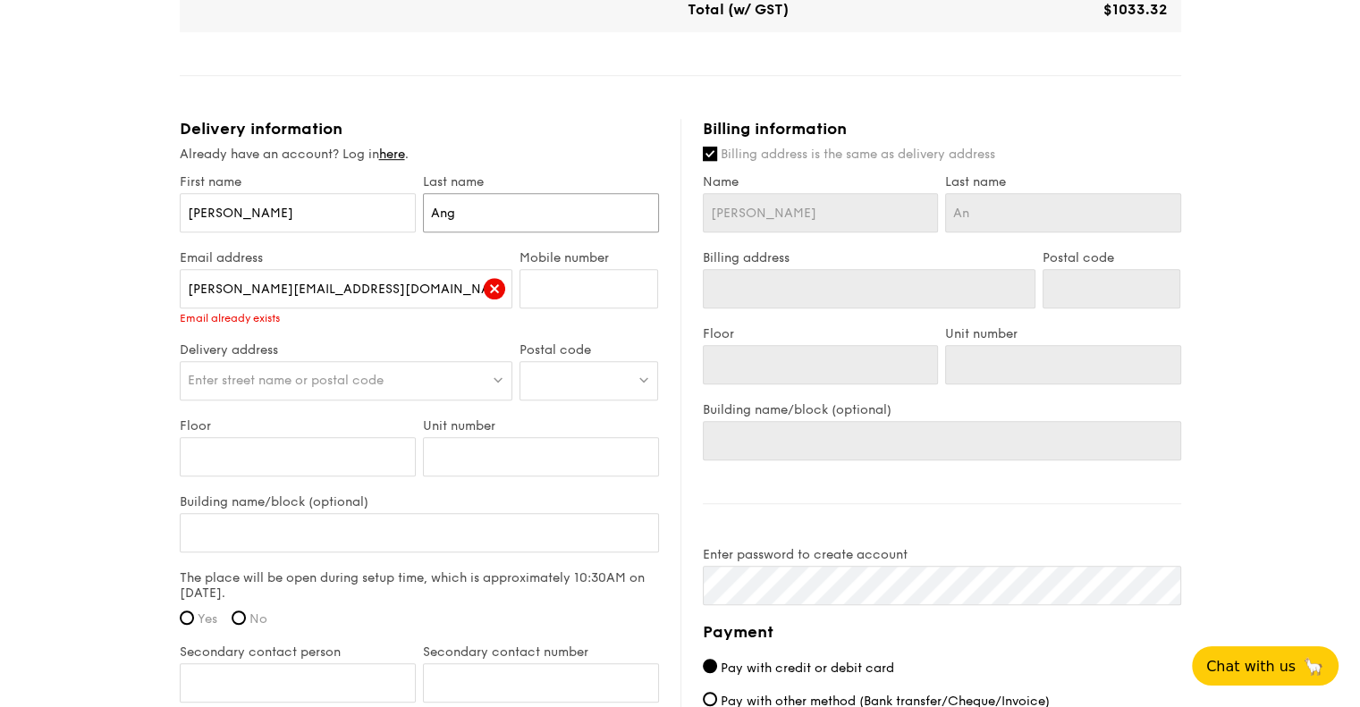
type input "Ang"
click at [519, 165] on div "Delivery information Already have an account? Log in here . First name [PERSON_…" at bounding box center [430, 544] width 501 height 850
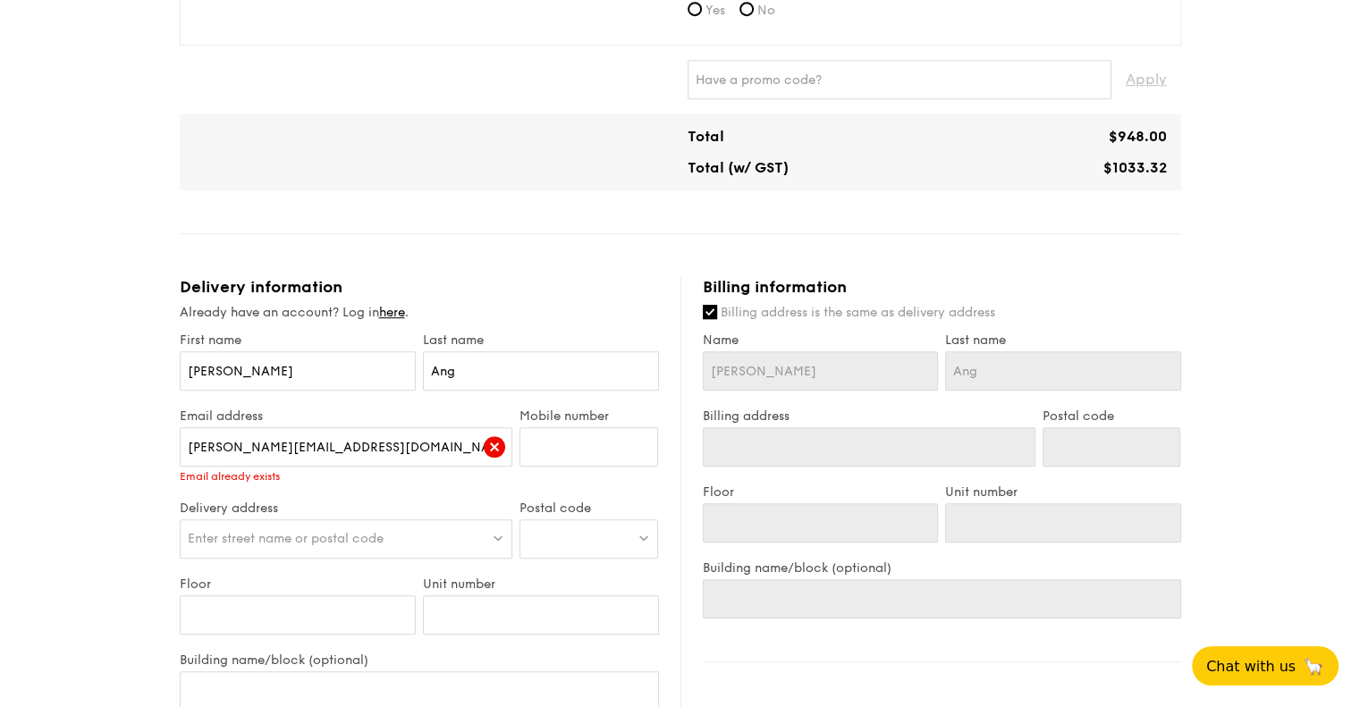
scroll to position [880, 0]
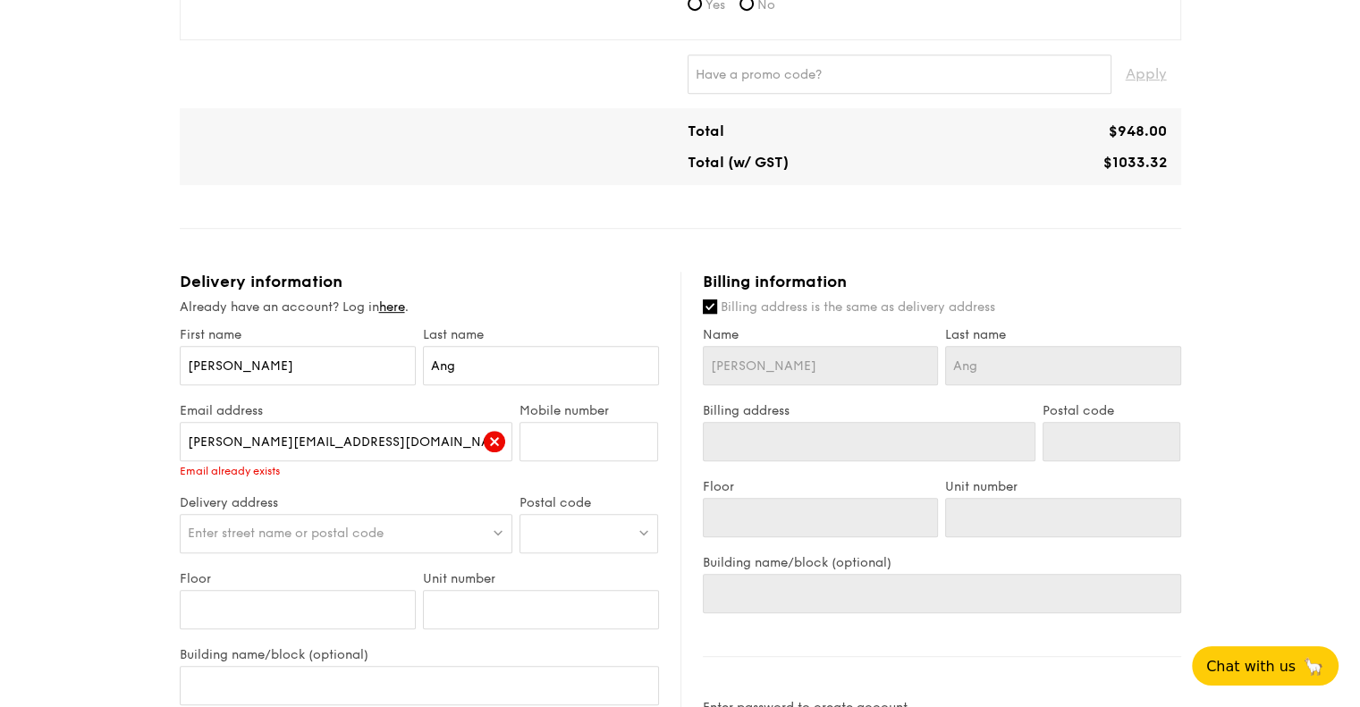
click at [436, 534] on div "Enter street name or postal code" at bounding box center [347, 533] width 334 height 39
drag, startPoint x: 409, startPoint y: 443, endPoint x: 408, endPoint y: 453, distance: 10.8
click at [409, 443] on input "[PERSON_NAME][EMAIL_ADDRESS][DOMAIN_NAME]" at bounding box center [347, 441] width 334 height 39
click at [584, 446] on input "Mobile number" at bounding box center [589, 441] width 139 height 39
type input "90034556"
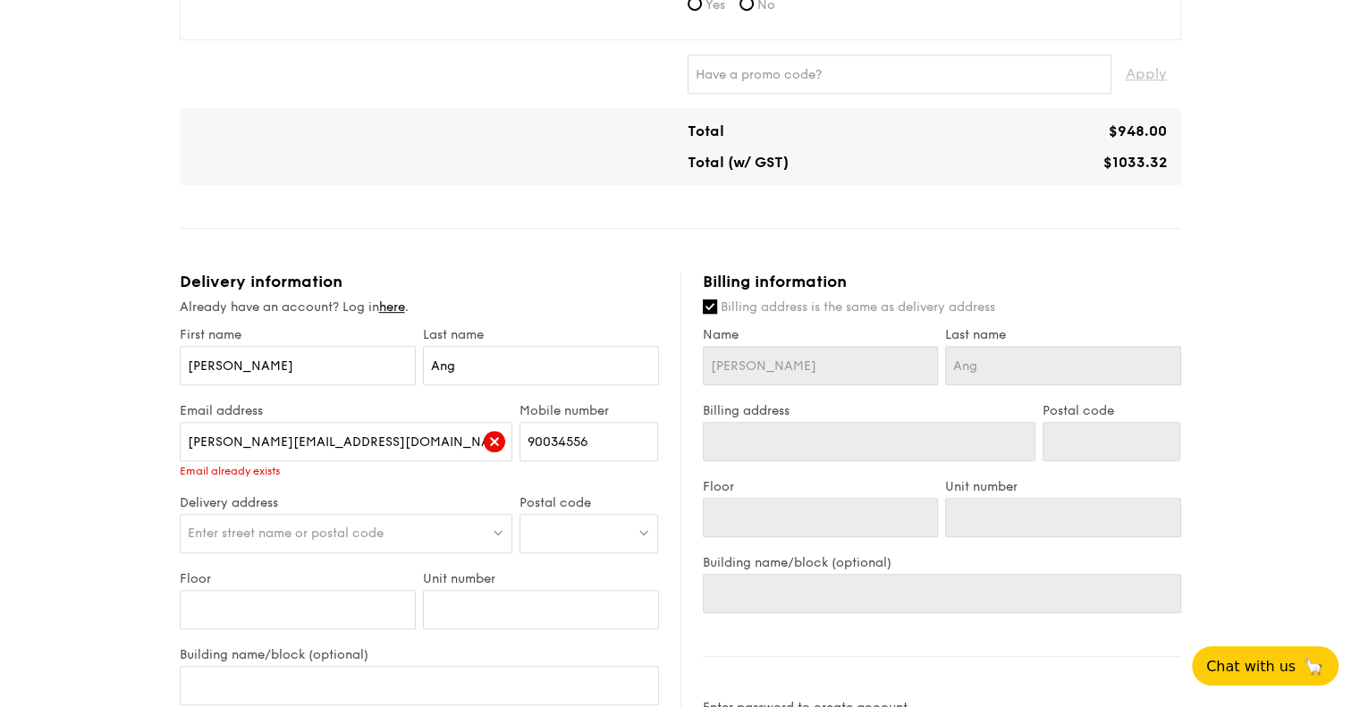
click at [401, 307] on link "here" at bounding box center [392, 307] width 26 height 15
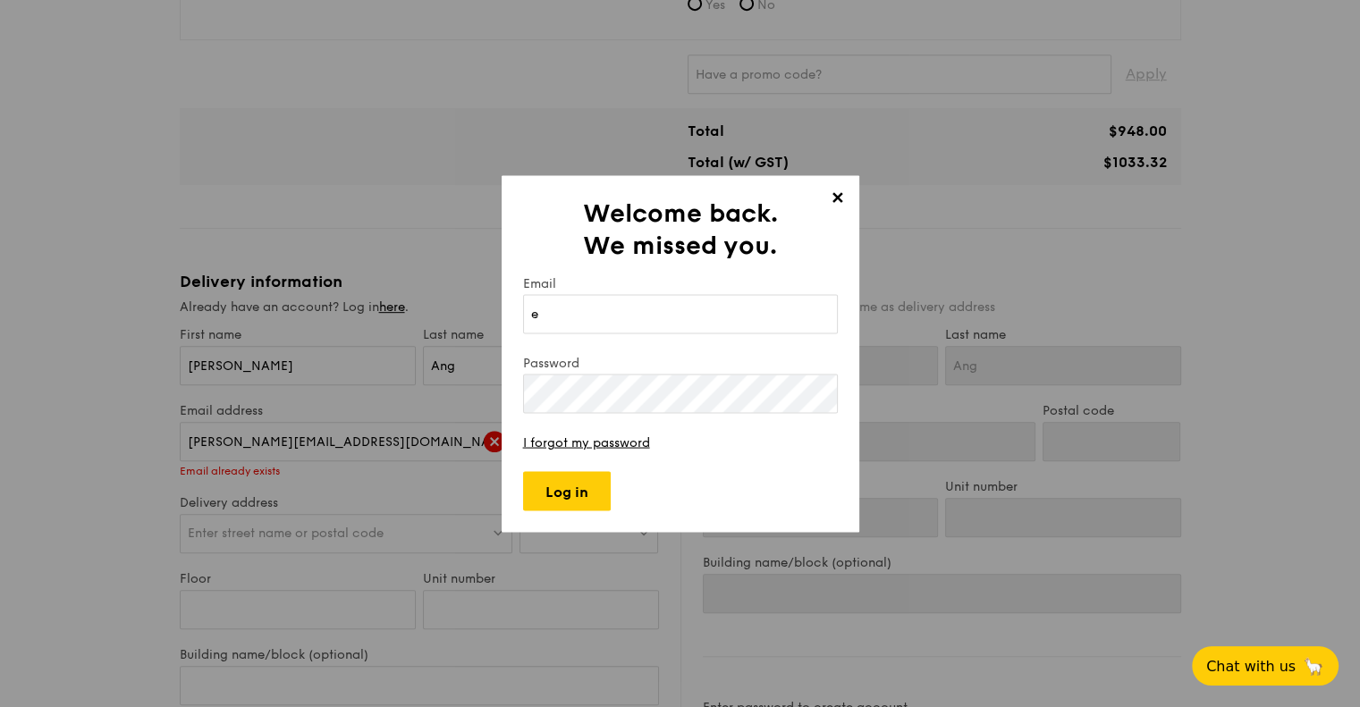
type input "[PERSON_NAME][EMAIL_ADDRESS][DOMAIN_NAME]"
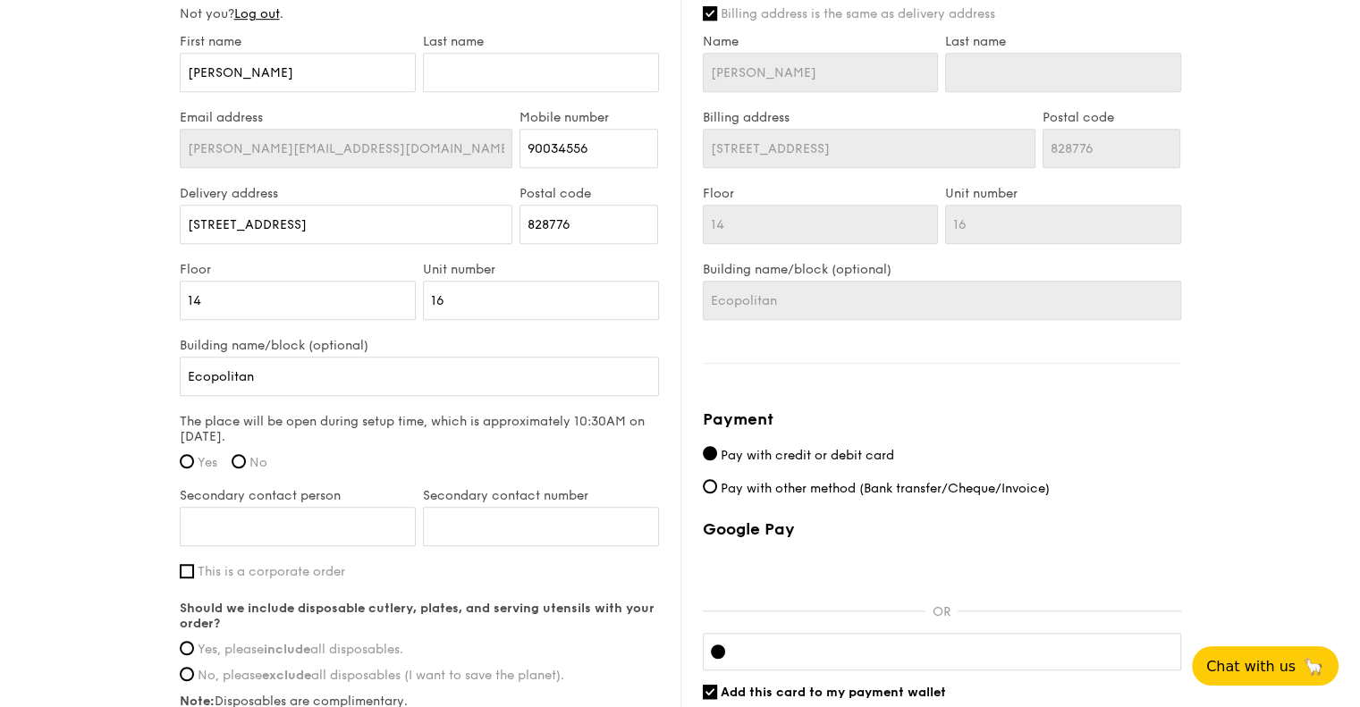
scroll to position [1181, 0]
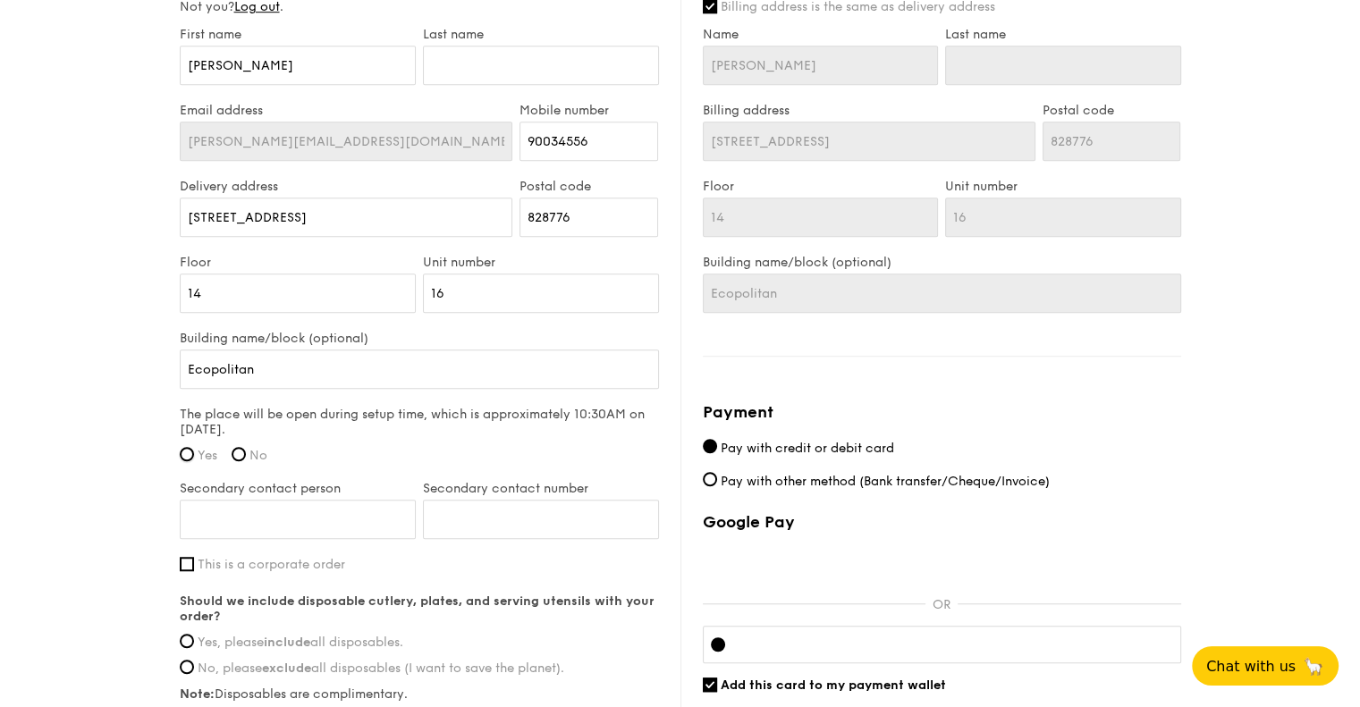
click at [188, 450] on input "Yes" at bounding box center [187, 454] width 14 height 14
radio input "true"
click at [322, 525] on input "Secondary contact person" at bounding box center [298, 519] width 236 height 39
type input "[PERSON_NAME]"
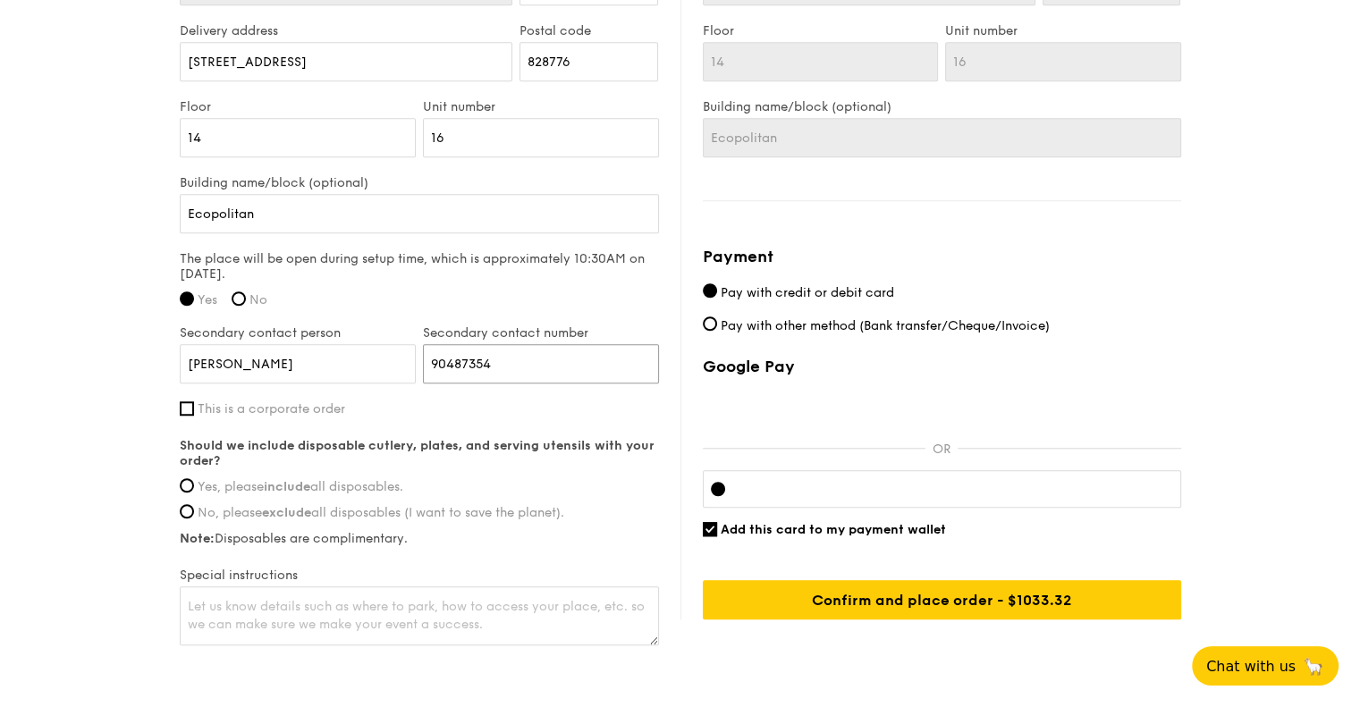
scroll to position [1354, 0]
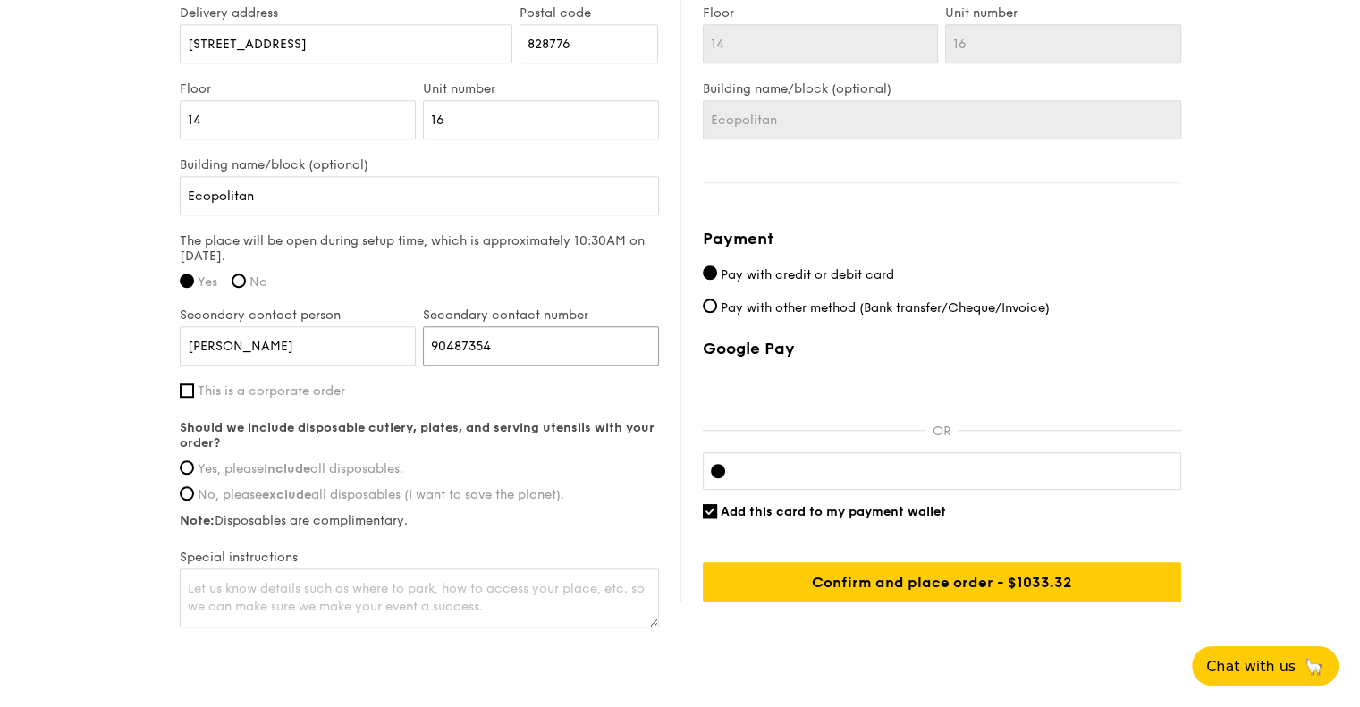
type input "90487354"
click at [347, 463] on span "Yes, please include all disposables." at bounding box center [301, 469] width 206 height 15
click at [194, 463] on input "Yes, please include all disposables." at bounding box center [187, 468] width 14 height 14
radio input "true"
click at [492, 602] on textarea at bounding box center [419, 598] width 479 height 59
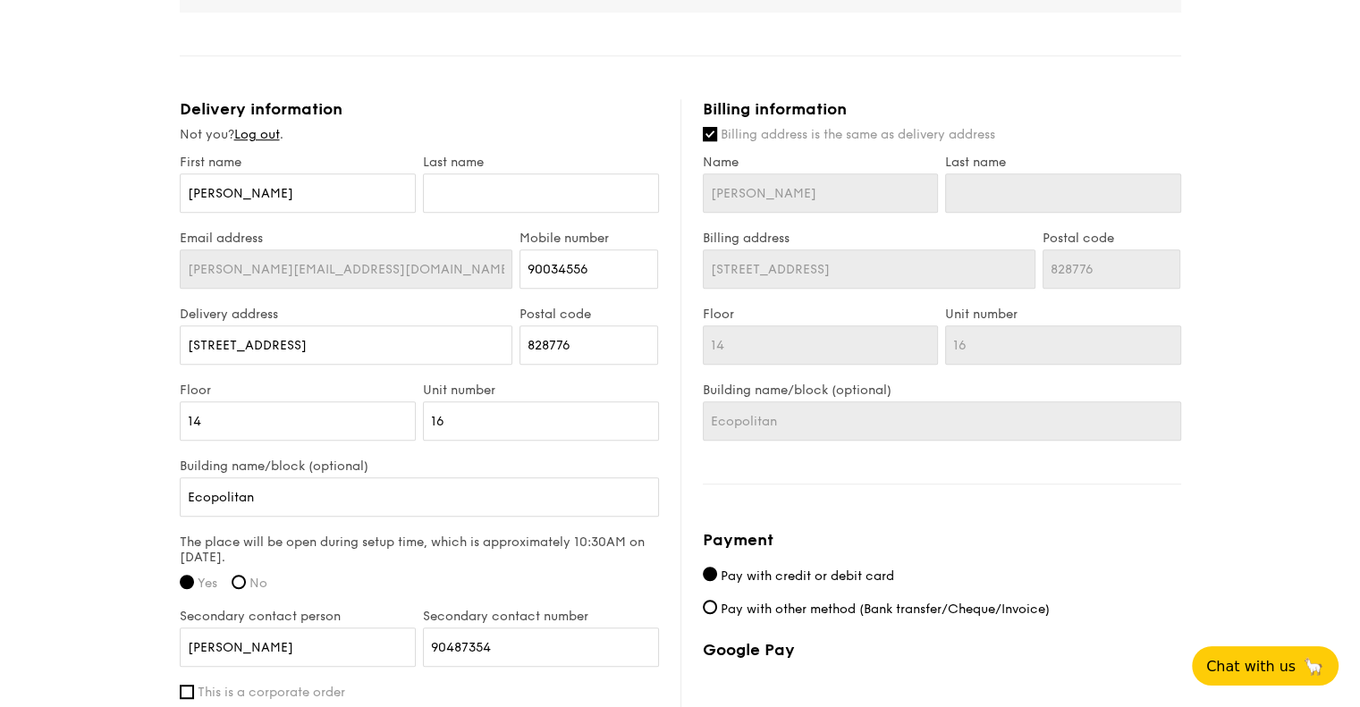
scroll to position [1082, 0]
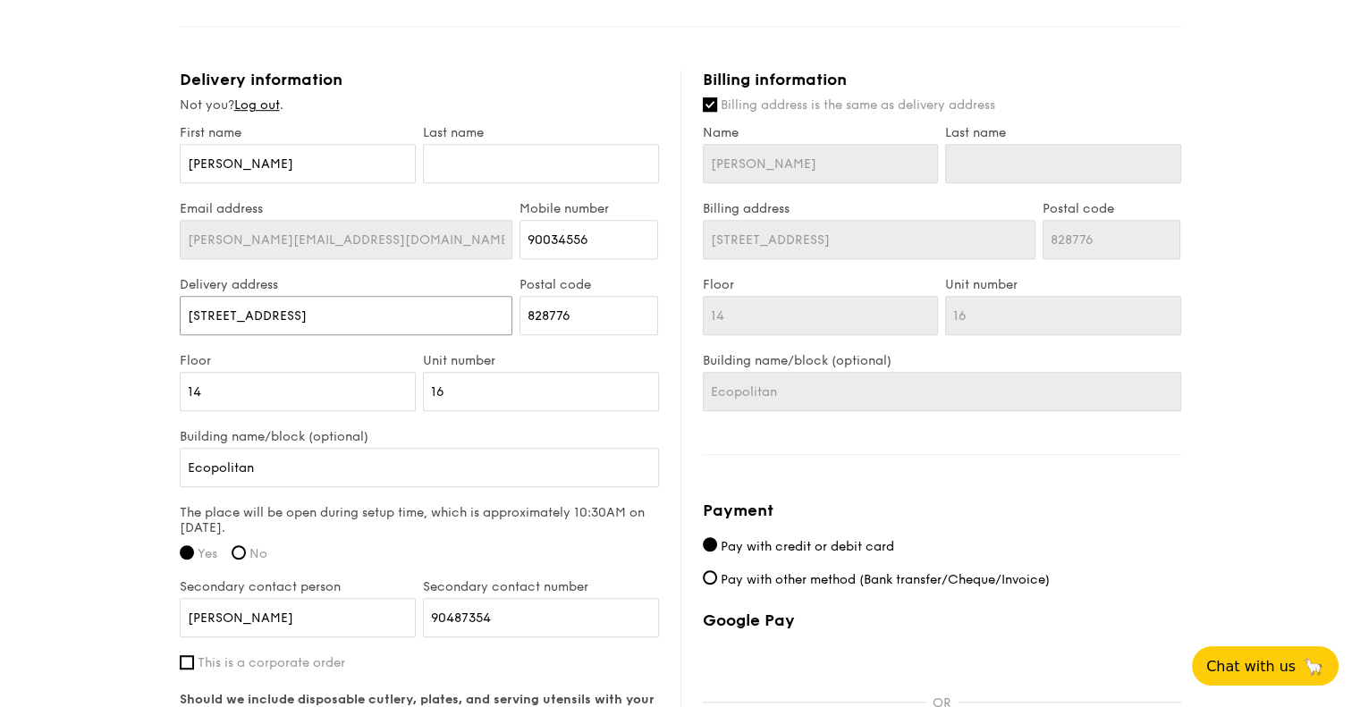
click at [208, 308] on input "[STREET_ADDRESS]" at bounding box center [347, 315] width 334 height 39
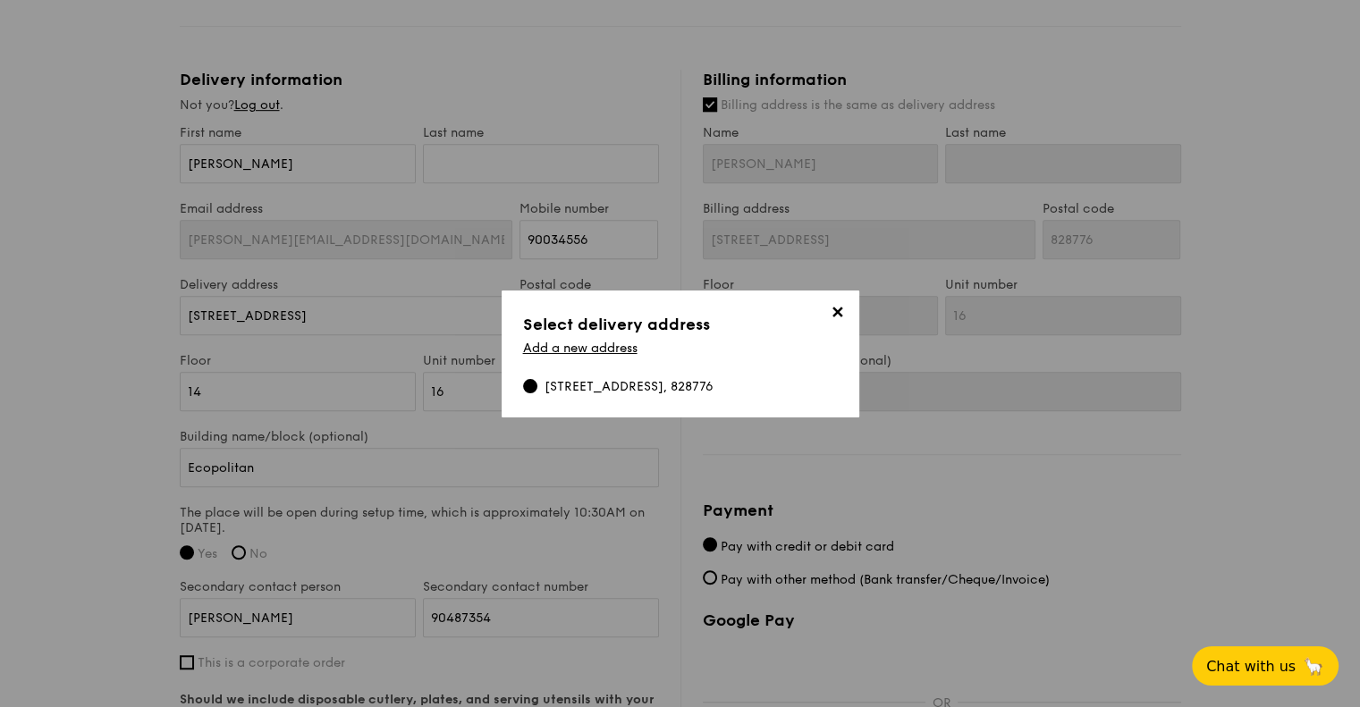
click at [631, 378] on div "[STREET_ADDRESS], 828776" at bounding box center [629, 387] width 169 height 18
click at [538, 379] on input "[STREET_ADDRESS], 828776" at bounding box center [530, 386] width 14 height 14
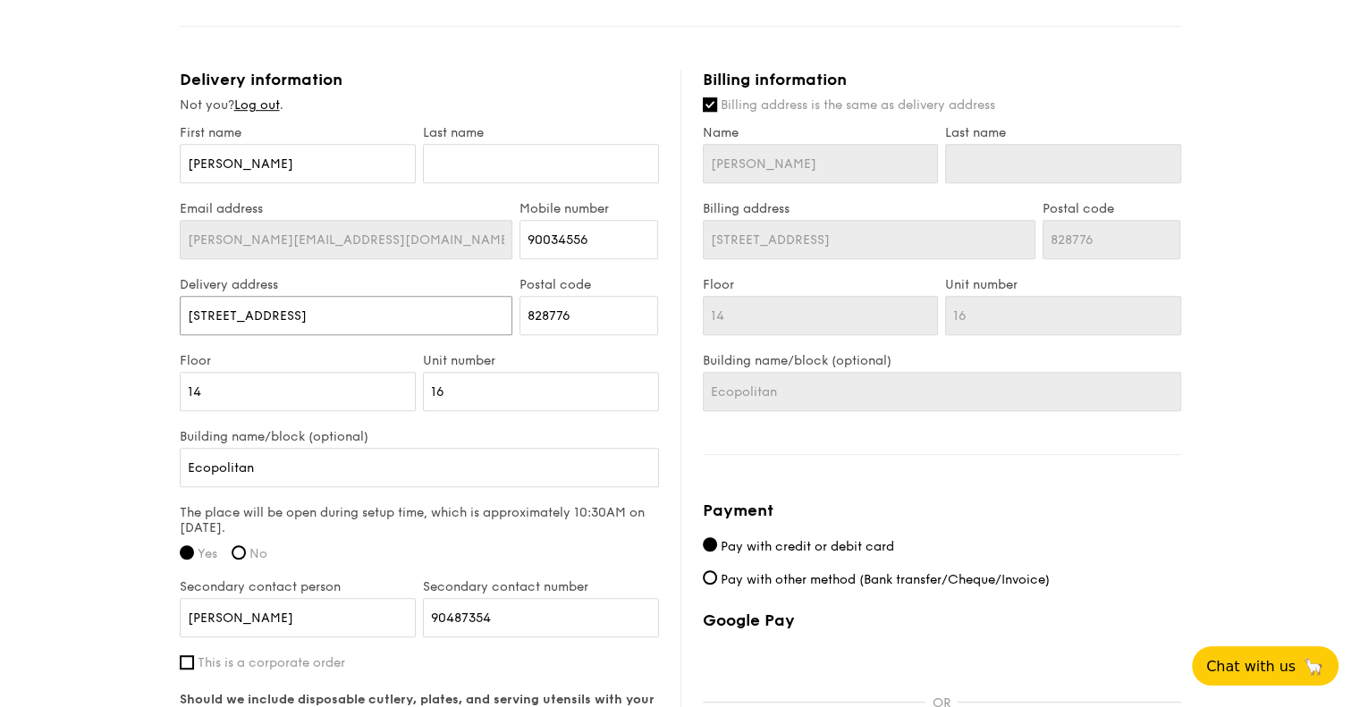
click at [336, 320] on input "[STREET_ADDRESS]" at bounding box center [347, 315] width 334 height 39
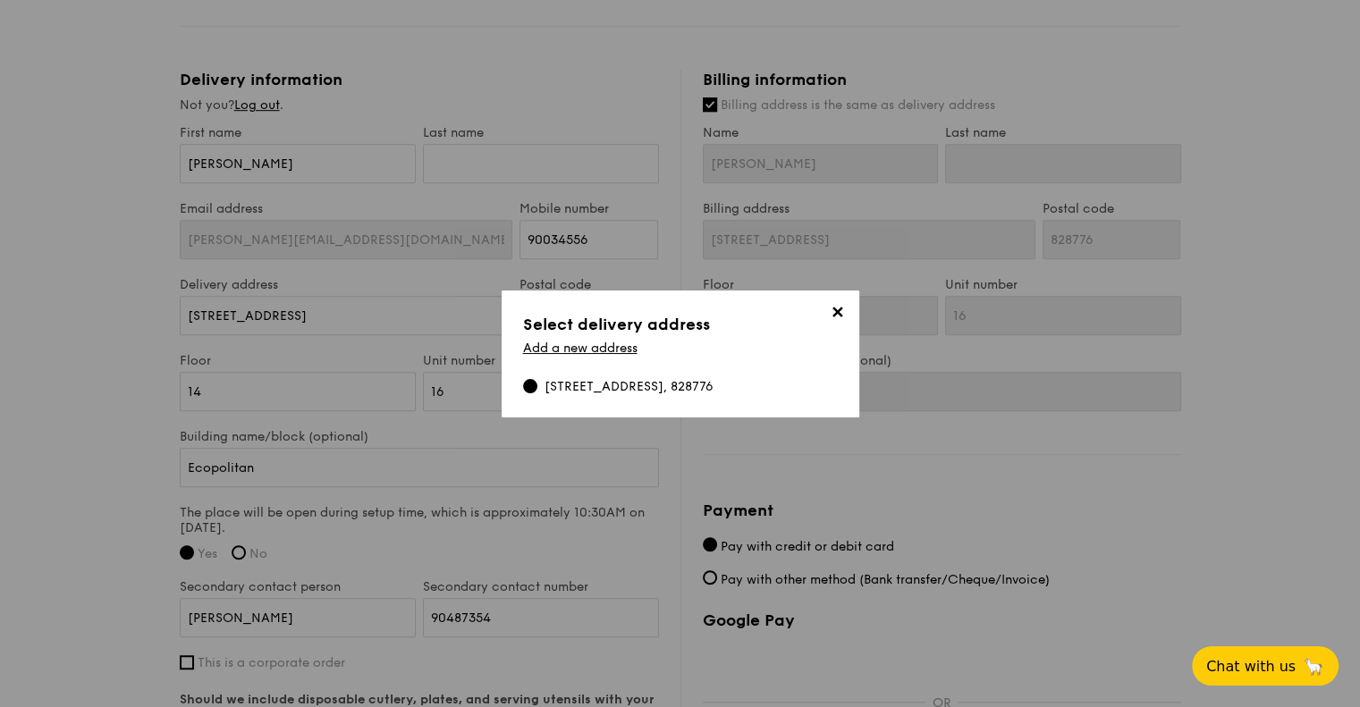
click at [615, 350] on link "Add a new address" at bounding box center [580, 348] width 114 height 15
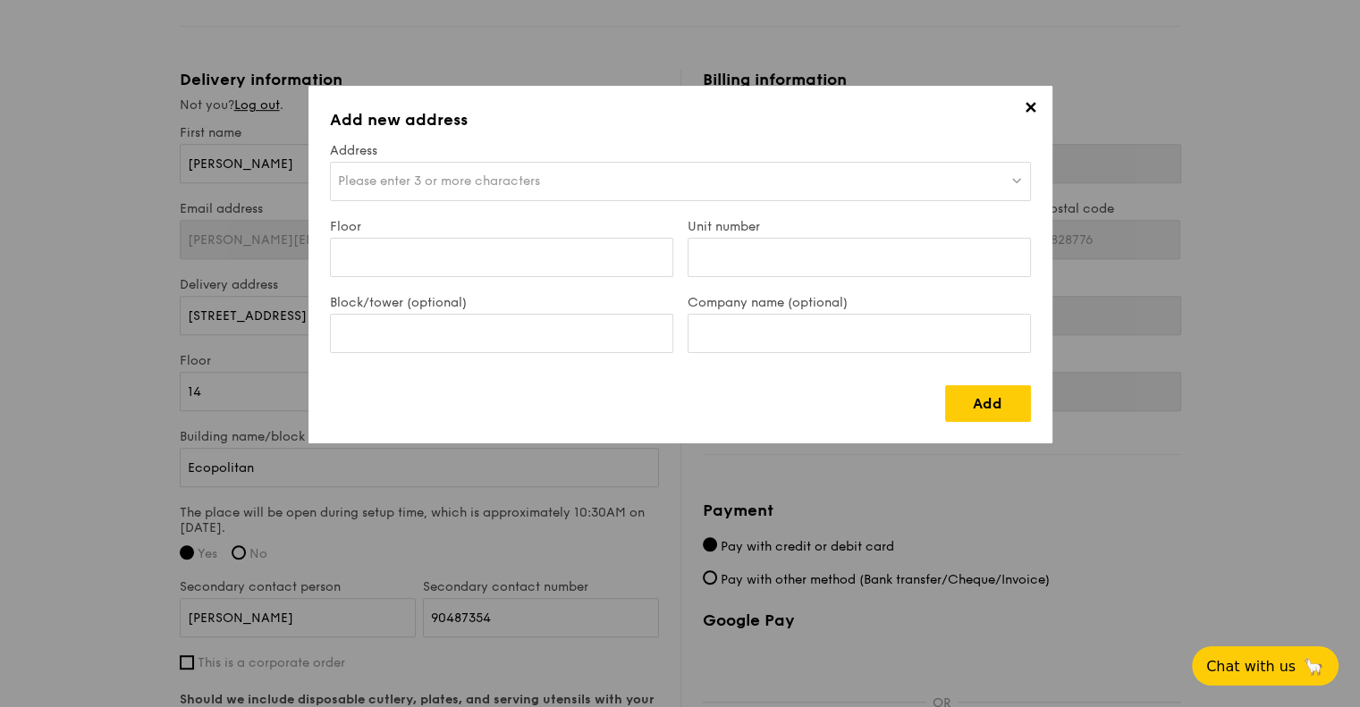
click at [434, 183] on span "Please enter 3 or more characters" at bounding box center [439, 181] width 202 height 15
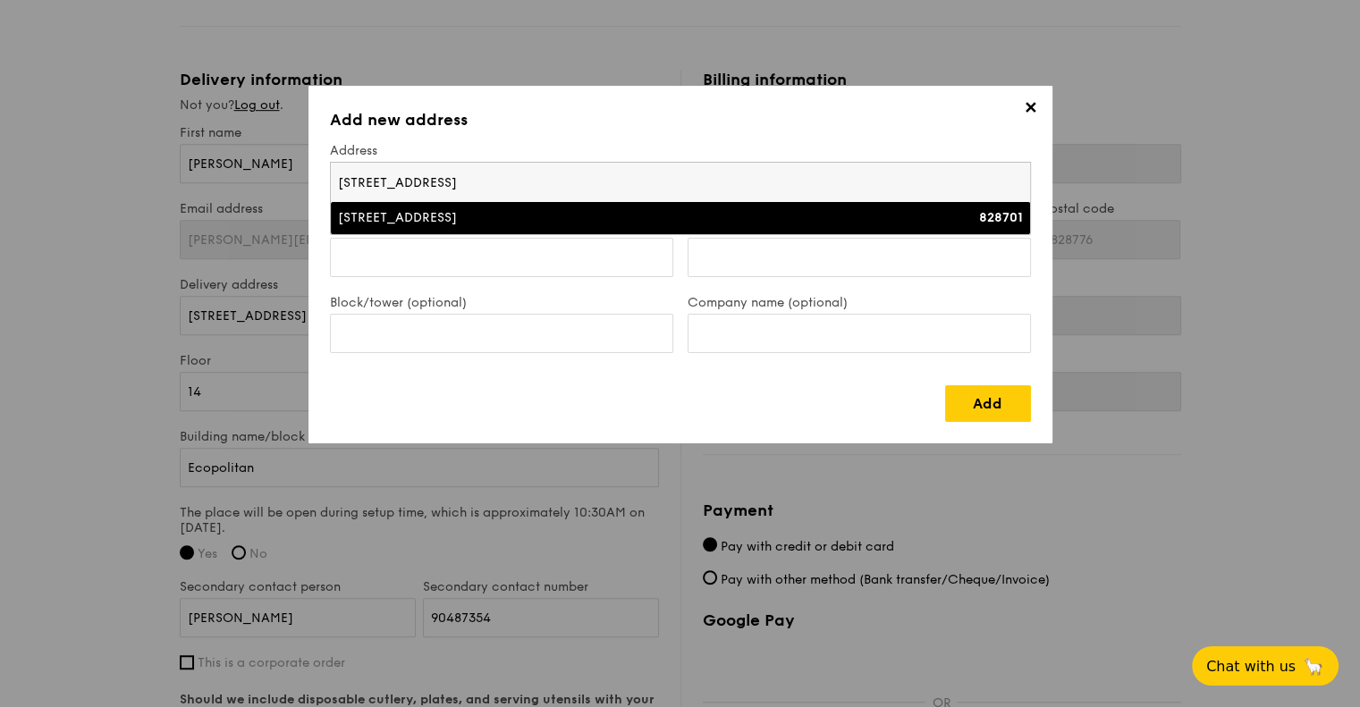
type input "[STREET_ADDRESS]"
click at [670, 219] on div "[STREET_ADDRESS]" at bounding box center [595, 218] width 514 height 18
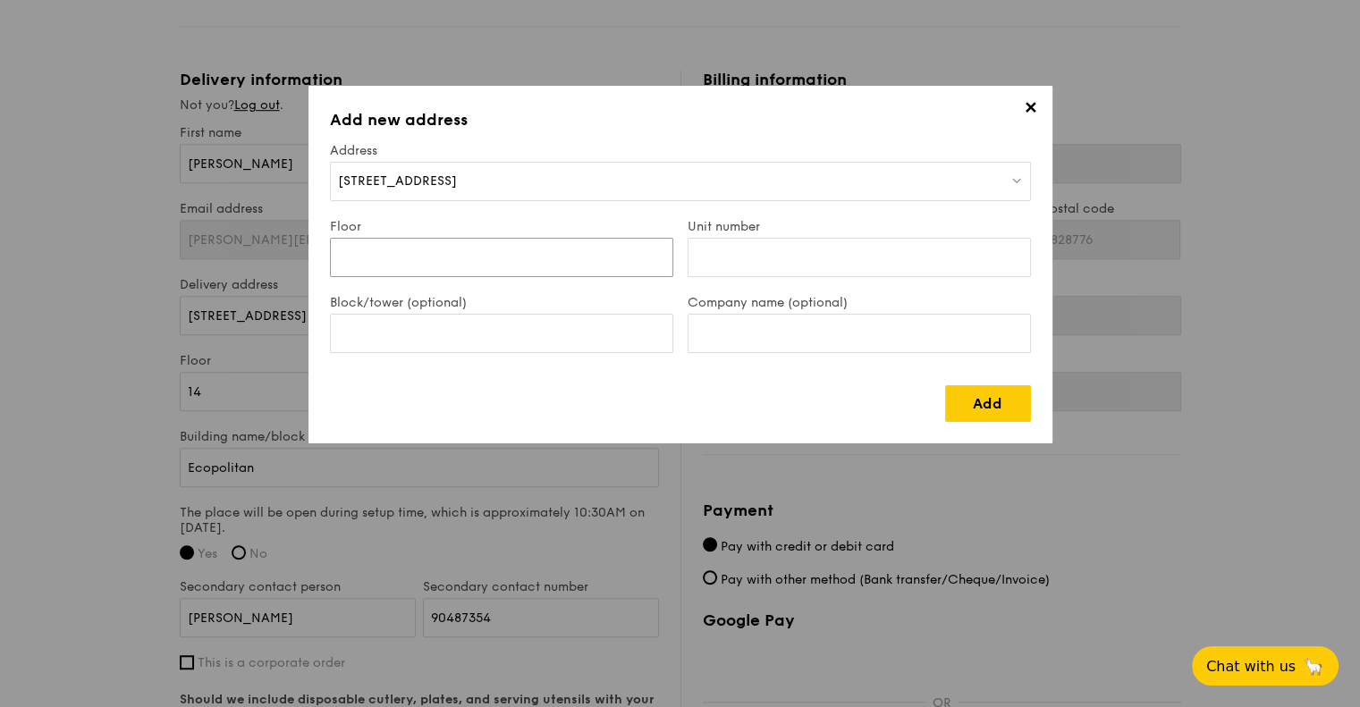
click at [546, 270] on input "Floor" at bounding box center [501, 257] width 343 height 39
type input "1"
click at [550, 329] on input "Block/tower (optional)" at bounding box center [501, 333] width 343 height 39
click at [726, 258] on input "Unit number" at bounding box center [859, 257] width 343 height 39
click at [562, 325] on input "Block/tower (optional)" at bounding box center [501, 333] width 343 height 39
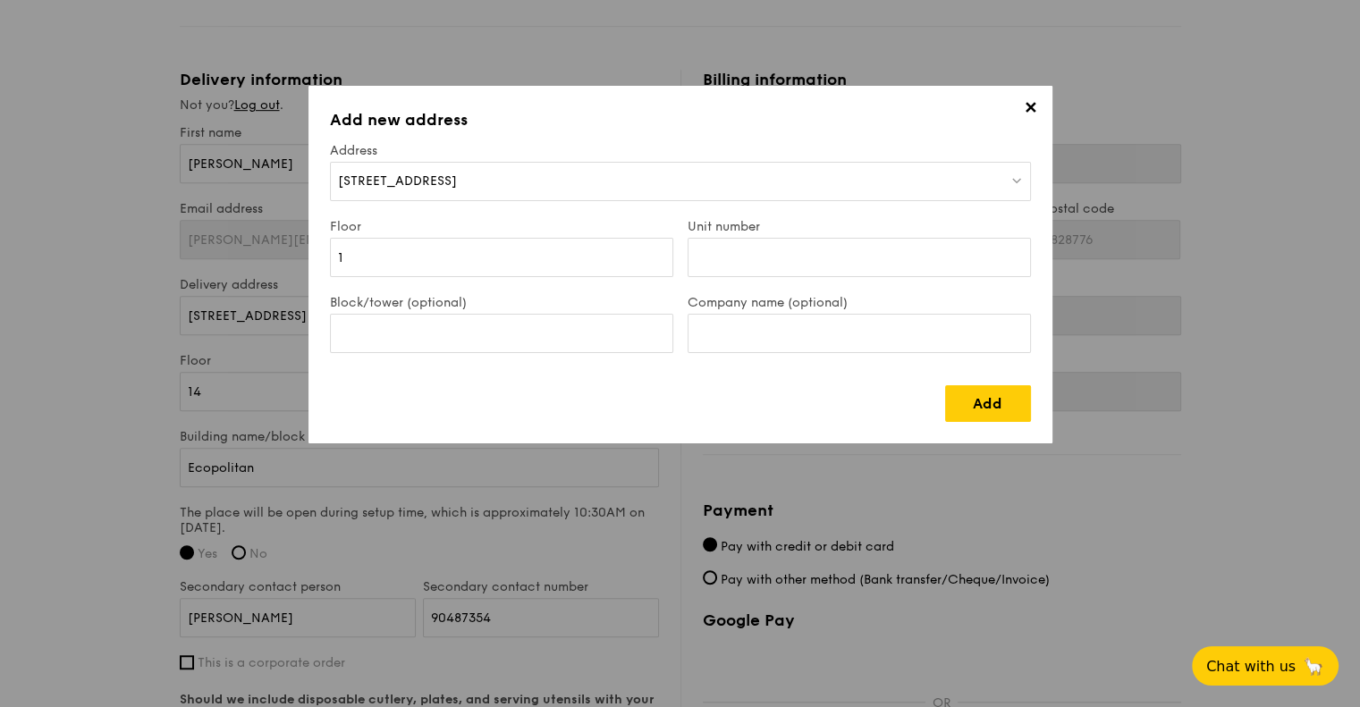
click at [972, 402] on link "Add" at bounding box center [988, 403] width 86 height 37
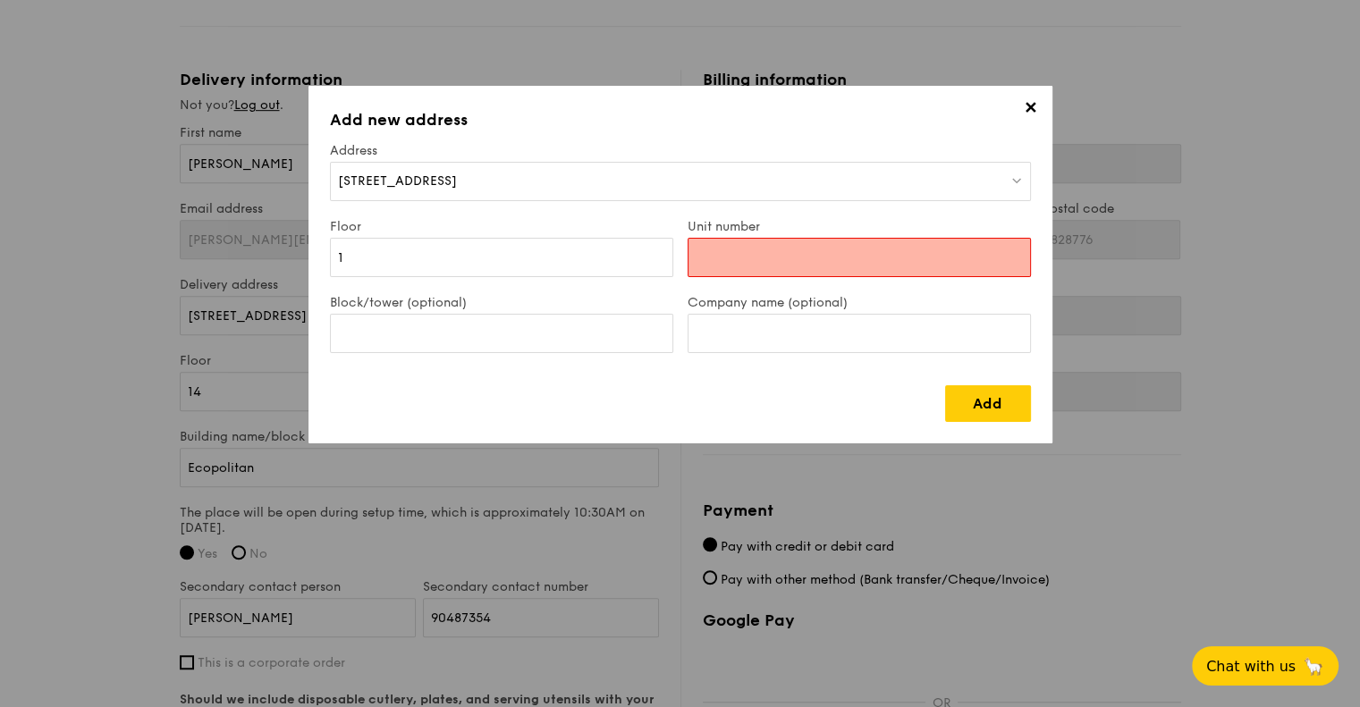
click at [857, 254] on input "Unit number" at bounding box center [859, 257] width 343 height 39
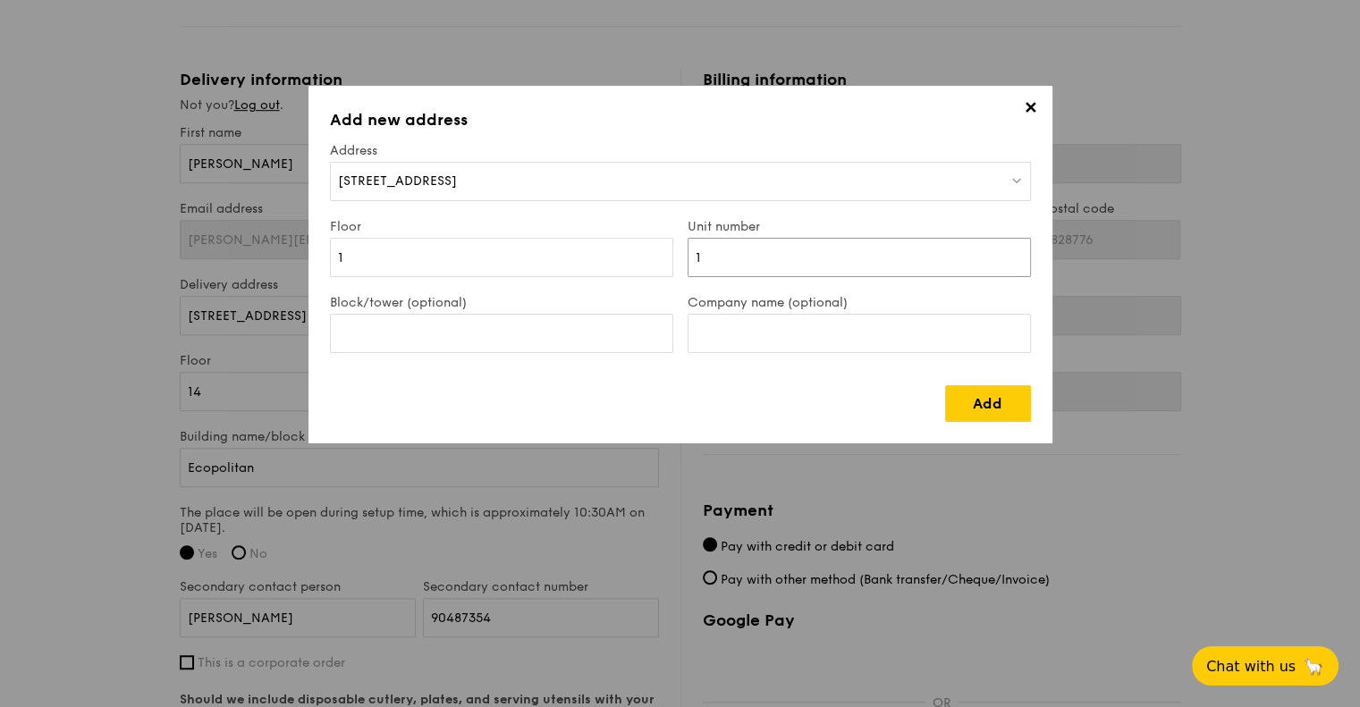
type input "1"
click at [623, 335] on input "Block/tower (optional)" at bounding box center [501, 333] width 343 height 39
click at [423, 323] on input "Block/tower (optional)" at bounding box center [501, 333] width 343 height 39
type input "[GEOGRAPHIC_DATA] (Club room)"
click at [950, 418] on link "Add" at bounding box center [988, 403] width 86 height 37
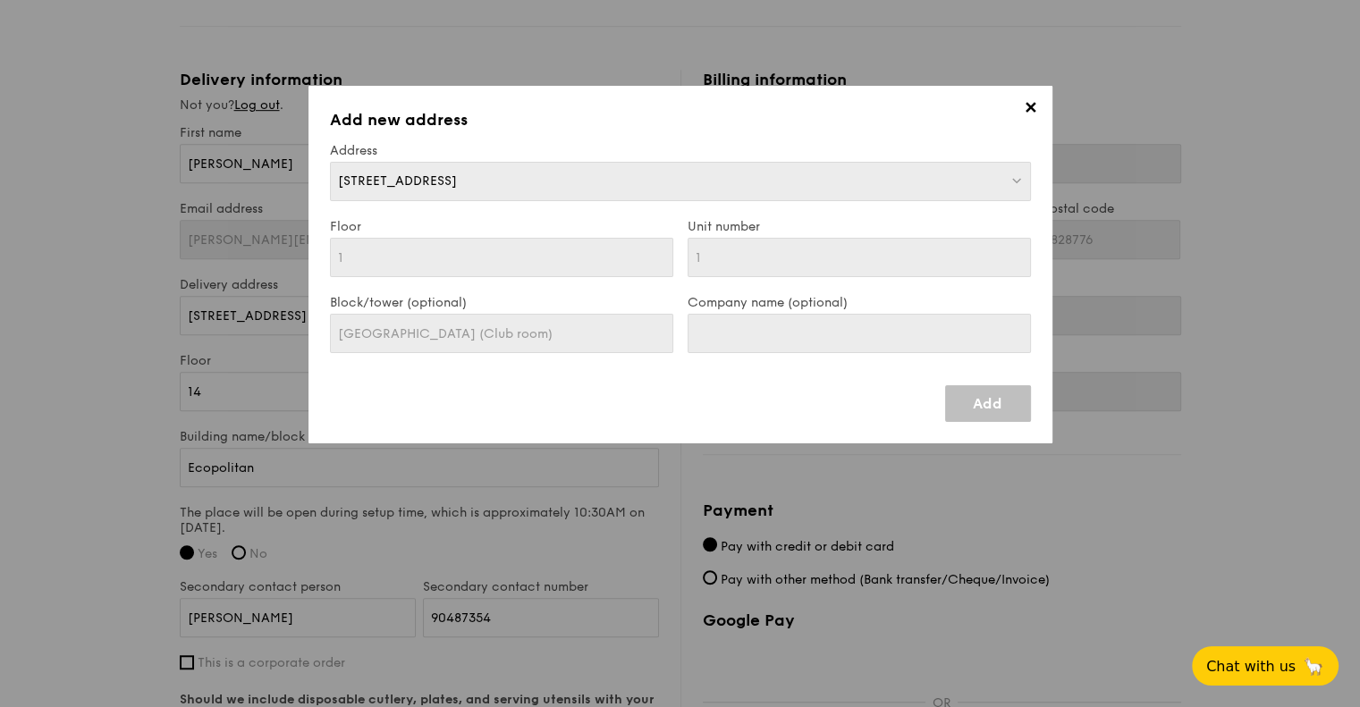
click at [1026, 115] on span "✕" at bounding box center [1031, 110] width 25 height 25
type input "[STREET_ADDRESS]"
type input "828701"
type input "1"
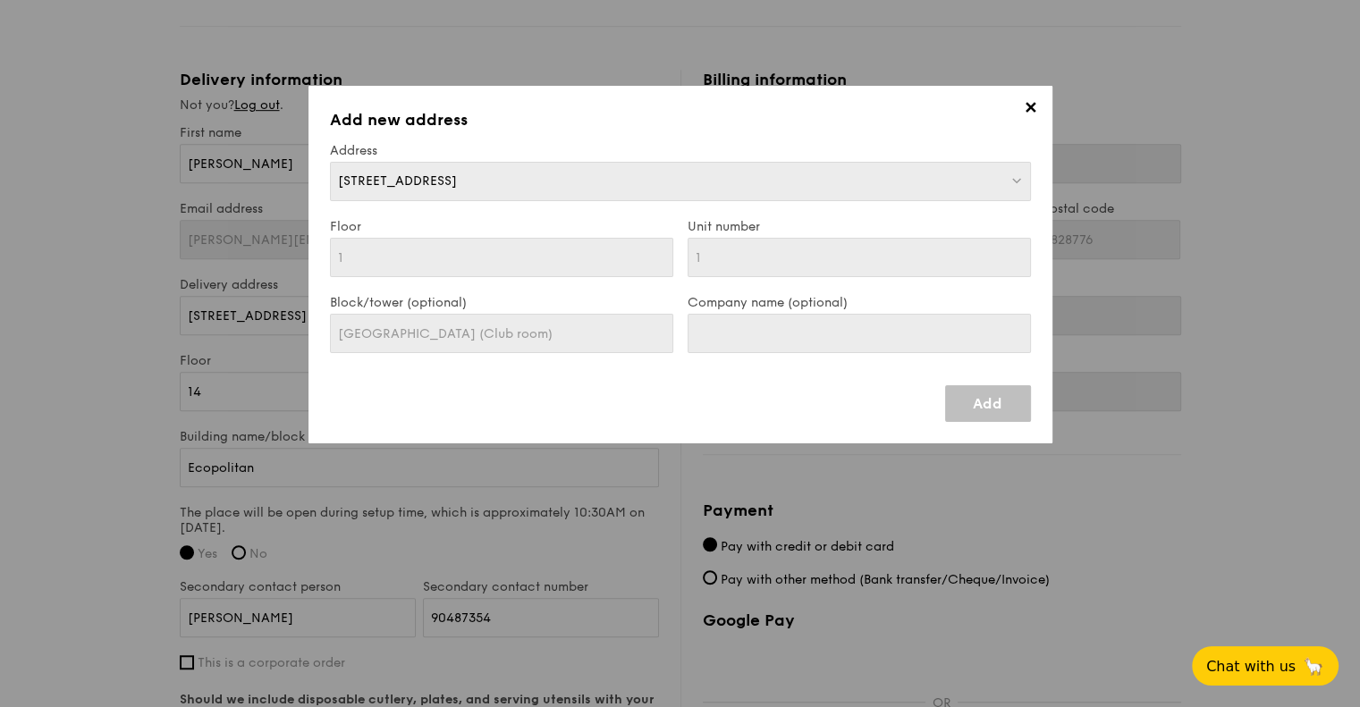
type input "[GEOGRAPHIC_DATA] (Club room)"
type input "[STREET_ADDRESS]"
type input "828701"
type input "1"
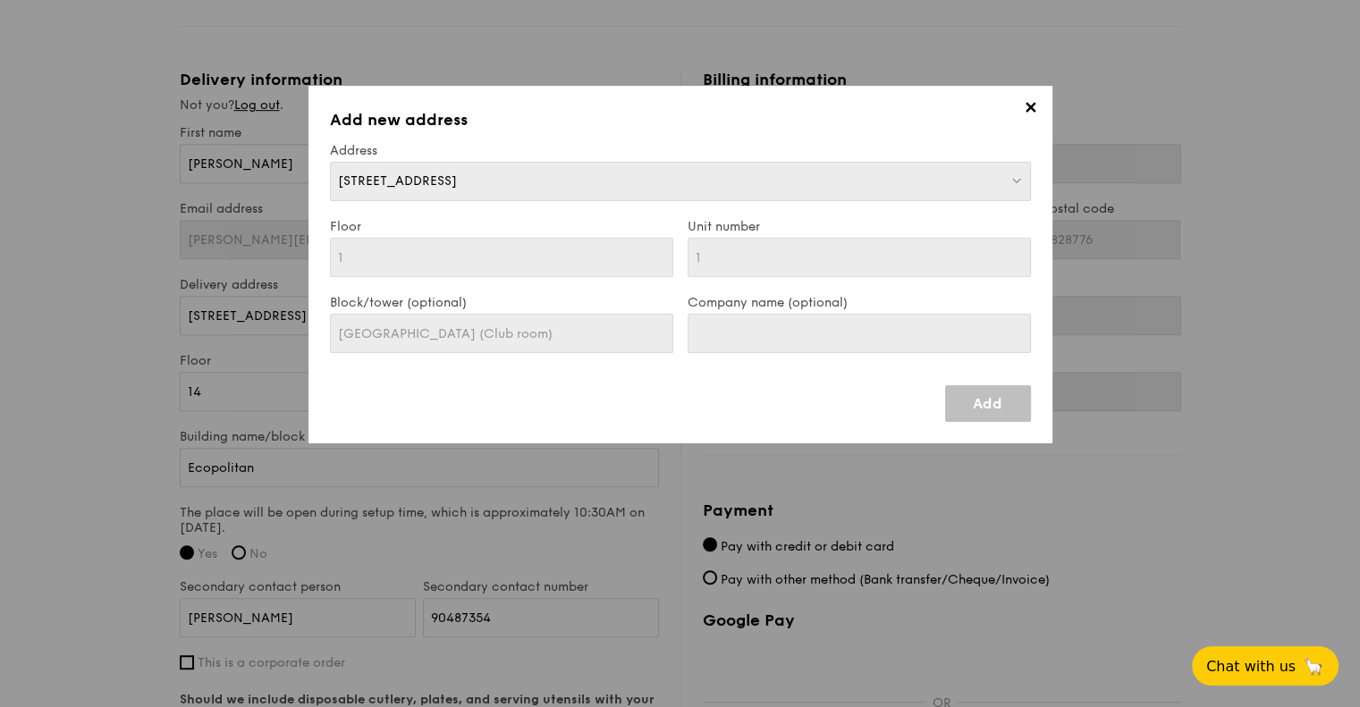
type input "[GEOGRAPHIC_DATA] (Club room)"
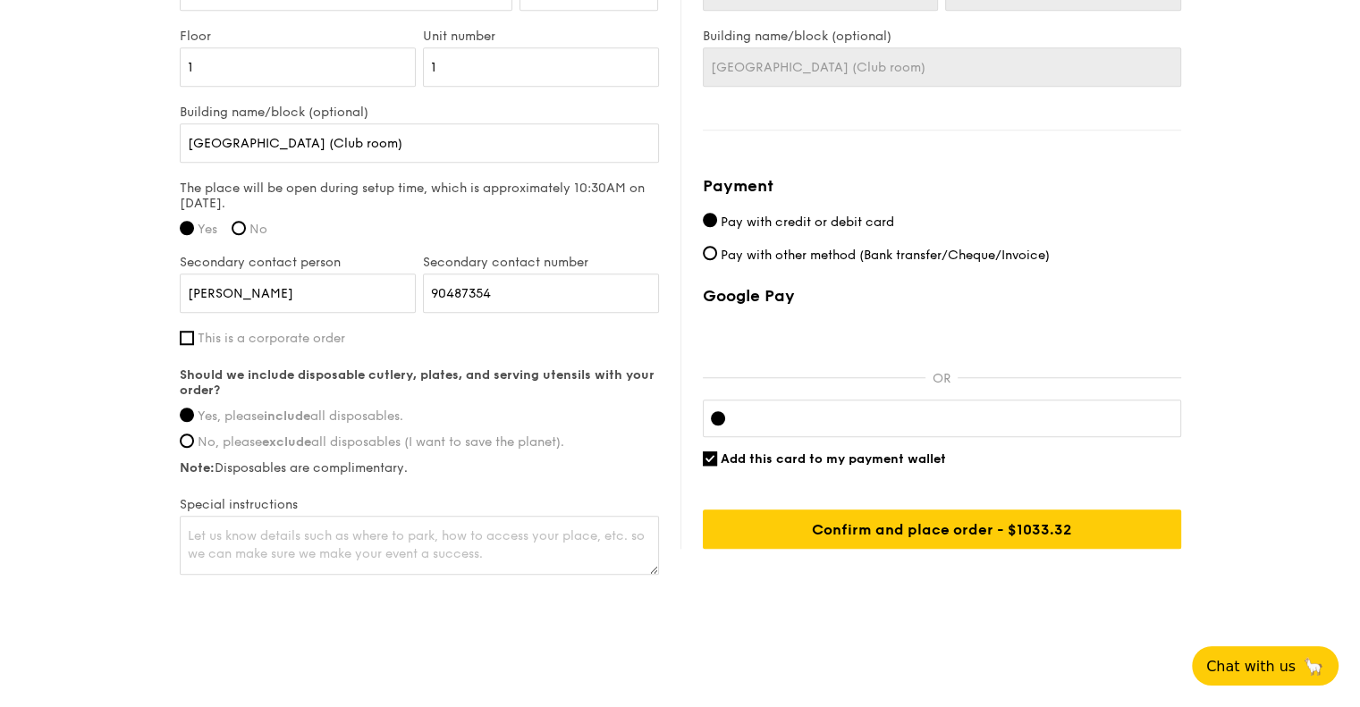
scroll to position [1418, 0]
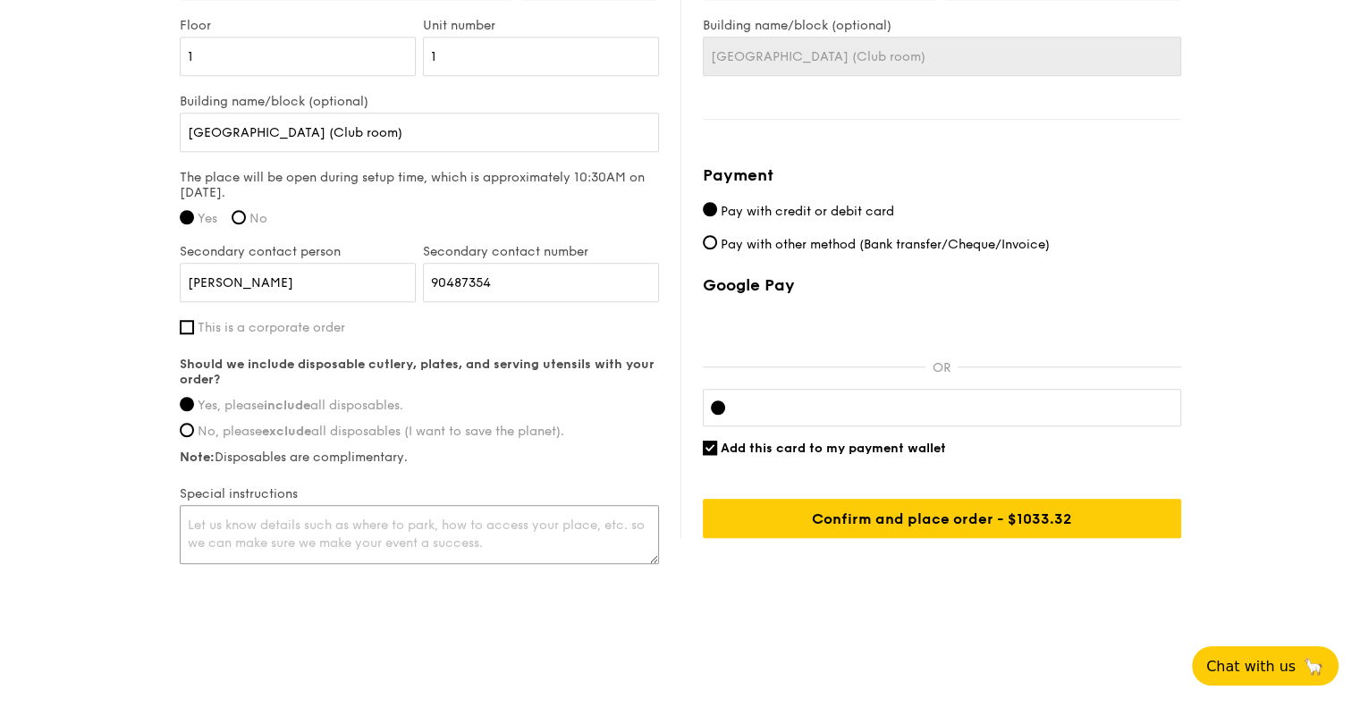
click at [513, 536] on textarea at bounding box center [419, 534] width 479 height 59
type textarea "Park at B1, [GEOGRAPHIC_DATA] to assess to level 1 club room, where the event i…"
click at [851, 449] on span "Add this card to my payment wallet" at bounding box center [833, 448] width 225 height 15
click at [717, 449] on input "Add this card to my payment wallet" at bounding box center [710, 448] width 14 height 14
checkbox input "false"
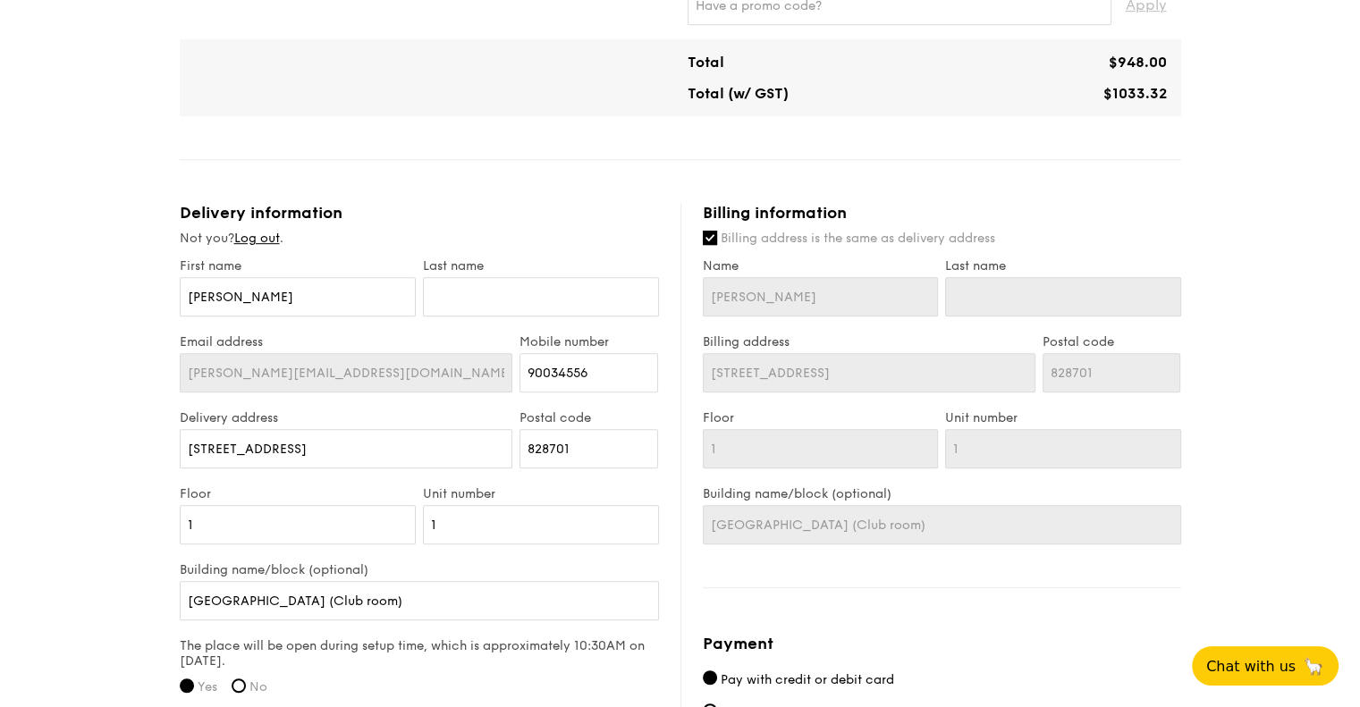
scroll to position [952, 0]
click at [703, 235] on input "Billing address is the same as delivery address" at bounding box center [710, 235] width 14 height 14
checkbox input "false"
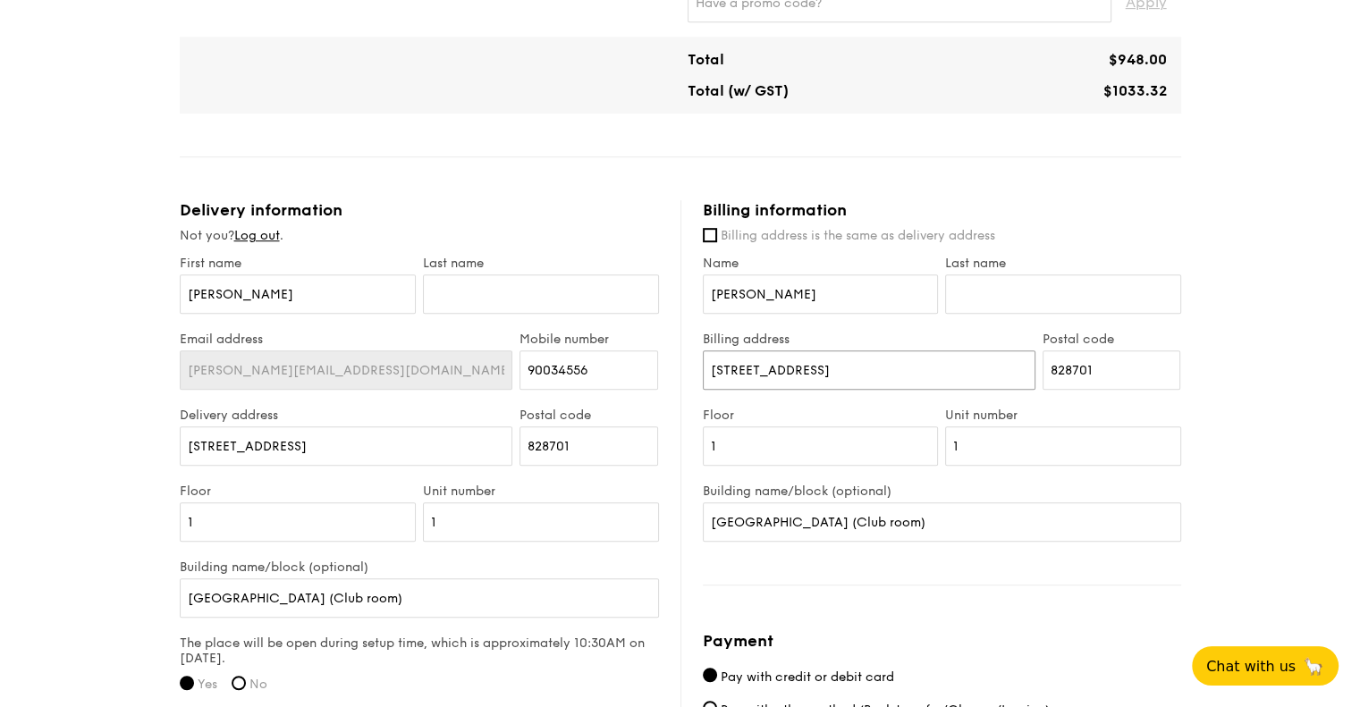
click at [732, 372] on input "[STREET_ADDRESS]" at bounding box center [869, 370] width 333 height 39
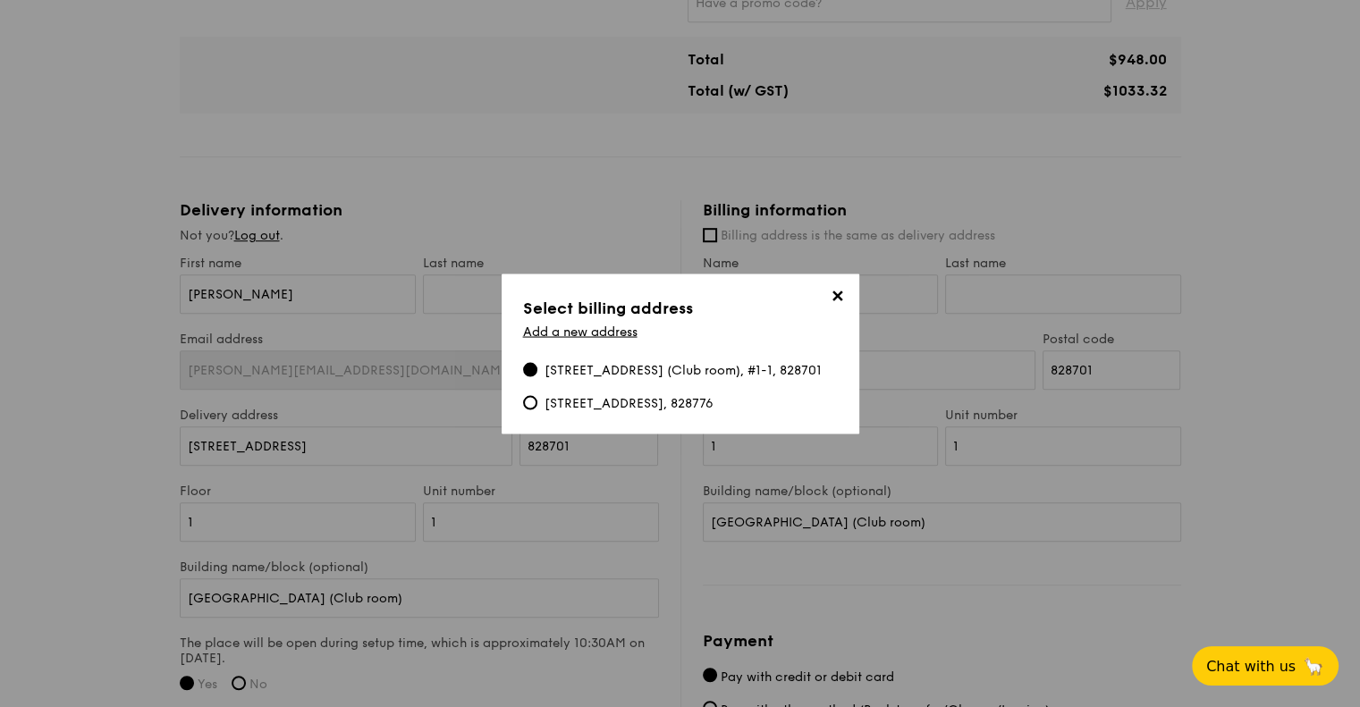
click at [712, 407] on div "[STREET_ADDRESS], 828776" at bounding box center [629, 403] width 169 height 18
click at [538, 407] on input "[STREET_ADDRESS], 828776" at bounding box center [530, 402] width 14 height 14
type input "[STREET_ADDRESS]"
type input "828776"
type input "14"
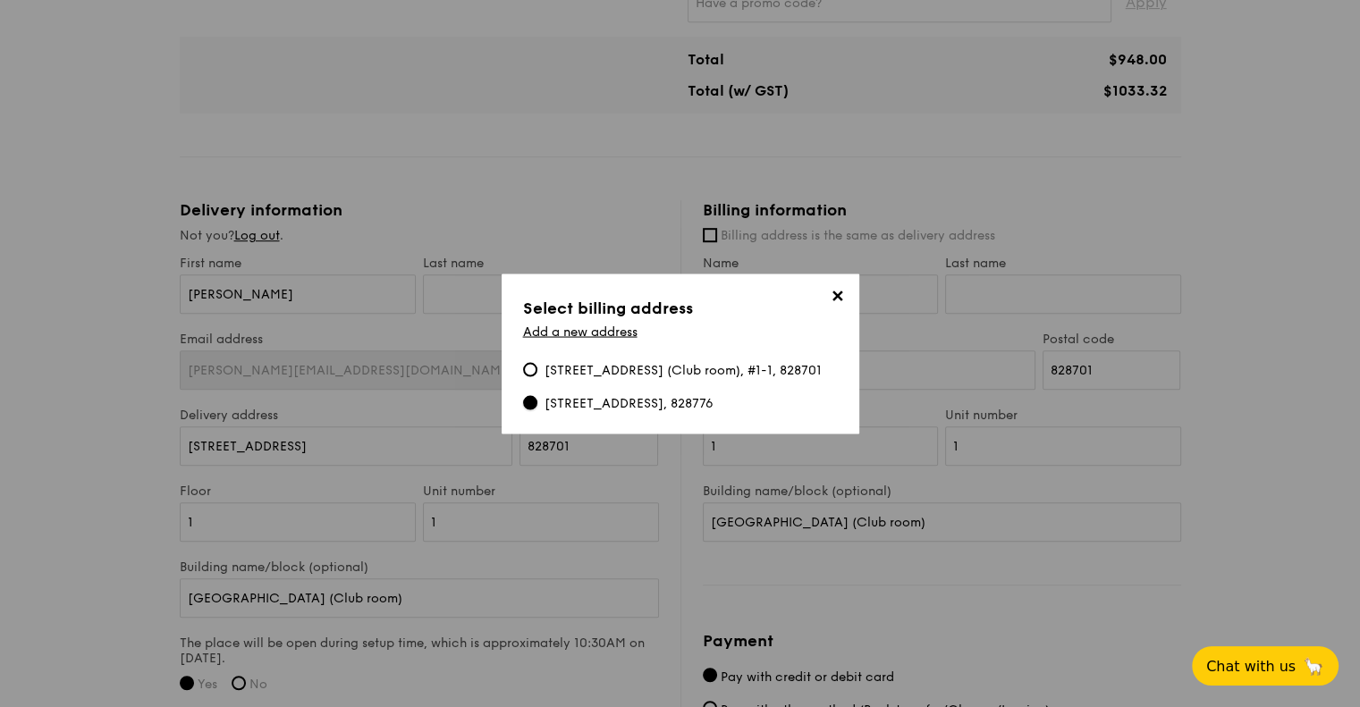
type input "16"
type input "Ecopolitan"
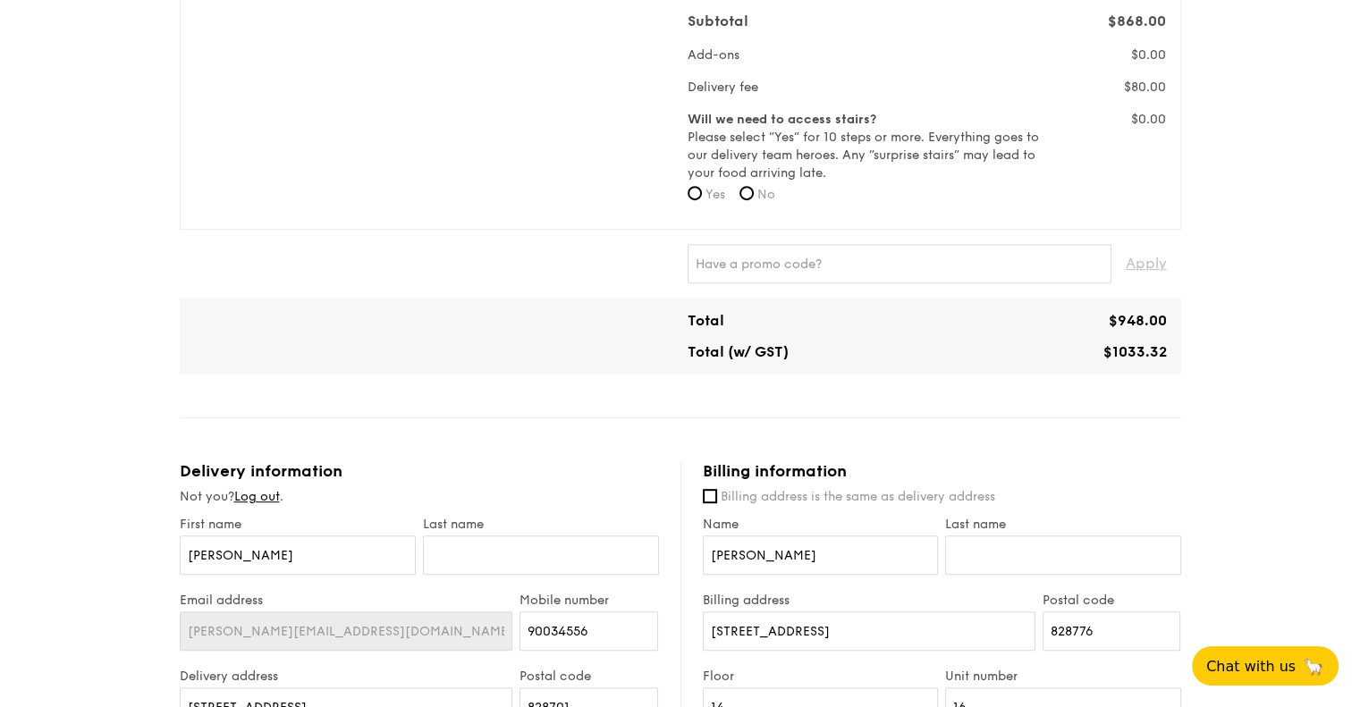
scroll to position [688, 0]
click at [1069, 254] on input "text" at bounding box center [900, 266] width 424 height 39
type input "Happy"
click at [1141, 273] on span "Apply" at bounding box center [1146, 266] width 41 height 39
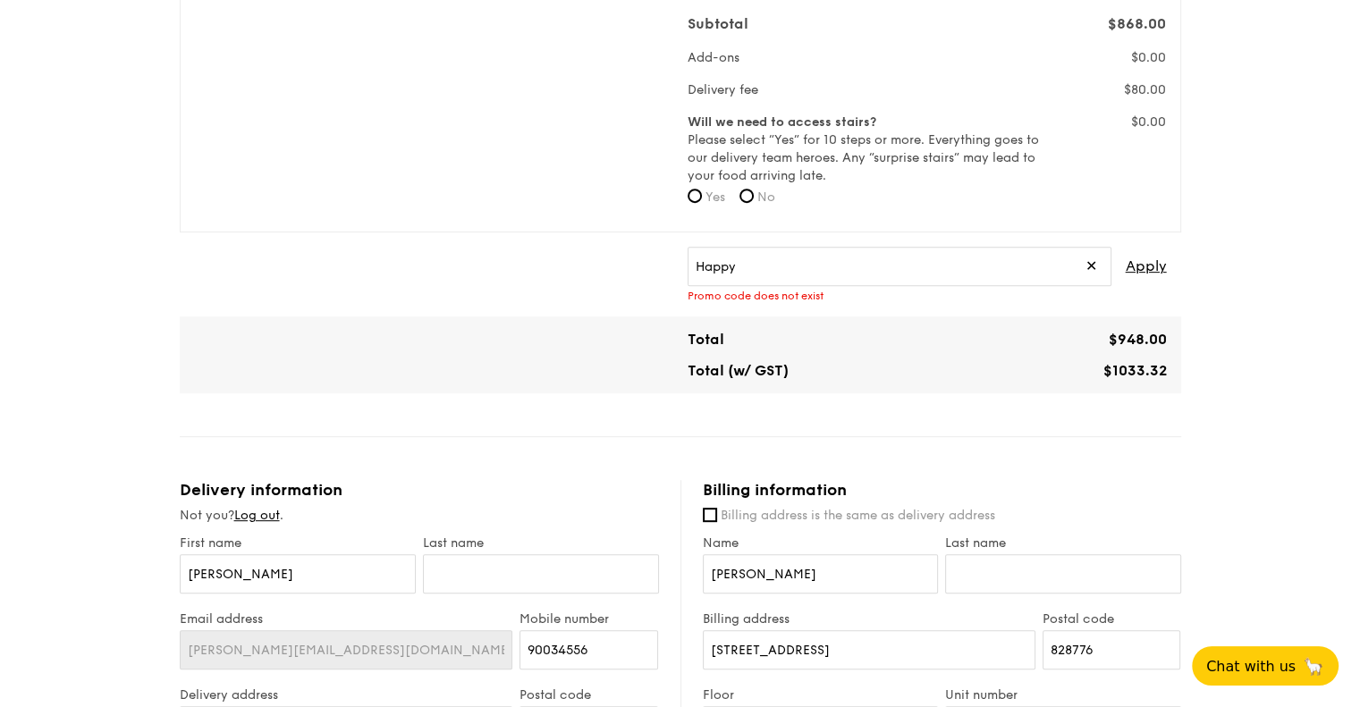
click at [1093, 266] on span "✕" at bounding box center [1092, 266] width 12 height 39
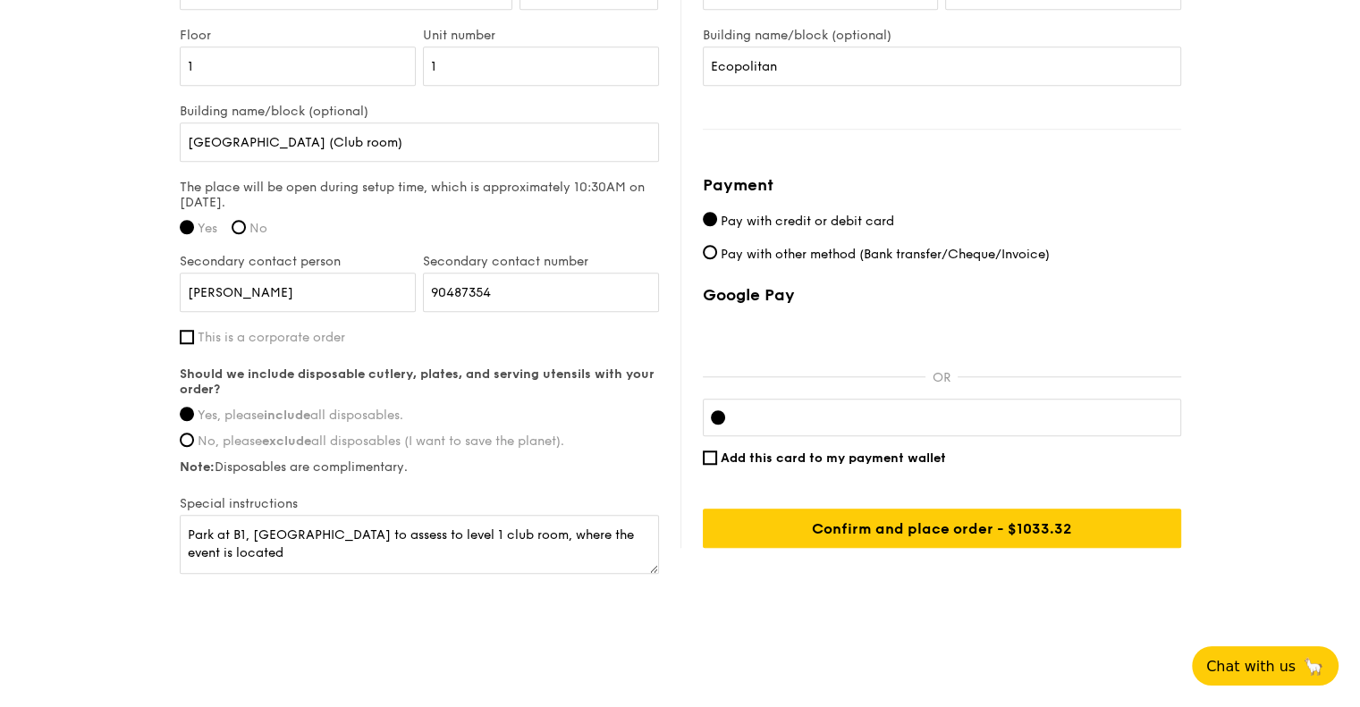
scroll to position [1418, 0]
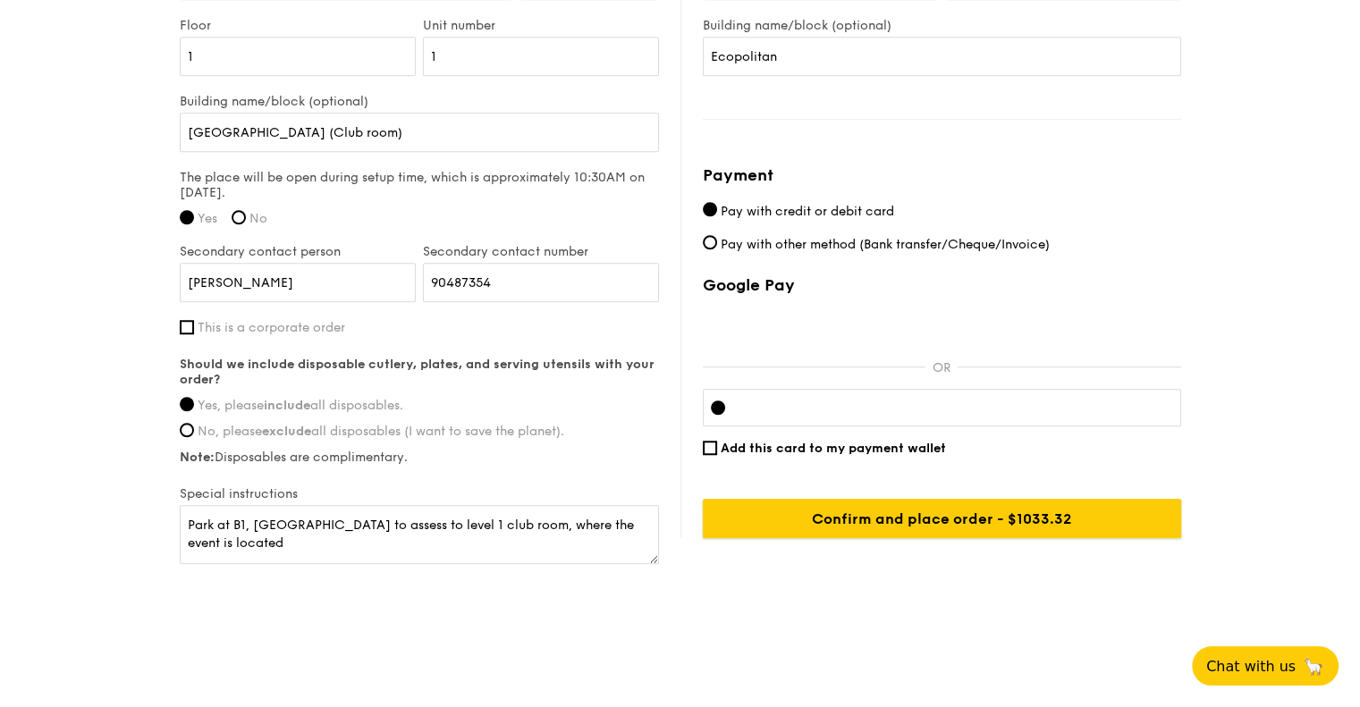
click at [1031, 528] on input "Confirm and place order - $1033.32" at bounding box center [942, 518] width 479 height 39
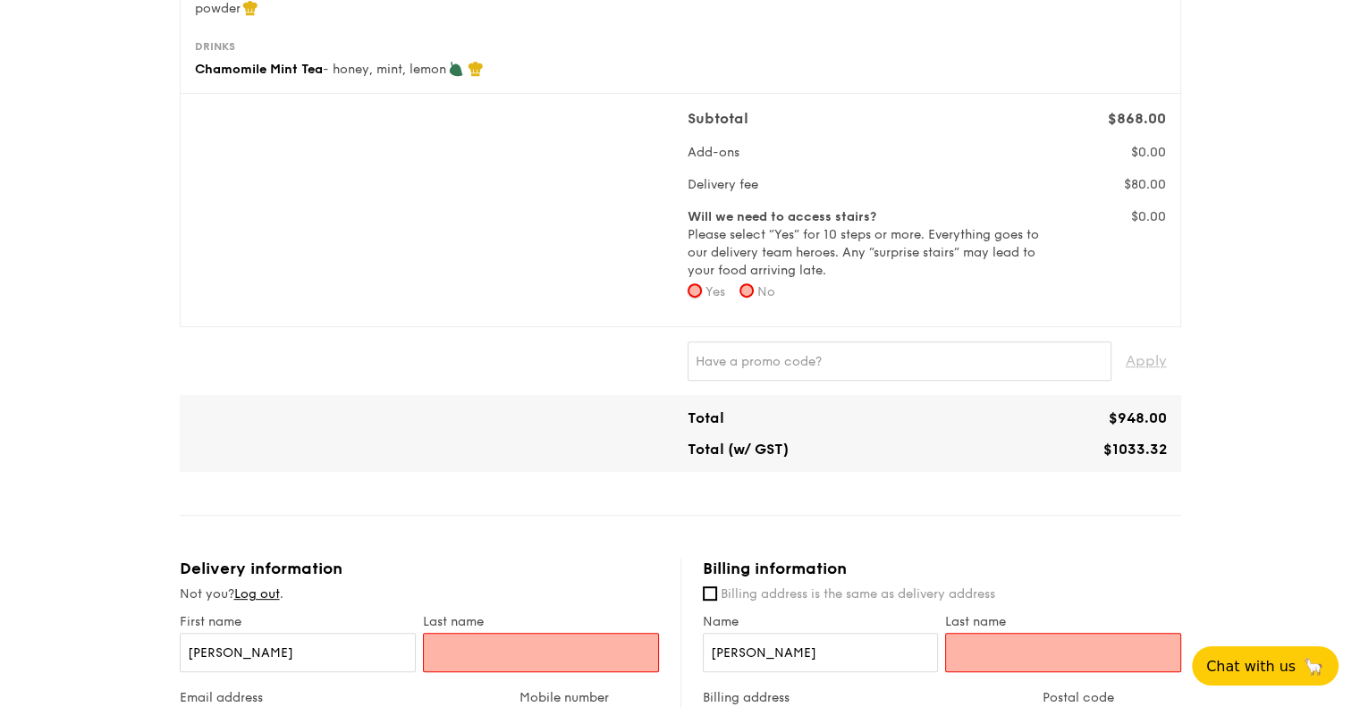
scroll to position [590, 0]
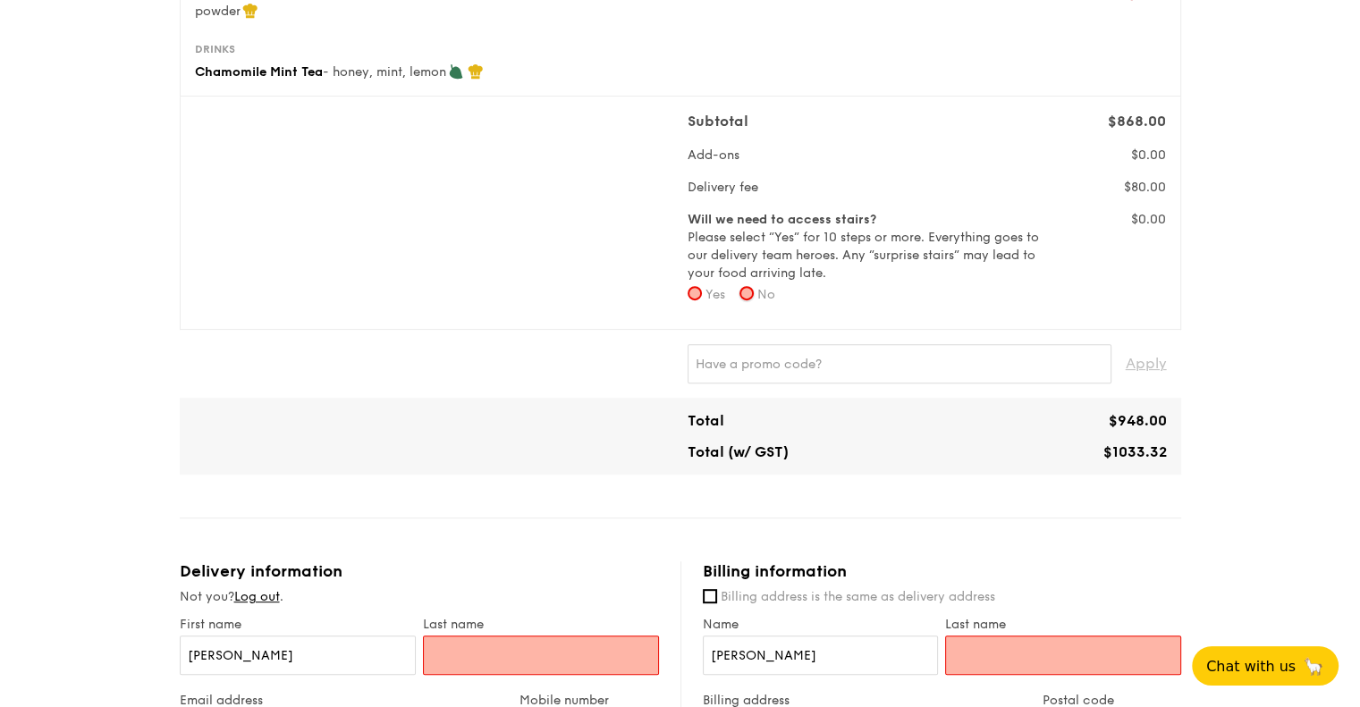
click at [754, 292] on input "No" at bounding box center [747, 293] width 14 height 14
radio input "true"
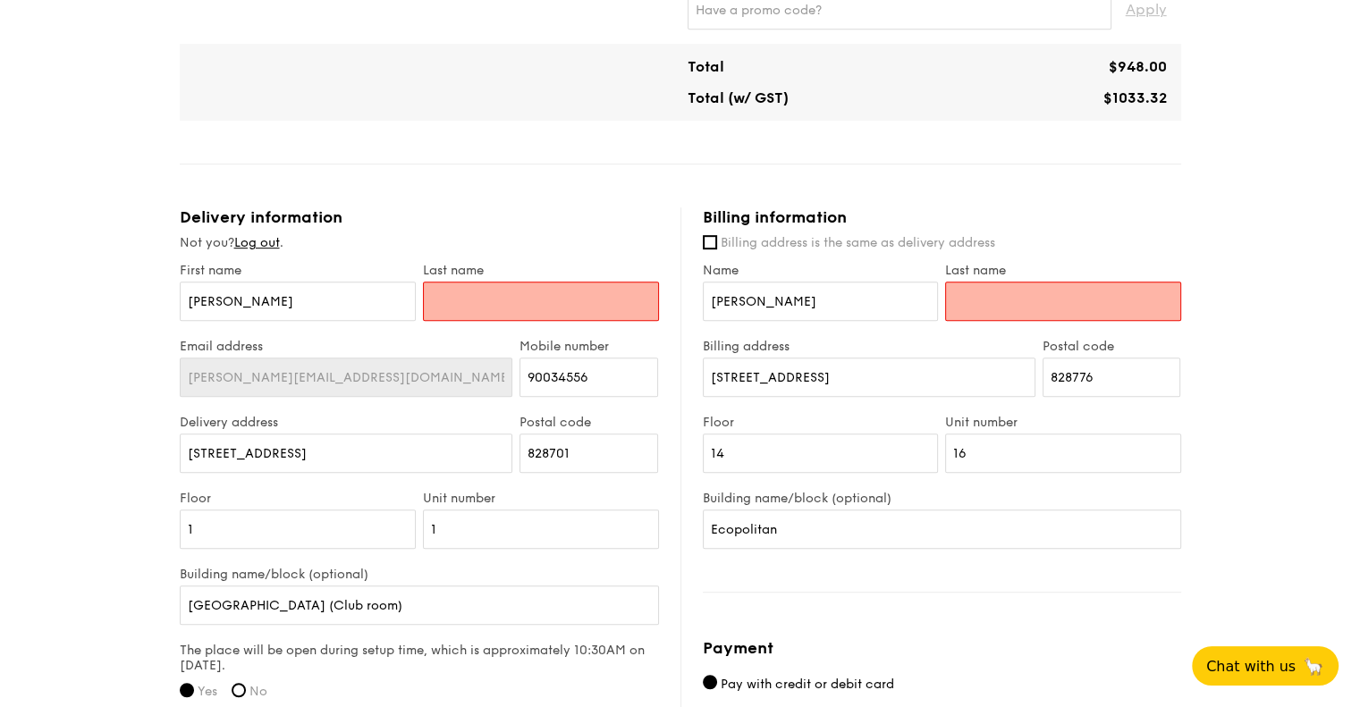
scroll to position [959, 0]
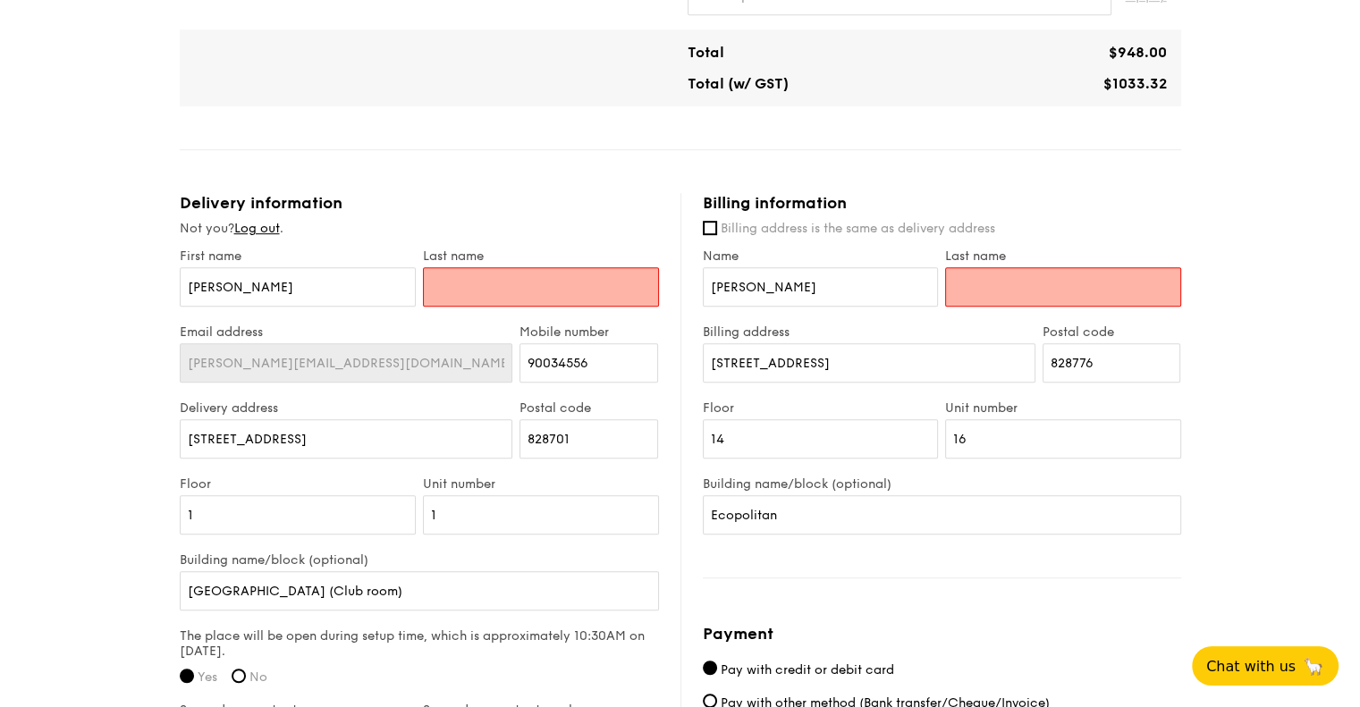
click at [586, 256] on label "Last name" at bounding box center [541, 256] width 236 height 15
click at [416, 267] on input "[PERSON_NAME]" at bounding box center [298, 286] width 236 height 39
click at [584, 273] on input "text" at bounding box center [541, 286] width 236 height 39
type input "Ang"
click at [1000, 276] on input "Last name" at bounding box center [1063, 286] width 236 height 39
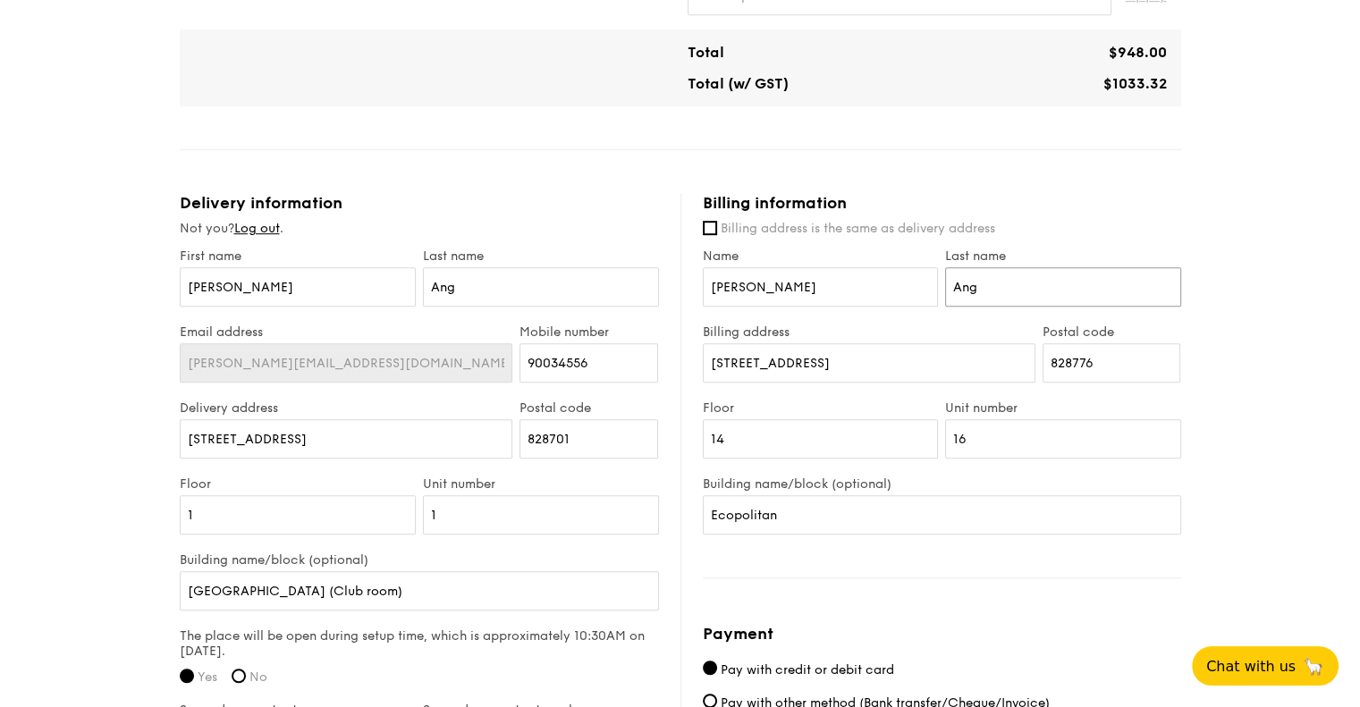
type input "Ang"
click at [970, 239] on div "Billing address is the same as delivery address Name [PERSON_NAME] Last name An…" at bounding box center [942, 377] width 479 height 315
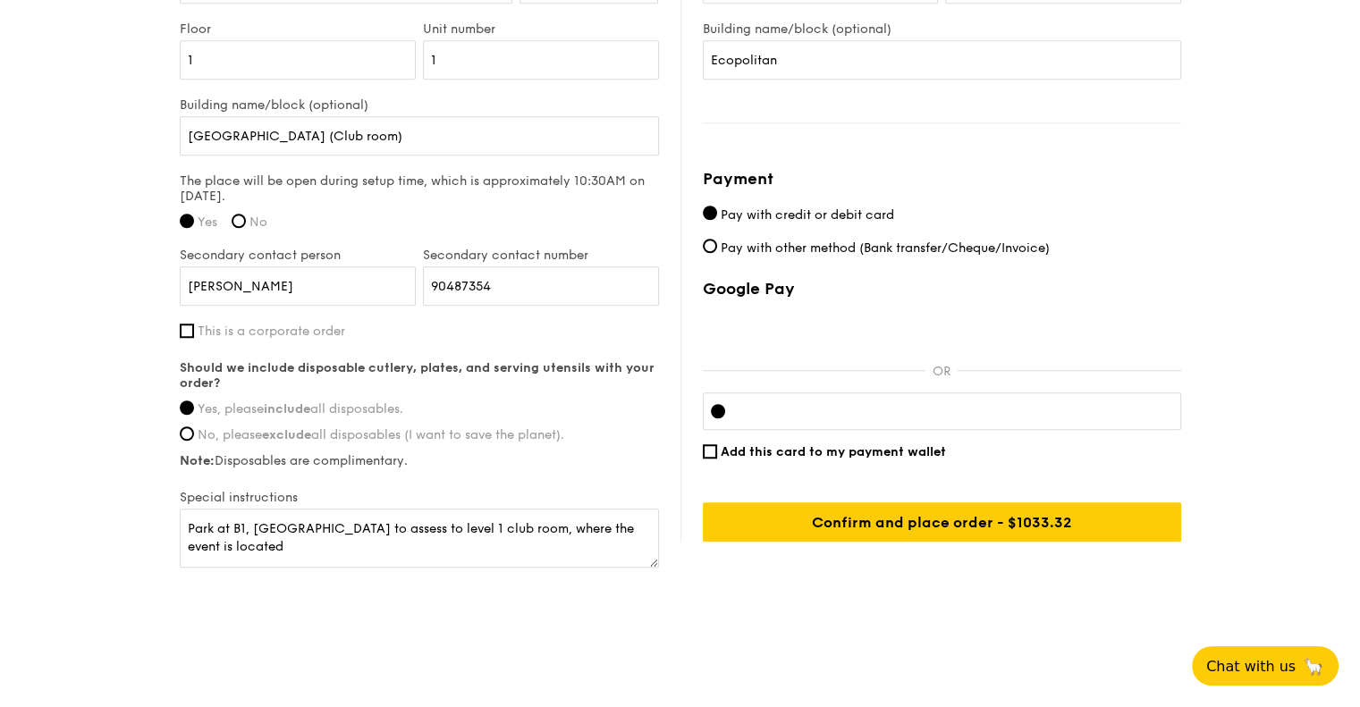
scroll to position [1418, 0]
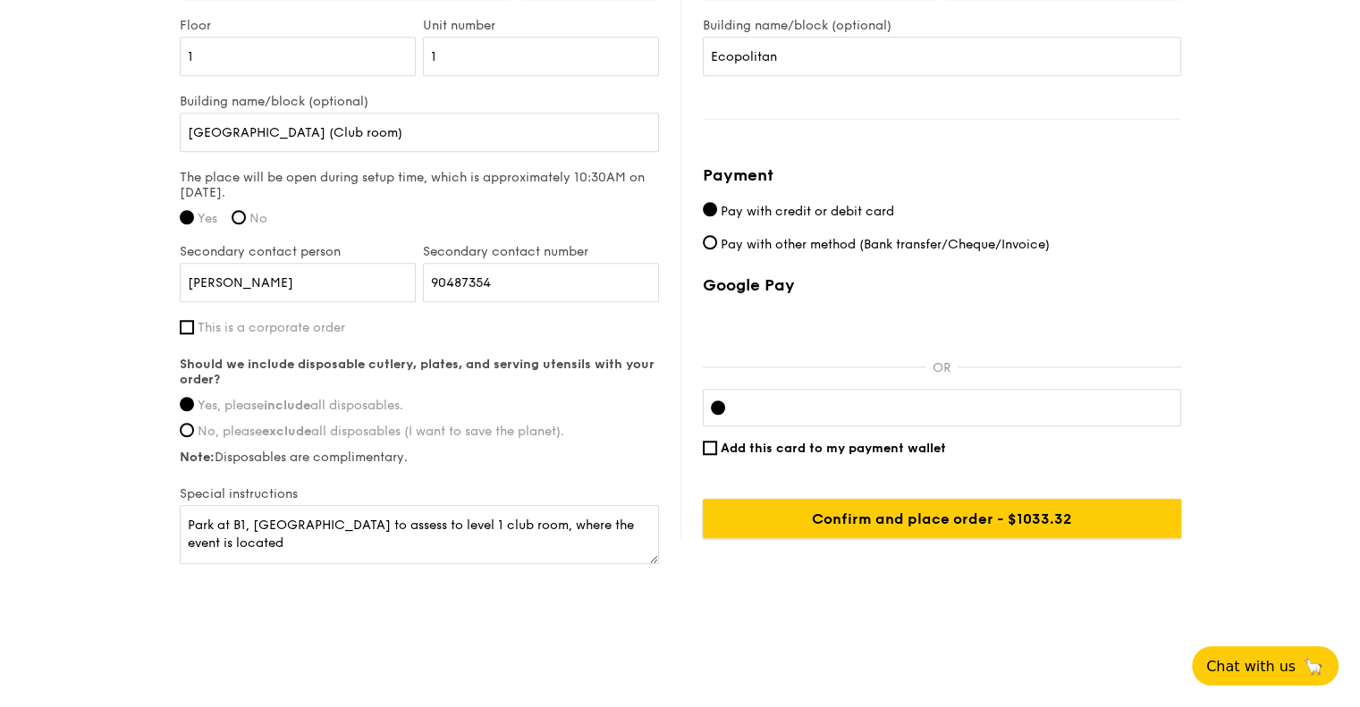
click at [974, 524] on input "Confirm and place order - $1033.32" at bounding box center [942, 518] width 479 height 39
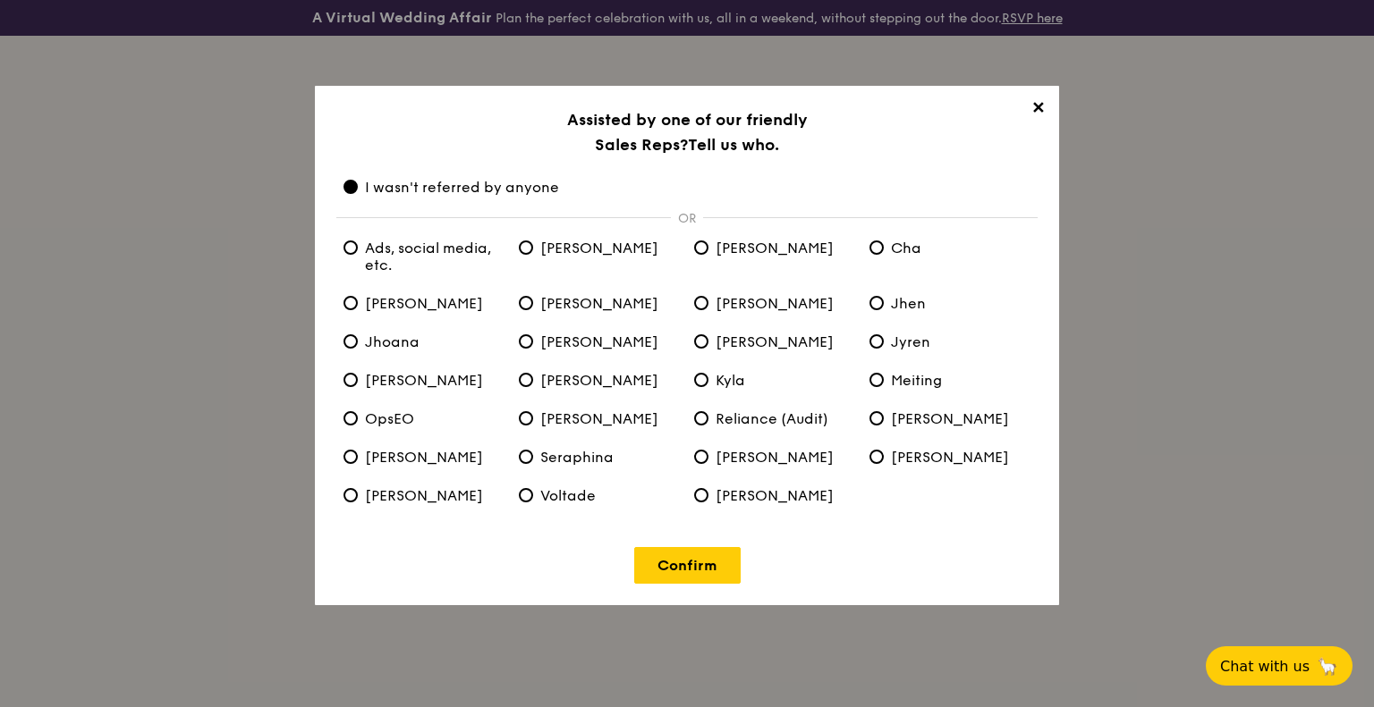
click at [723, 572] on link "Confirm" at bounding box center [687, 565] width 106 height 37
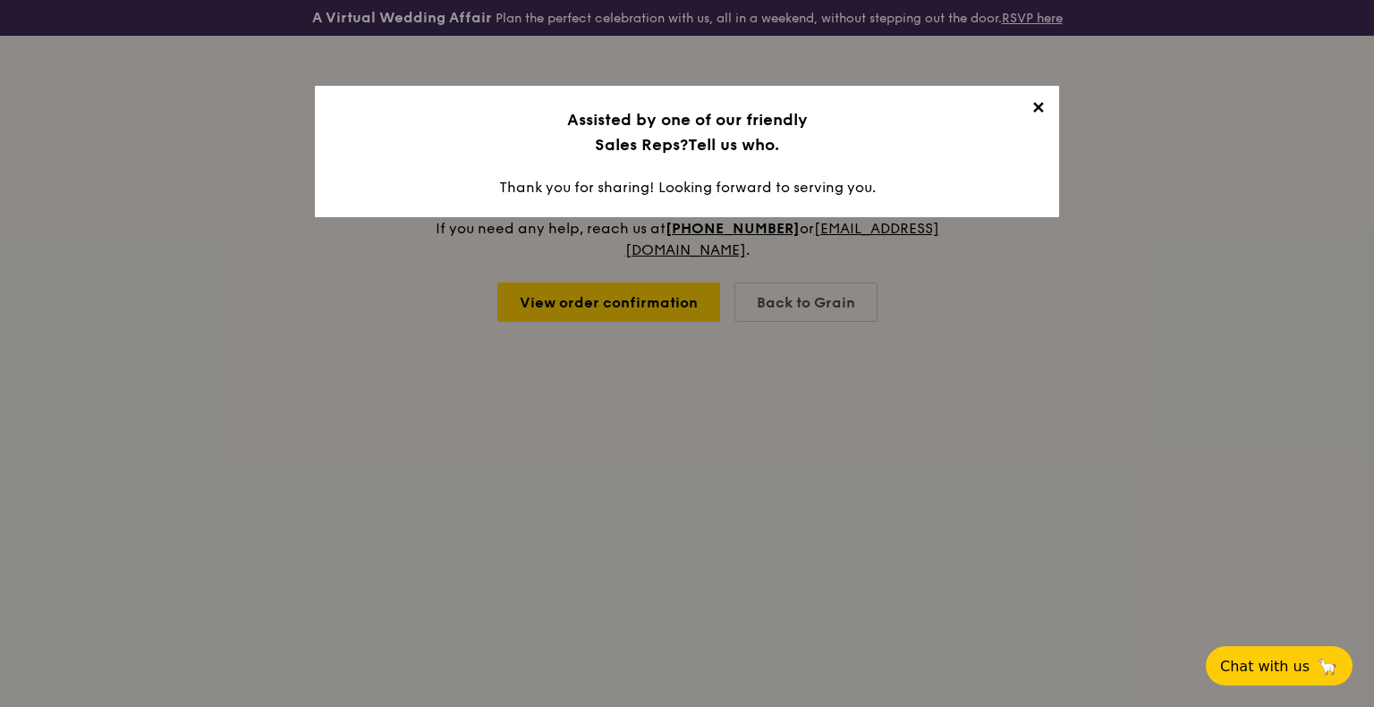
click at [1037, 107] on span "✕" at bounding box center [1037, 110] width 25 height 25
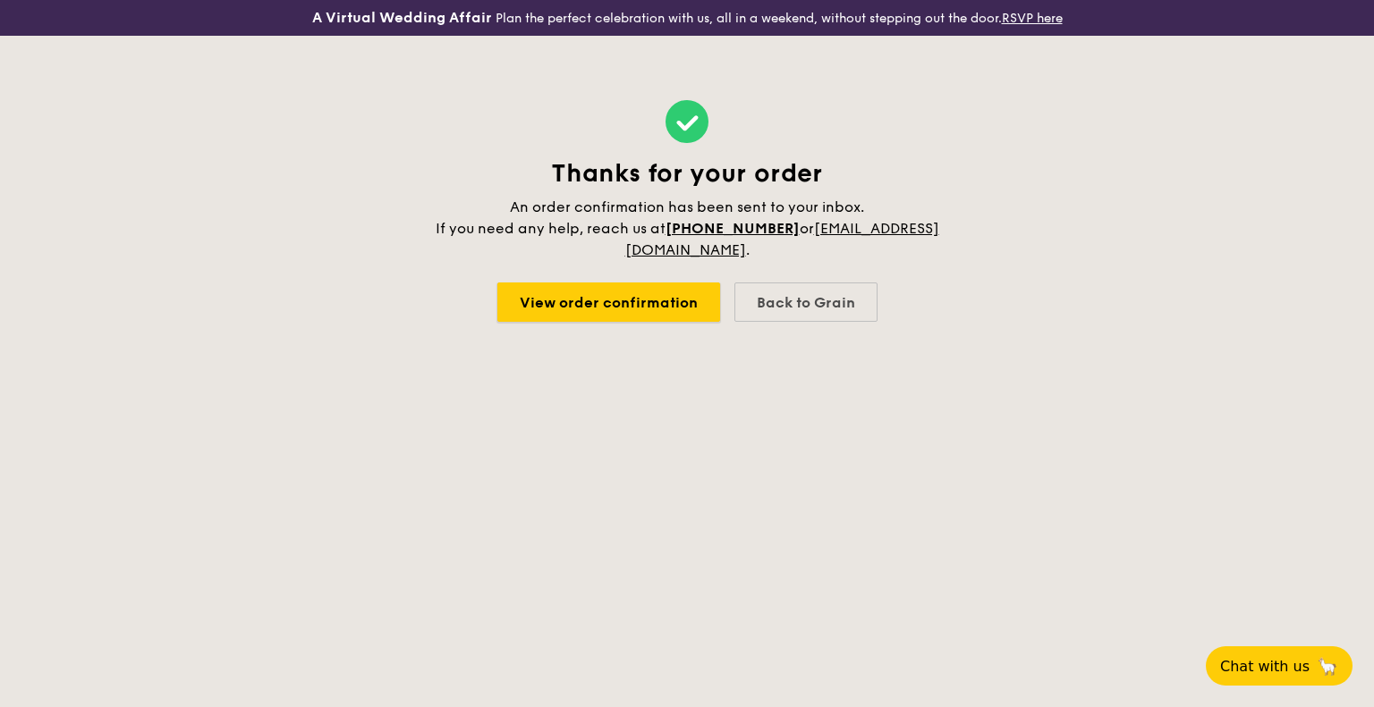
click at [653, 303] on link "View order confirmation" at bounding box center [608, 302] width 223 height 39
